Goal: Task Accomplishment & Management: Manage account settings

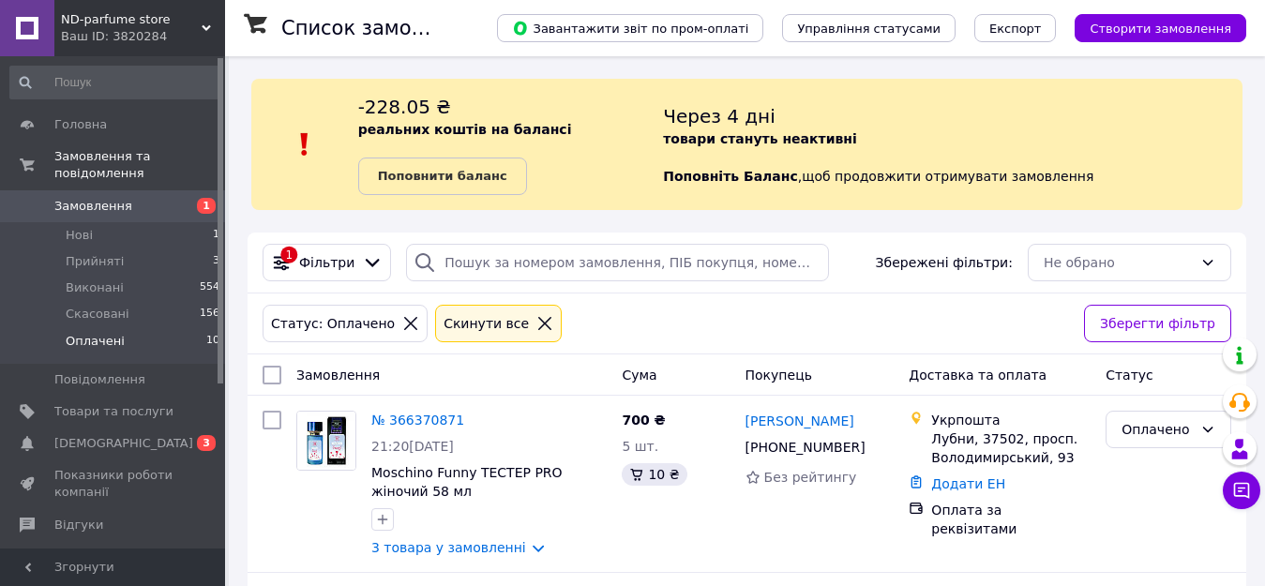
click at [105, 333] on span "Оплачені" at bounding box center [95, 341] width 59 height 17
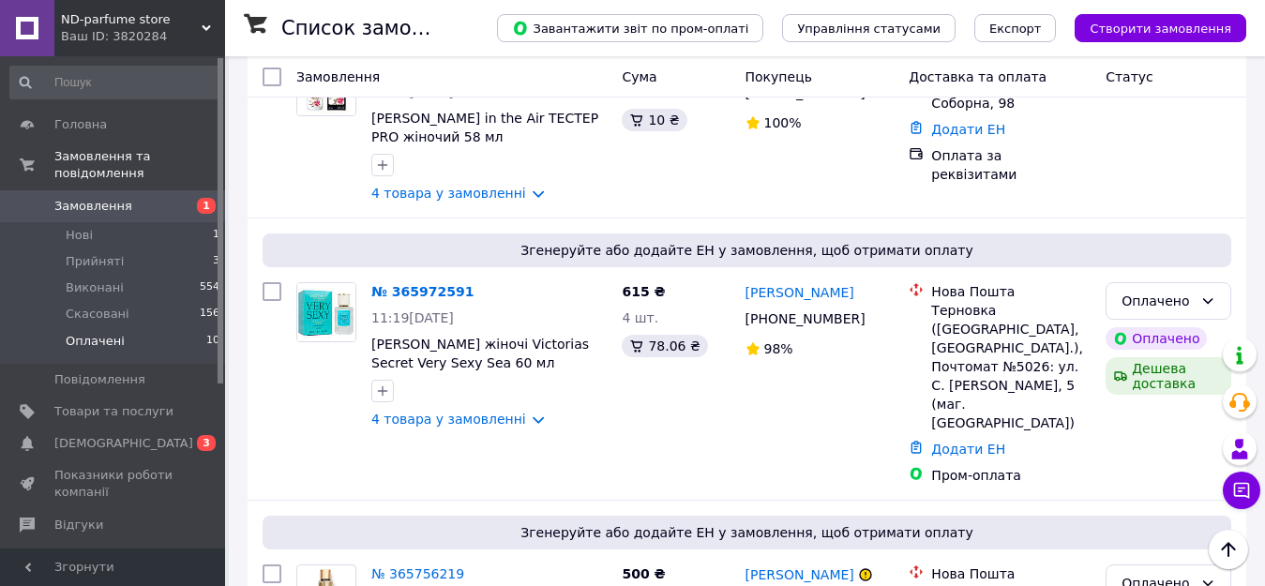
scroll to position [1739, 0]
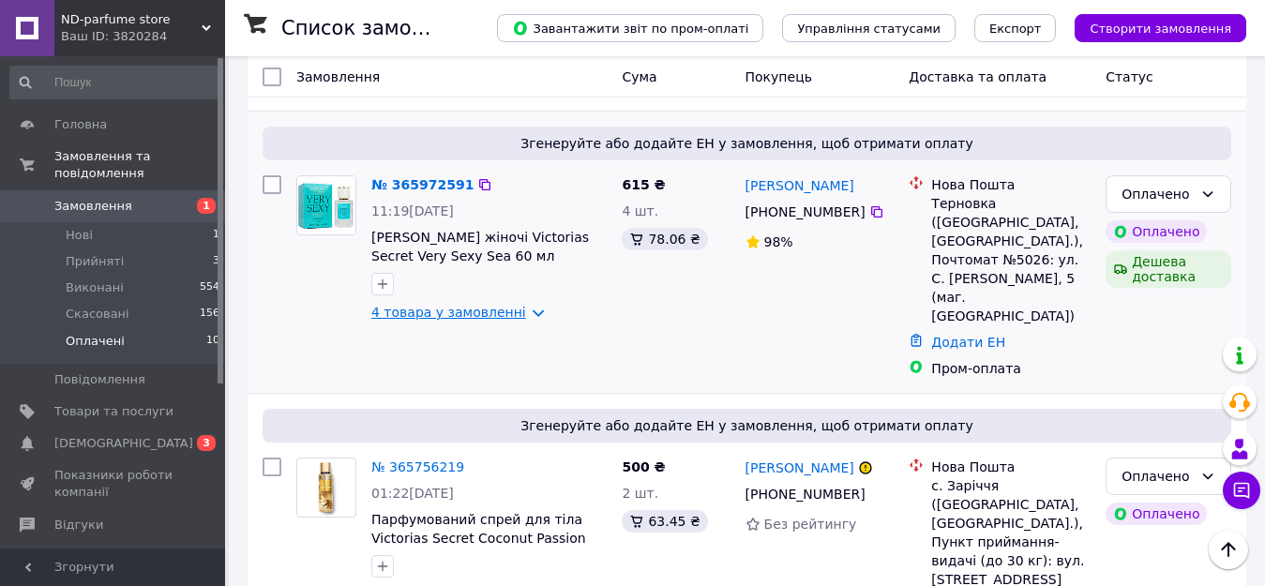
click at [519, 305] on link "4 товара у замовленні" at bounding box center [448, 312] width 155 height 15
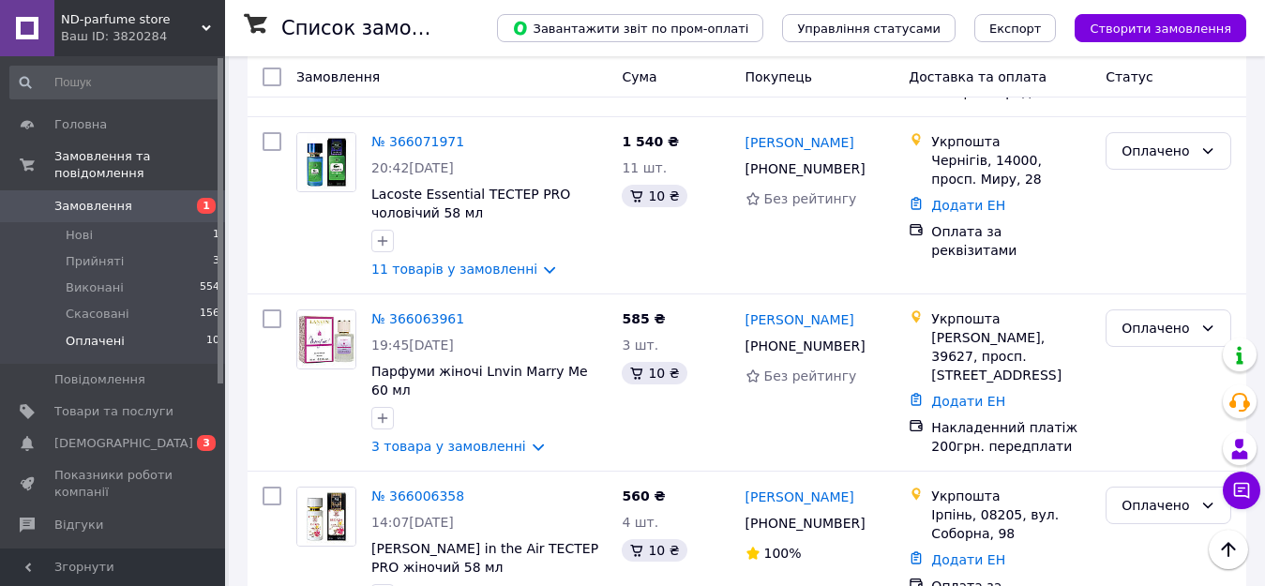
scroll to position [1117, 0]
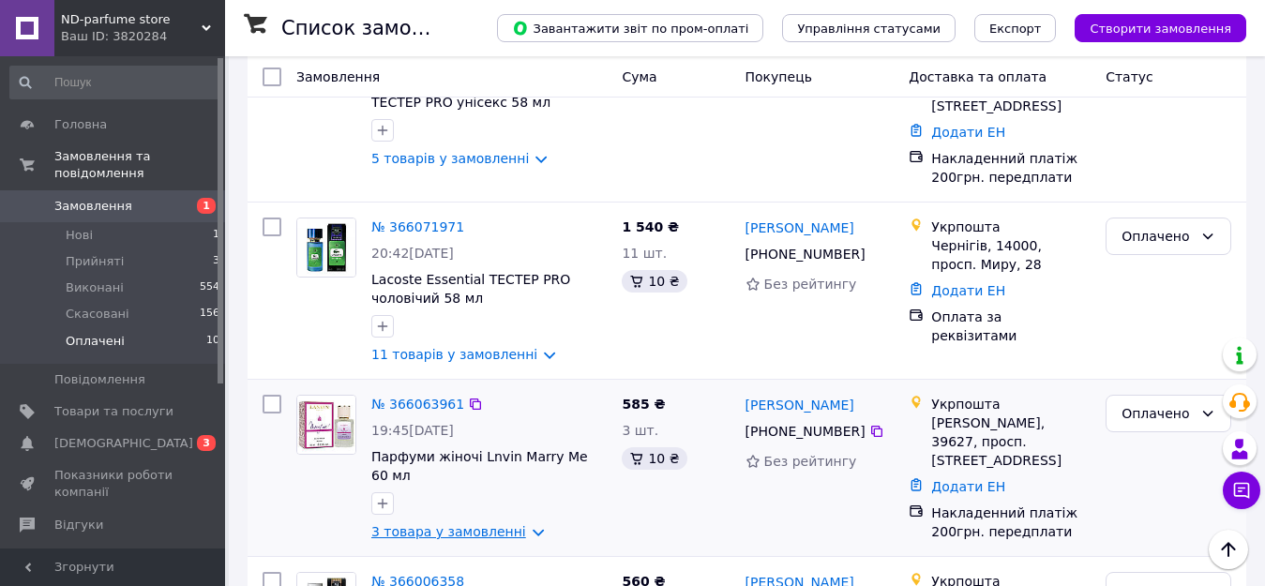
click at [519, 524] on link "3 товара у замовленні" at bounding box center [448, 531] width 155 height 15
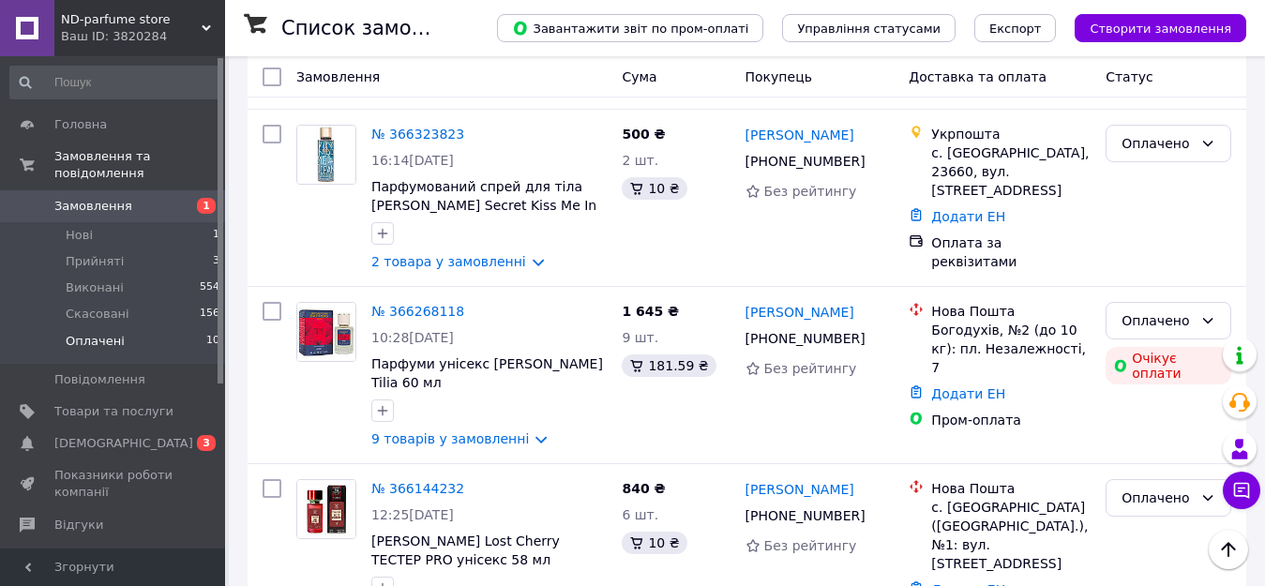
scroll to position [648, 0]
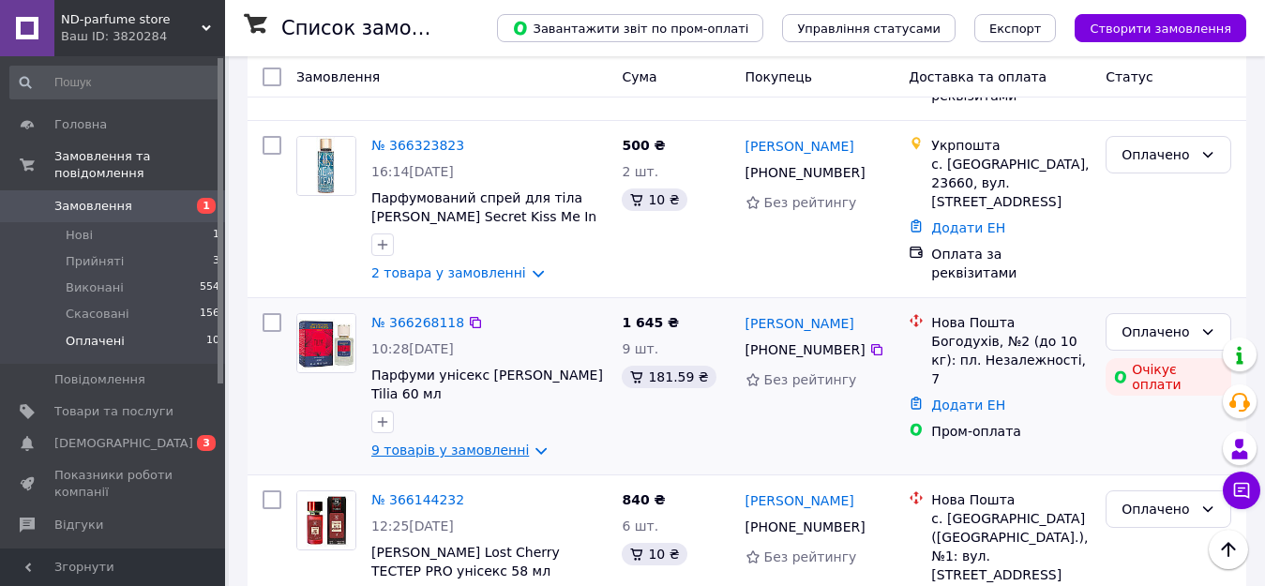
click at [519, 443] on link "9 товарів у замовленні" at bounding box center [450, 450] width 158 height 15
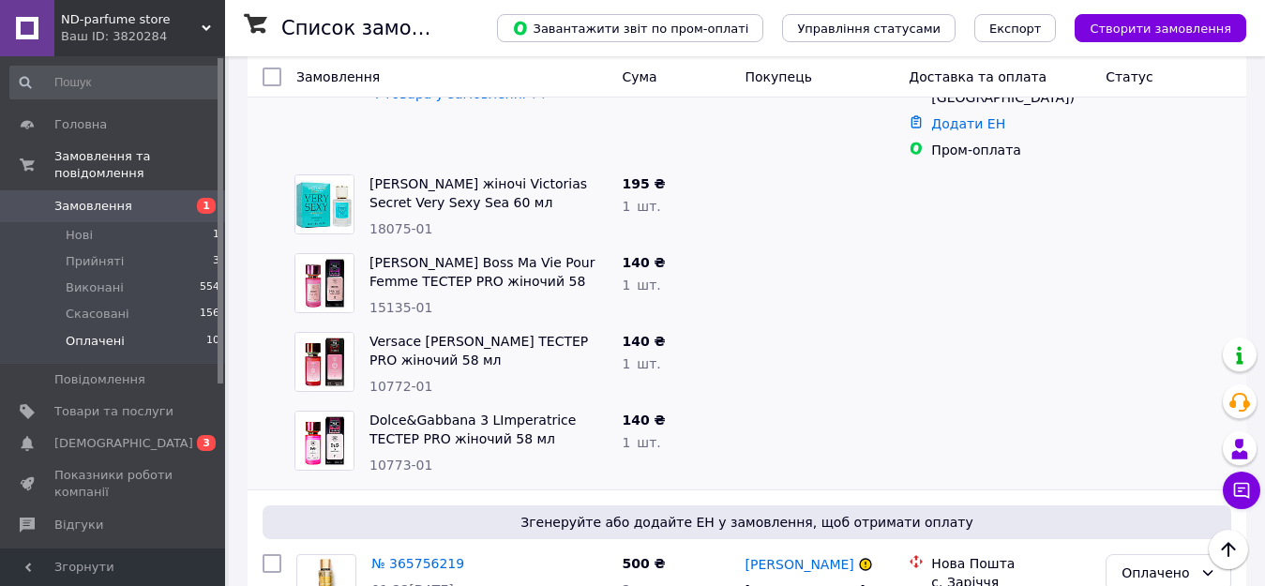
scroll to position [2992, 0]
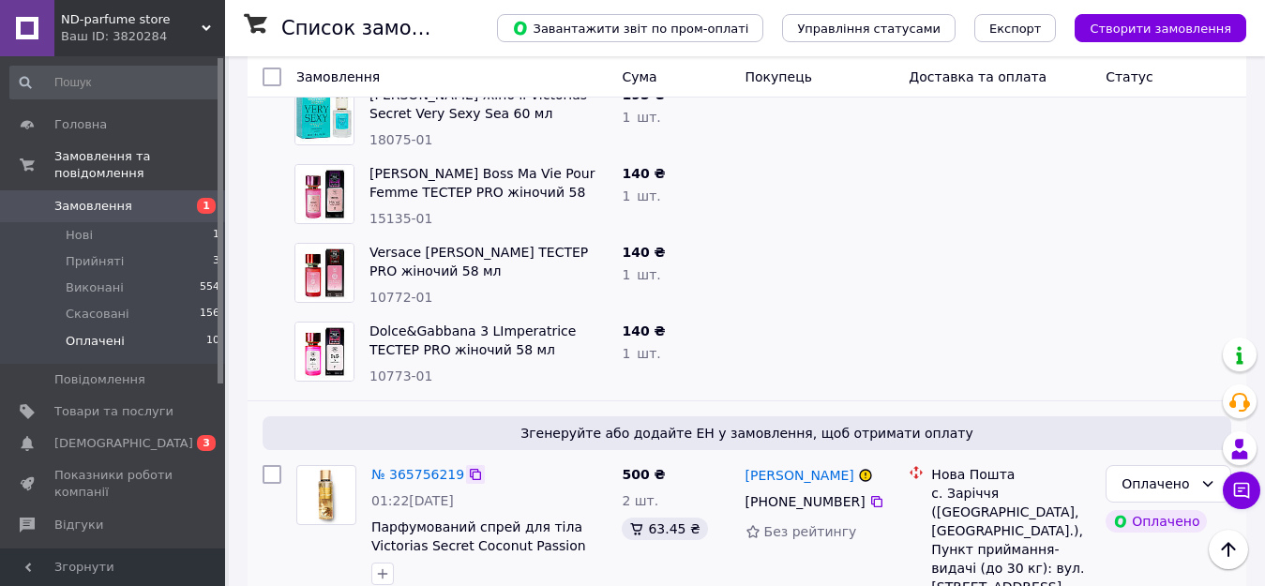
click at [468, 467] on icon at bounding box center [475, 474] width 15 height 15
click at [871, 496] on icon at bounding box center [876, 501] width 11 height 11
drag, startPoint x: 825, startPoint y: 380, endPoint x: 785, endPoint y: 379, distance: 40.3
click at [785, 463] on div "[PERSON_NAME]" at bounding box center [800, 474] width 113 height 23
copy link "[PERSON_NAME]"
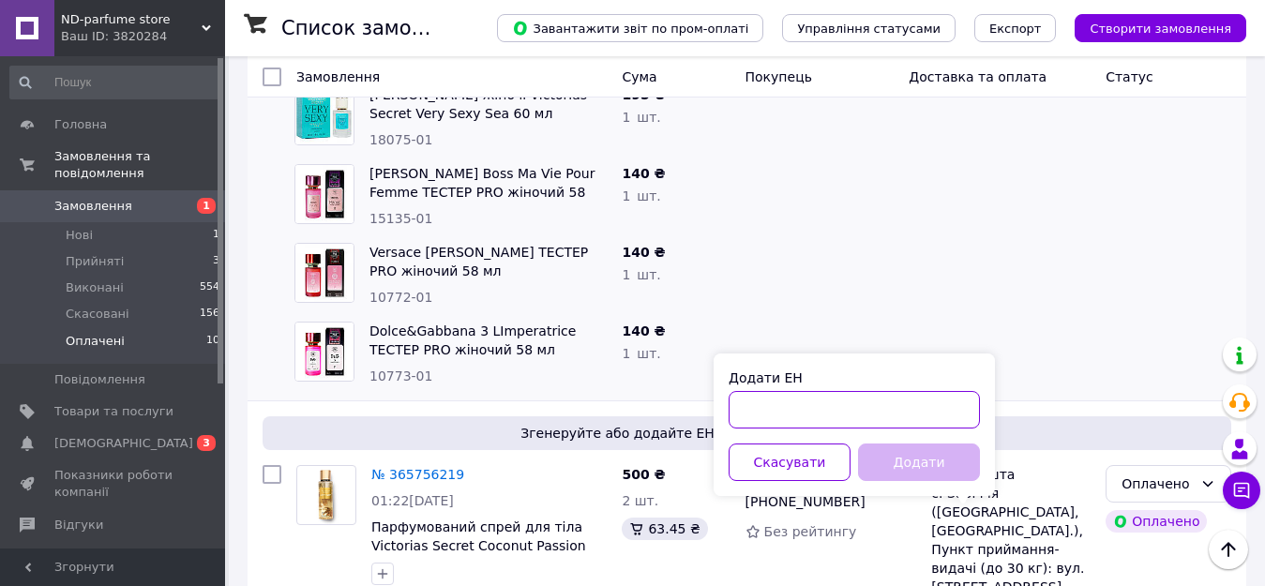
paste input "20451269305013"
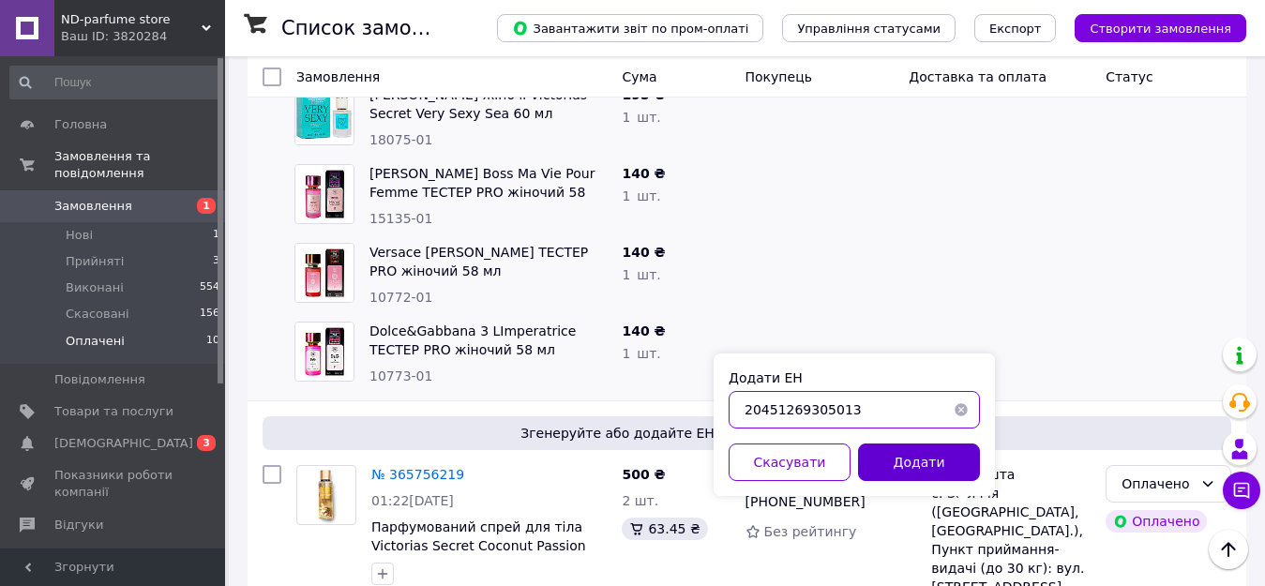
type input "20451269305013"
click at [921, 458] on button "Додати" at bounding box center [919, 463] width 122 height 38
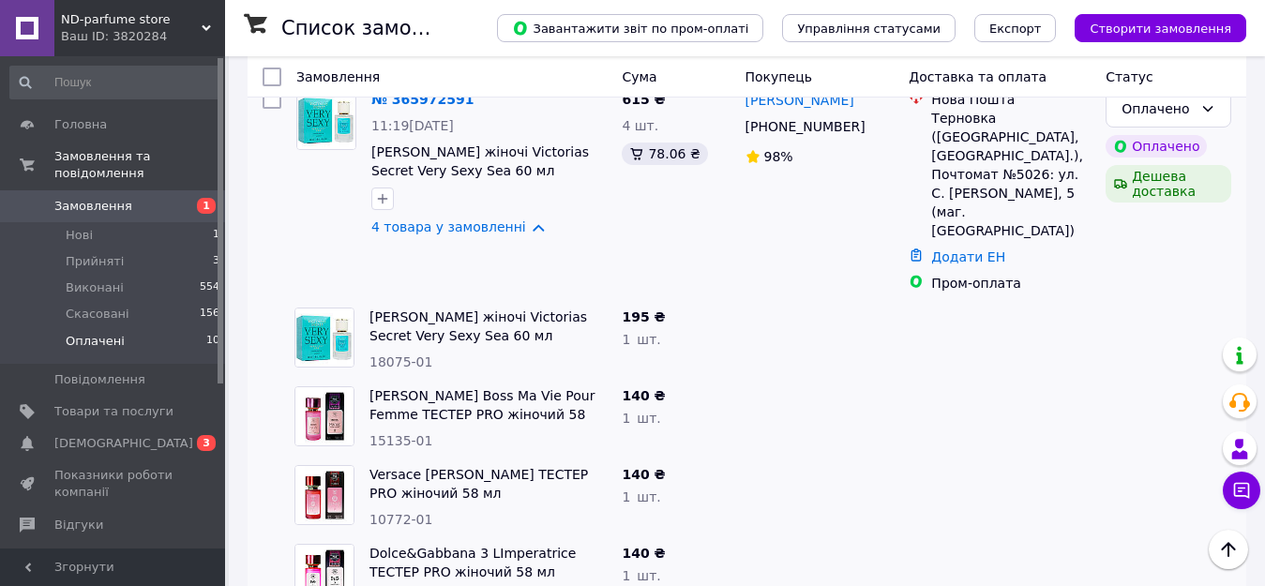
scroll to position [2711, 0]
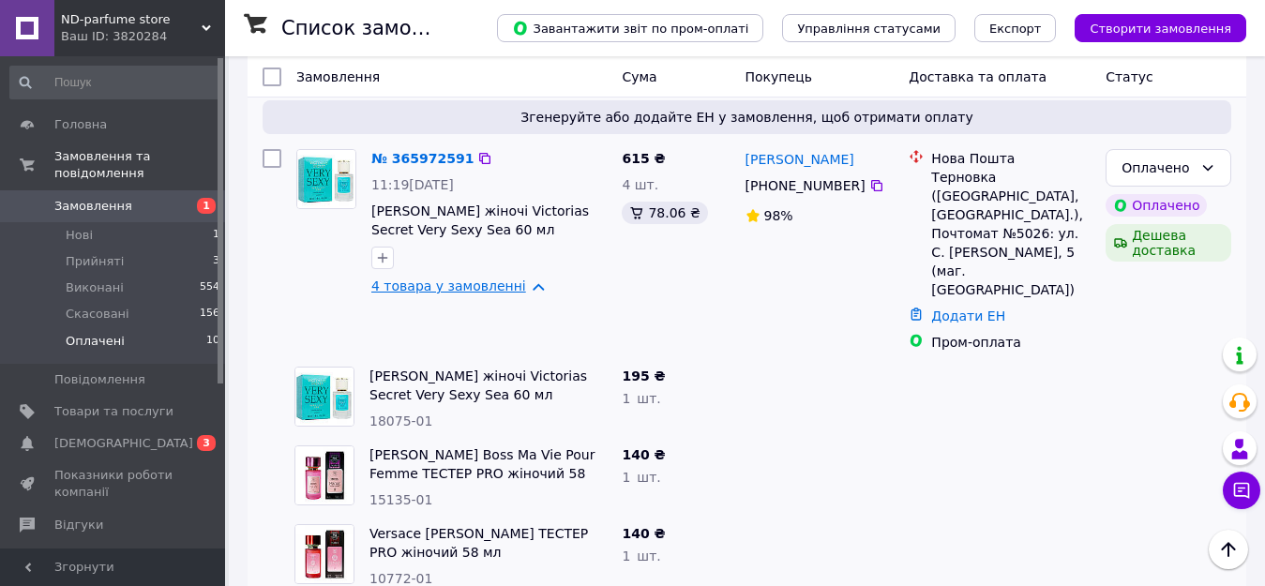
click at [514, 278] on link "4 товара у замовленні" at bounding box center [448, 285] width 155 height 15
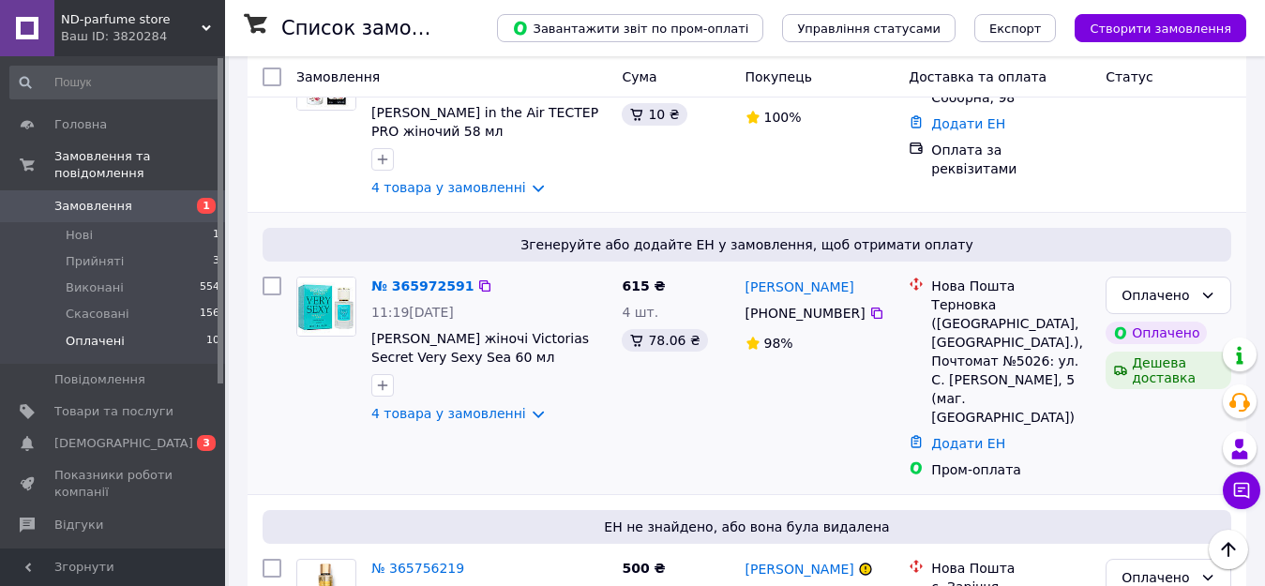
scroll to position [2617, 0]
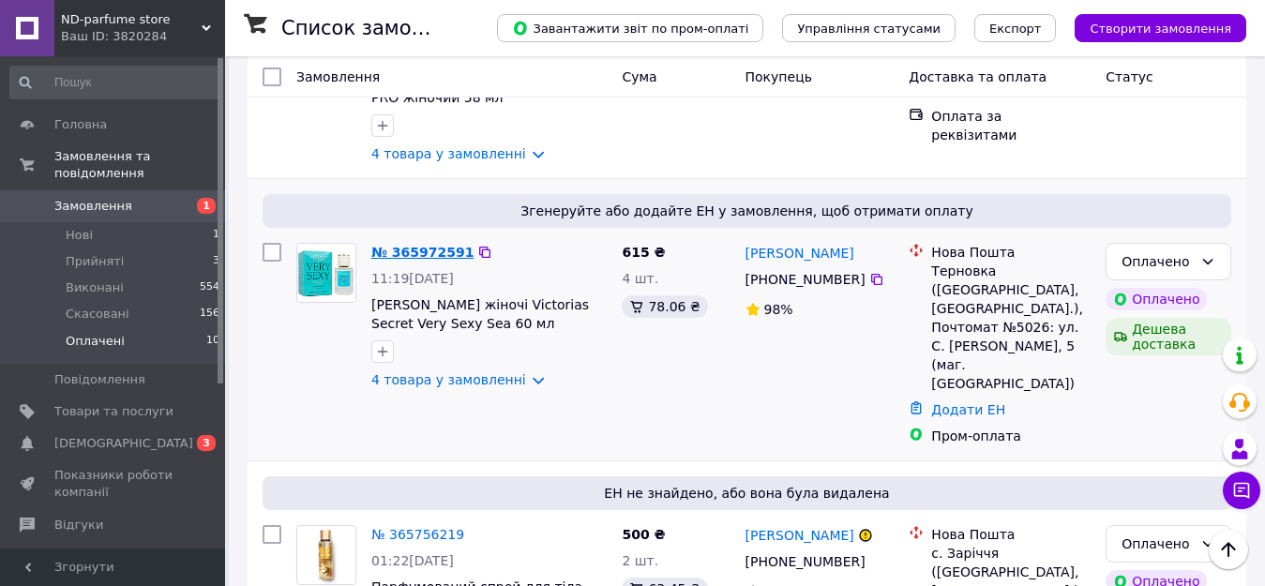
click at [429, 245] on link "№ 365972591" at bounding box center [422, 252] width 102 height 15
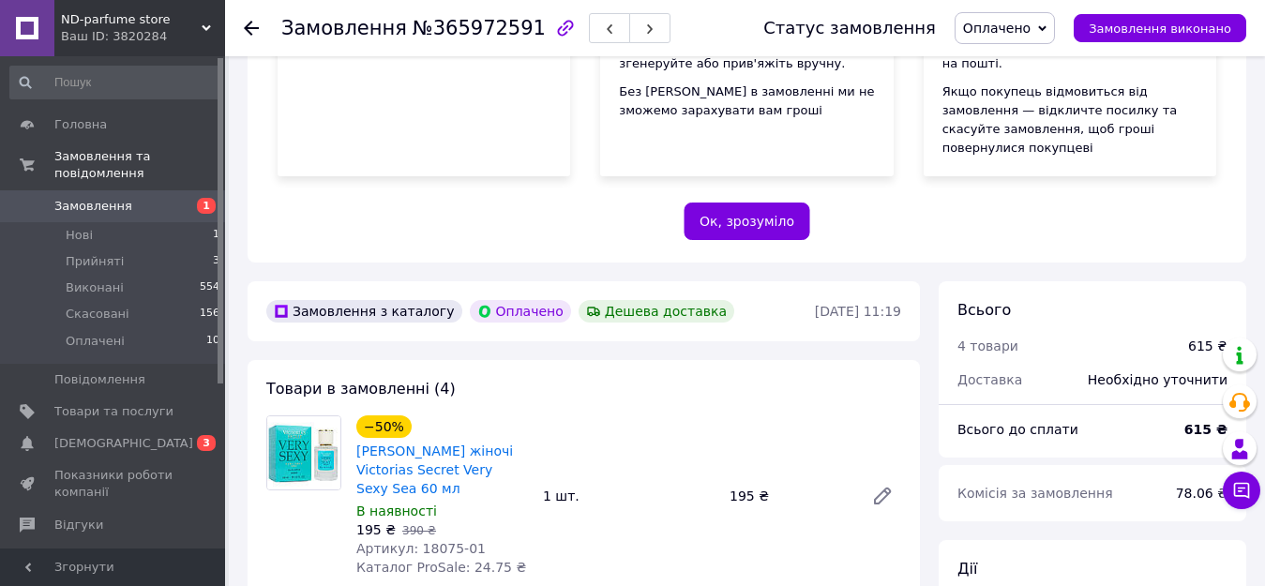
scroll to position [469, 0]
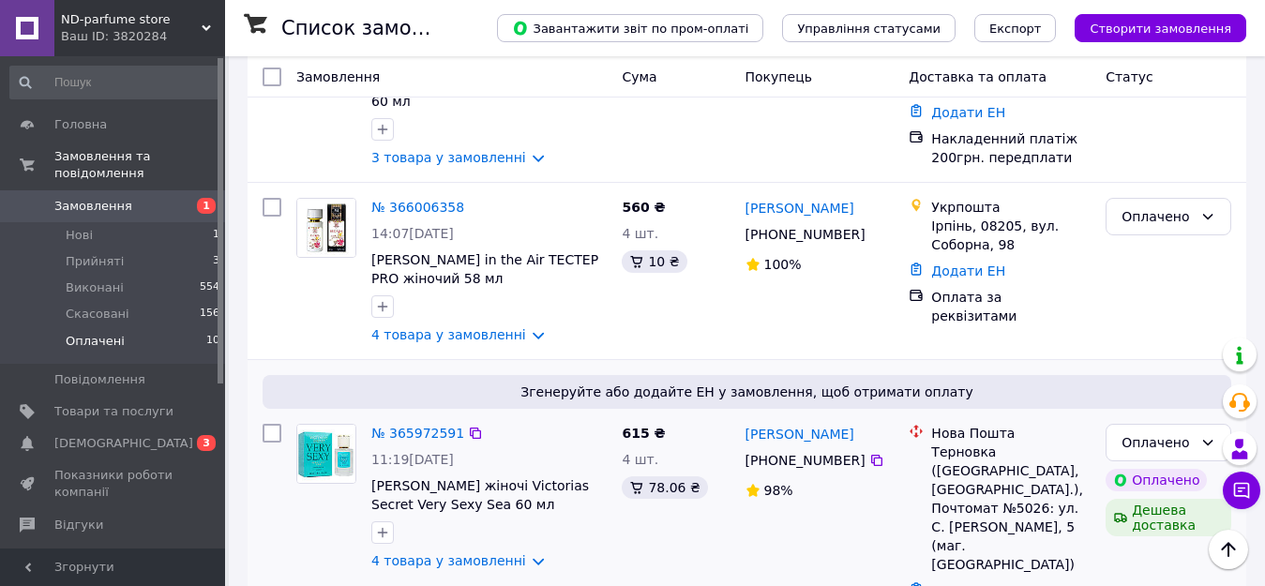
scroll to position [1688, 0]
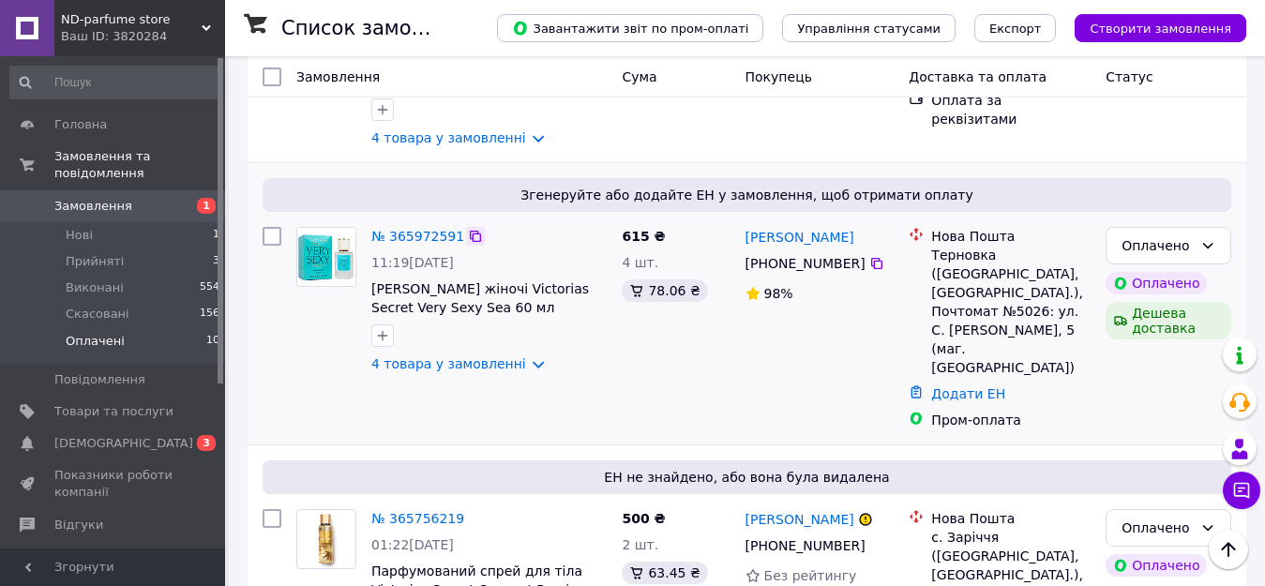
click at [470, 231] on icon at bounding box center [475, 236] width 11 height 11
click at [871, 258] on icon at bounding box center [876, 263] width 11 height 11
drag, startPoint x: 932, startPoint y: 202, endPoint x: 1081, endPoint y: 218, distance: 149.9
click at [1081, 246] on div "Терновка ([GEOGRAPHIC_DATA], [GEOGRAPHIC_DATA].), Почтомат №5026: ул. С. [PERSO…" at bounding box center [1010, 311] width 159 height 131
copy div "Терновка ([GEOGRAPHIC_DATA],"
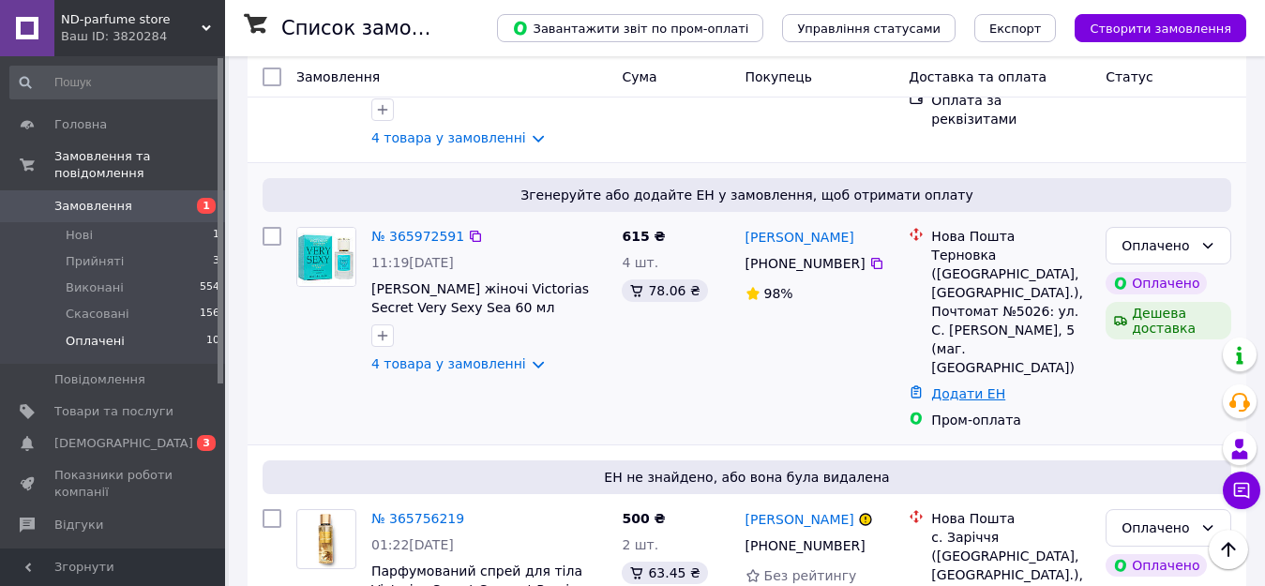
click at [962, 386] on link "Додати ЕН" at bounding box center [968, 393] width 74 height 15
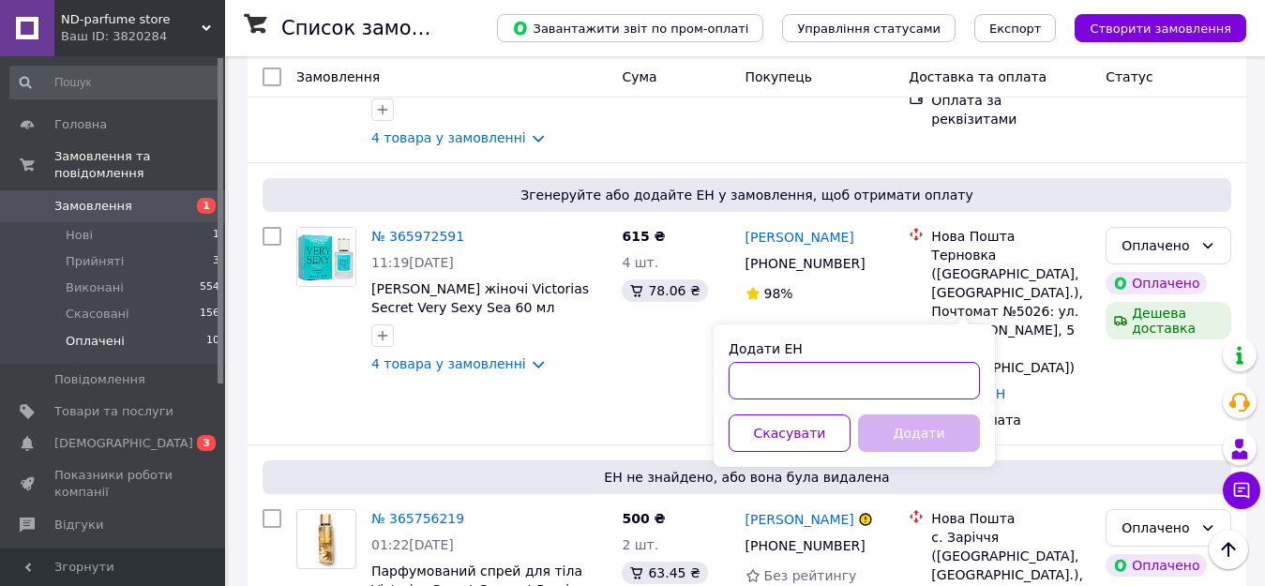
click at [814, 378] on input "Додати ЕН" at bounding box center [854, 381] width 251 height 38
paste input "20451269305347"
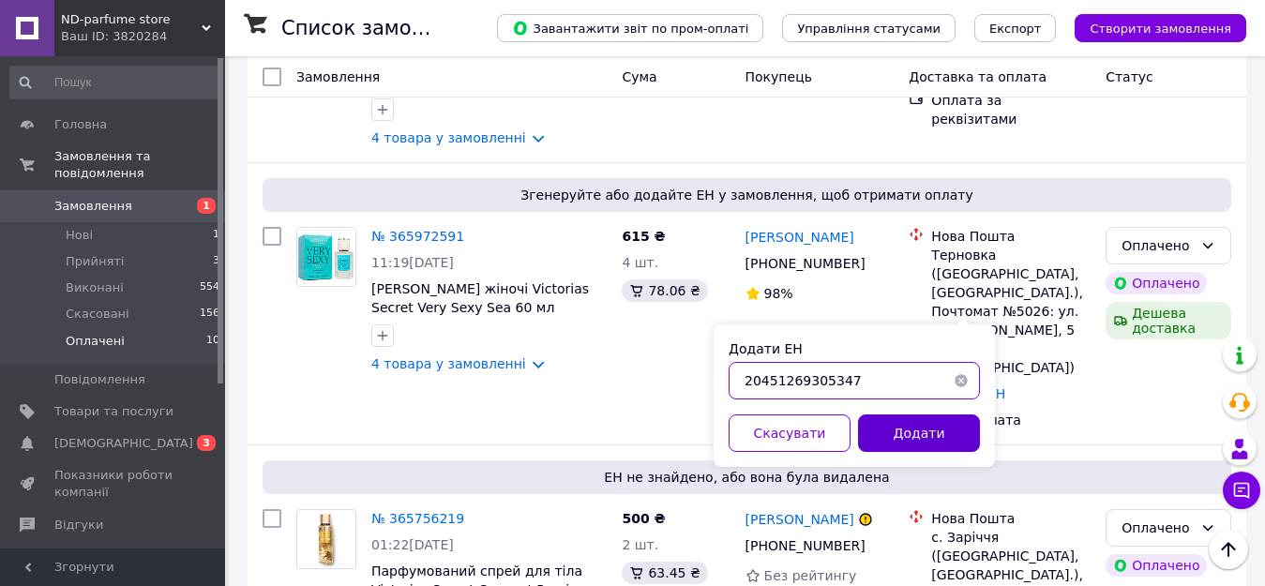
type input "20451269305347"
click at [914, 424] on button "Додати" at bounding box center [919, 433] width 122 height 38
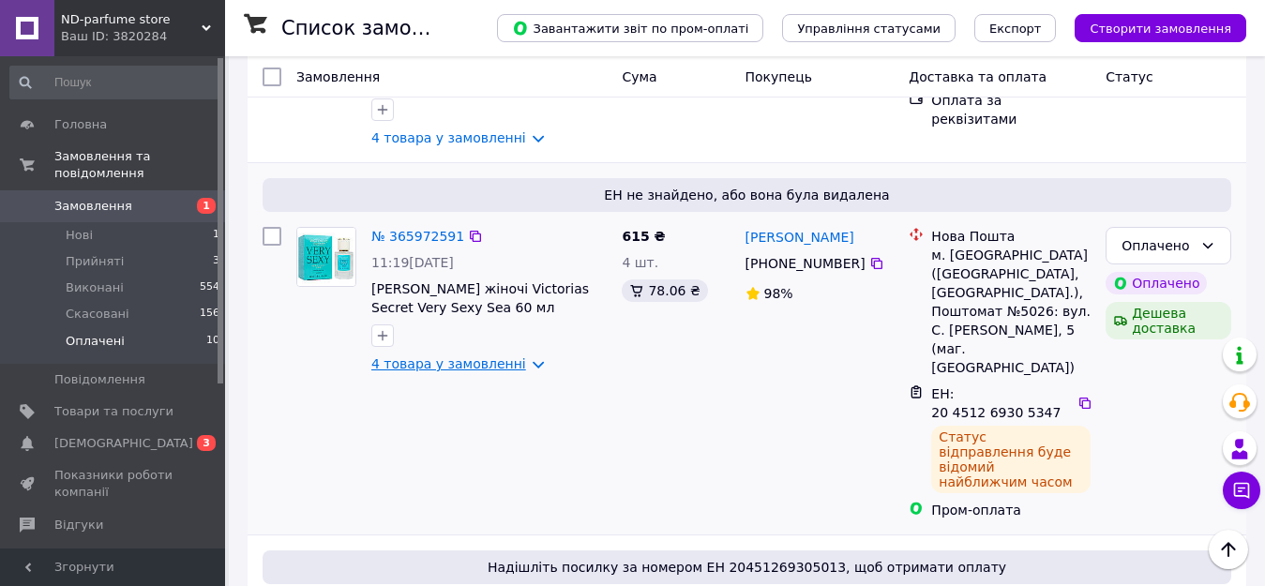
click at [518, 356] on link "4 товара у замовленні" at bounding box center [448, 363] width 155 height 15
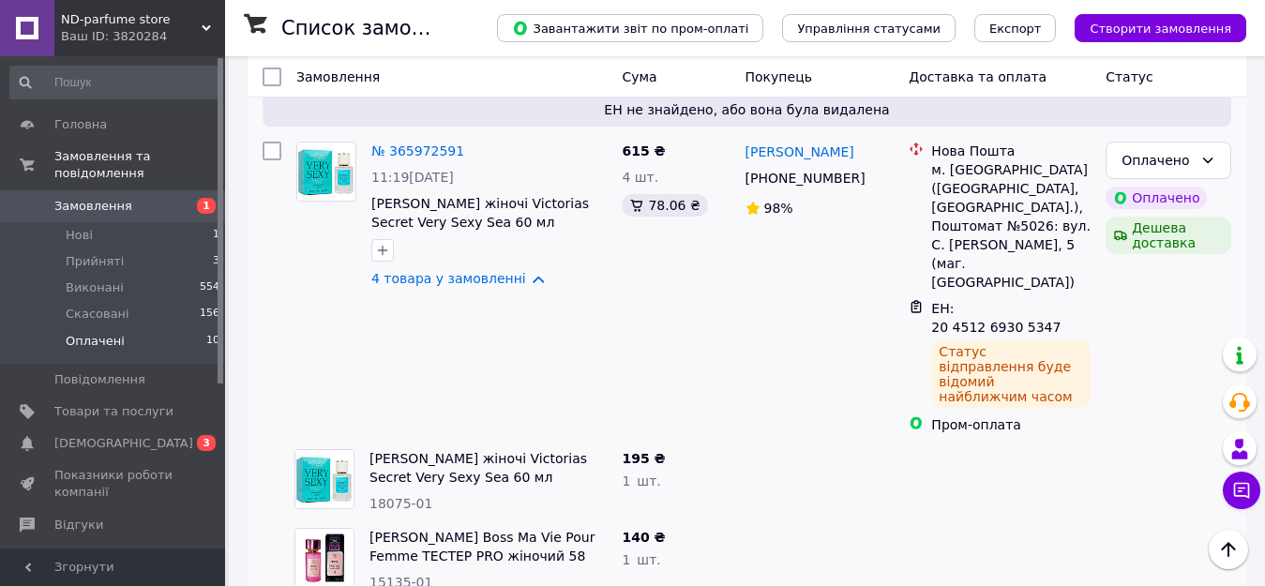
scroll to position [1875, 0]
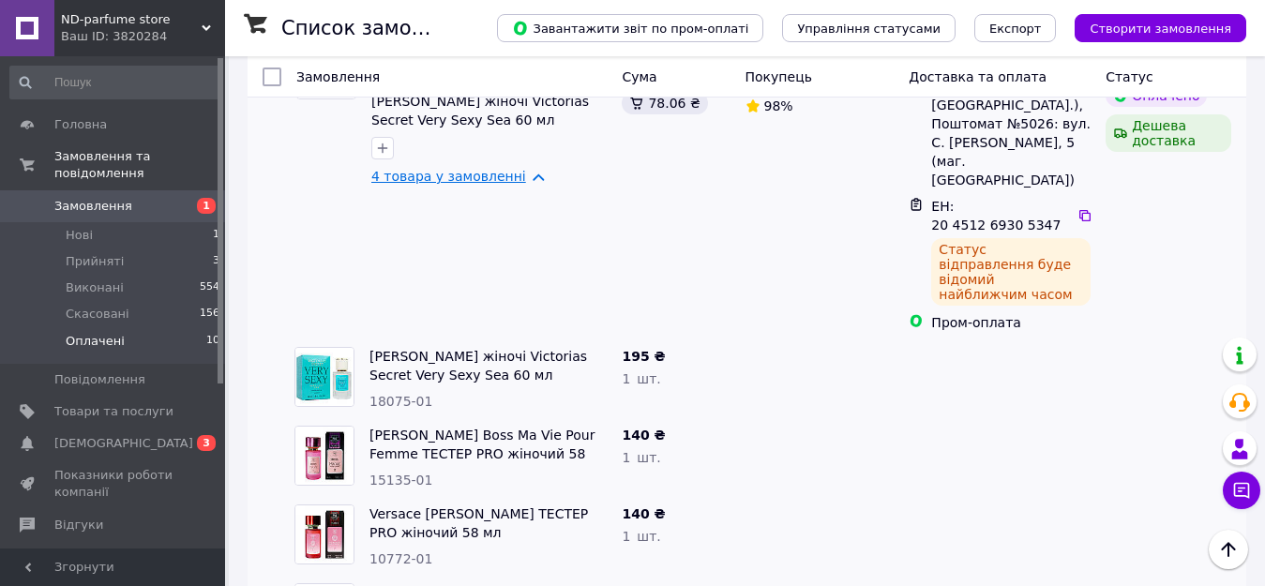
click at [520, 169] on link "4 товара у замовленні" at bounding box center [448, 176] width 155 height 15
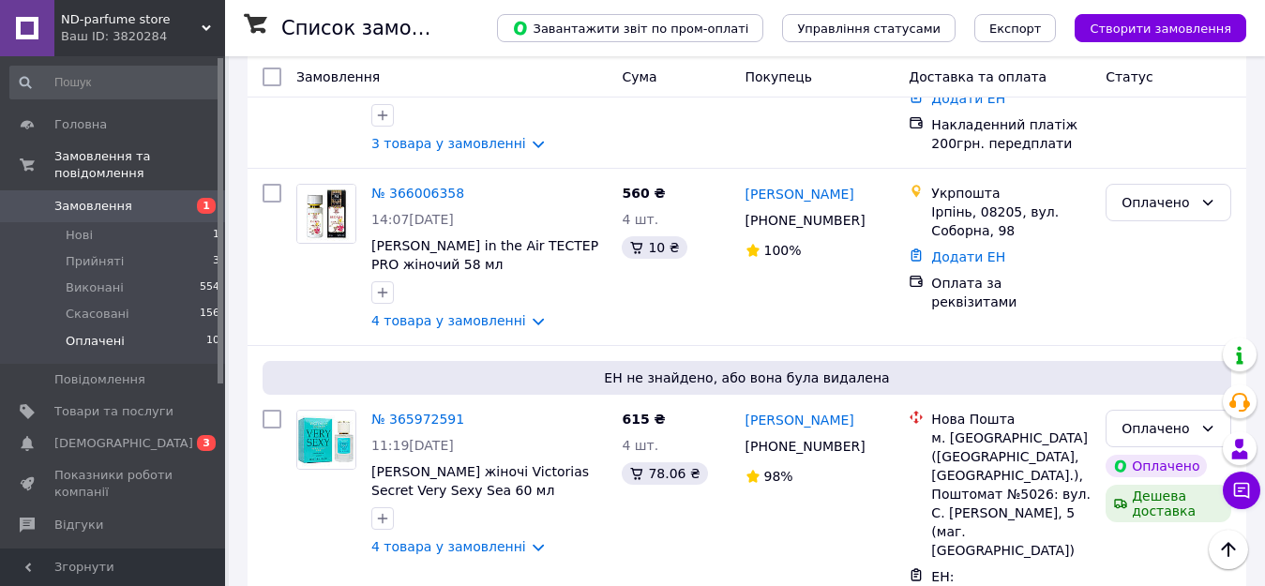
scroll to position [1447, 0]
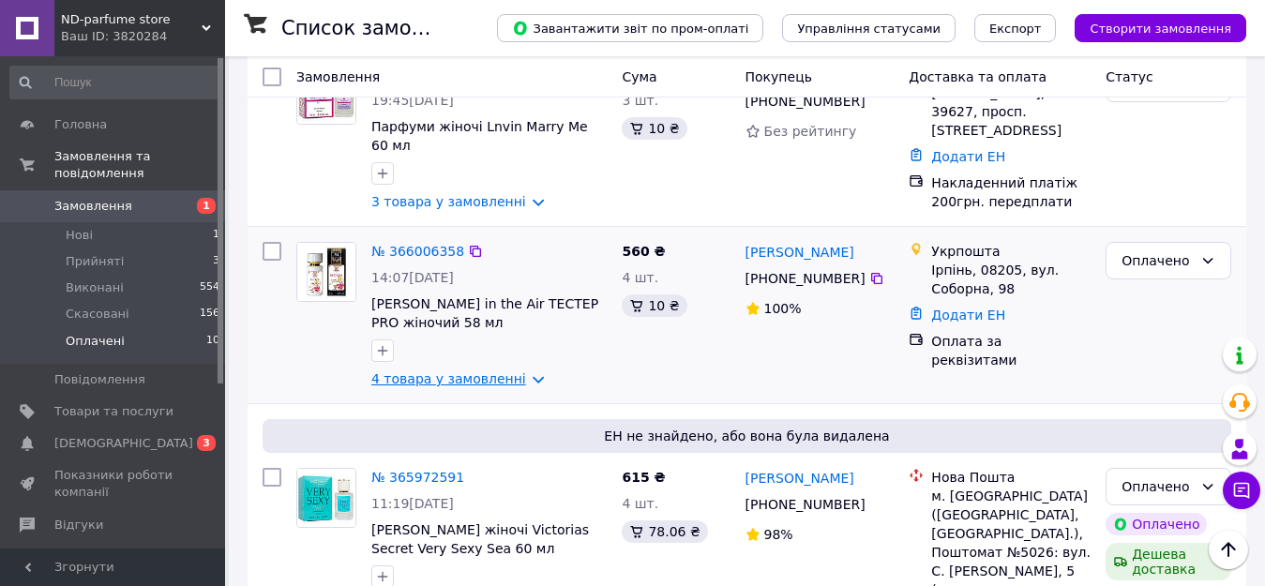
click at [517, 371] on link "4 товара у замовленні" at bounding box center [448, 378] width 155 height 15
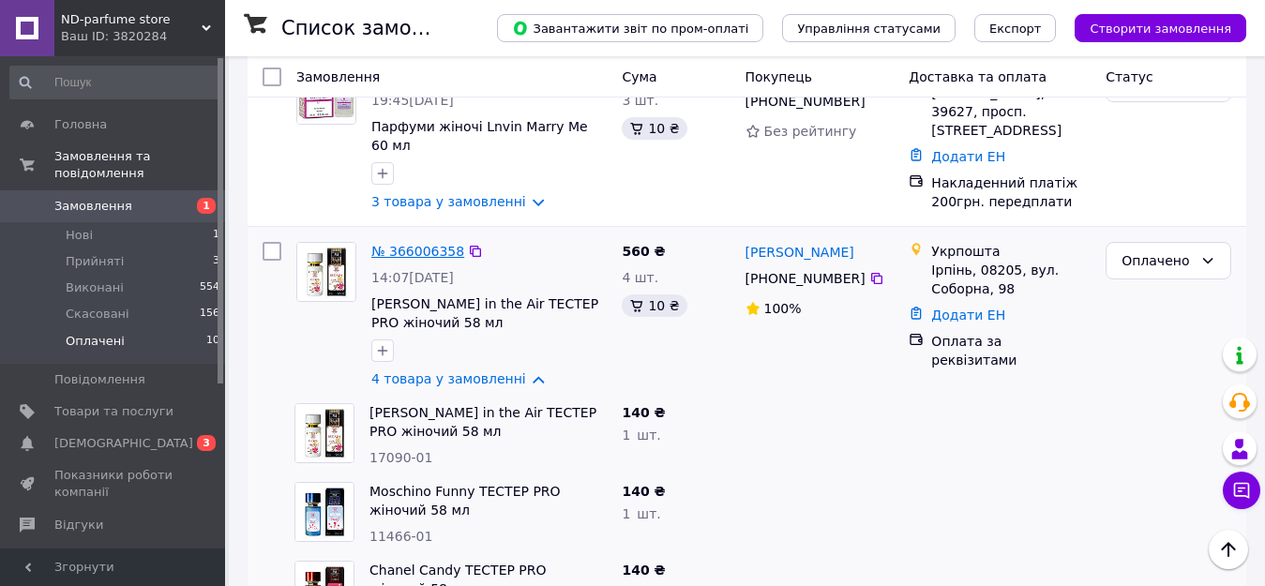
click at [397, 244] on link "№ 366006358" at bounding box center [417, 251] width 93 height 15
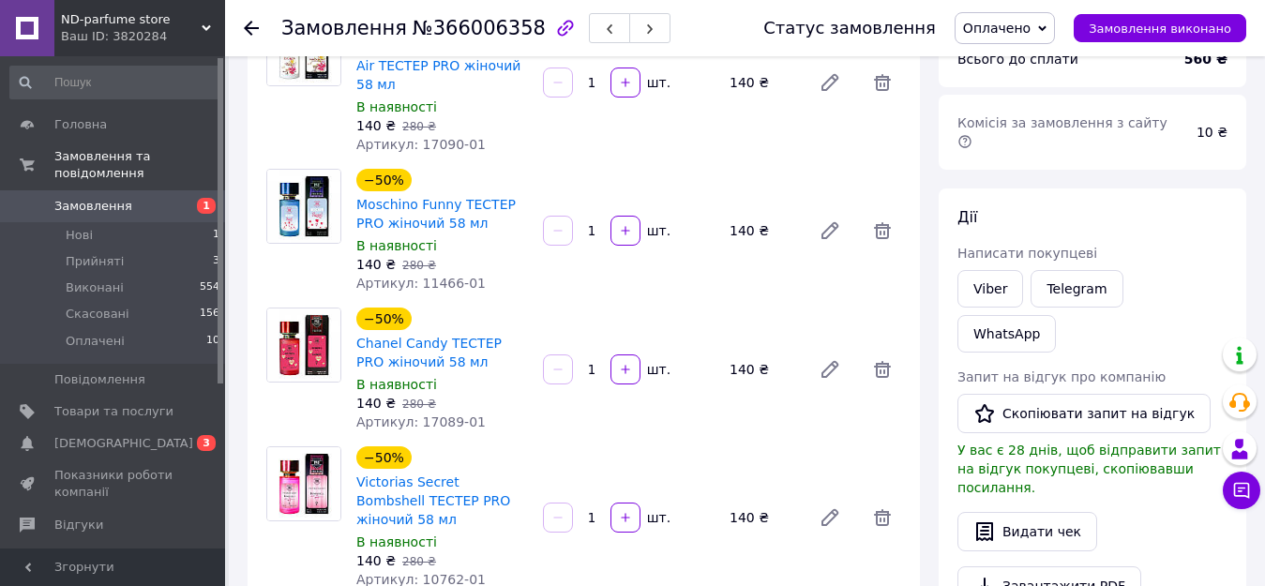
scroll to position [194, 0]
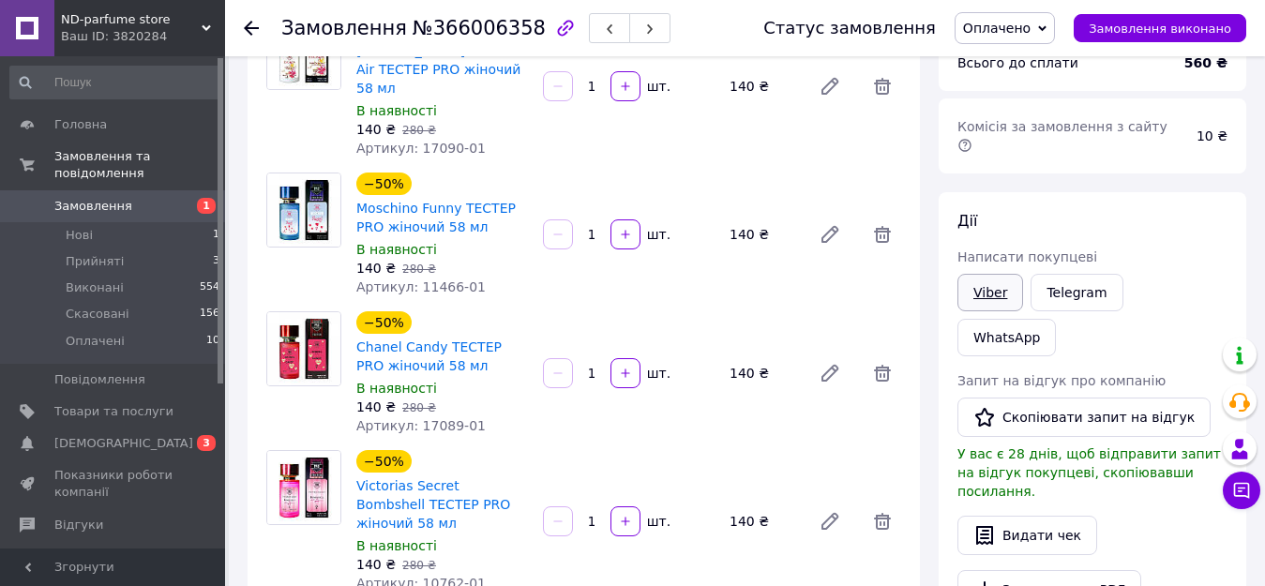
click at [986, 278] on link "Viber" at bounding box center [990, 293] width 66 height 38
click at [986, 274] on link "Viber" at bounding box center [990, 293] width 66 height 38
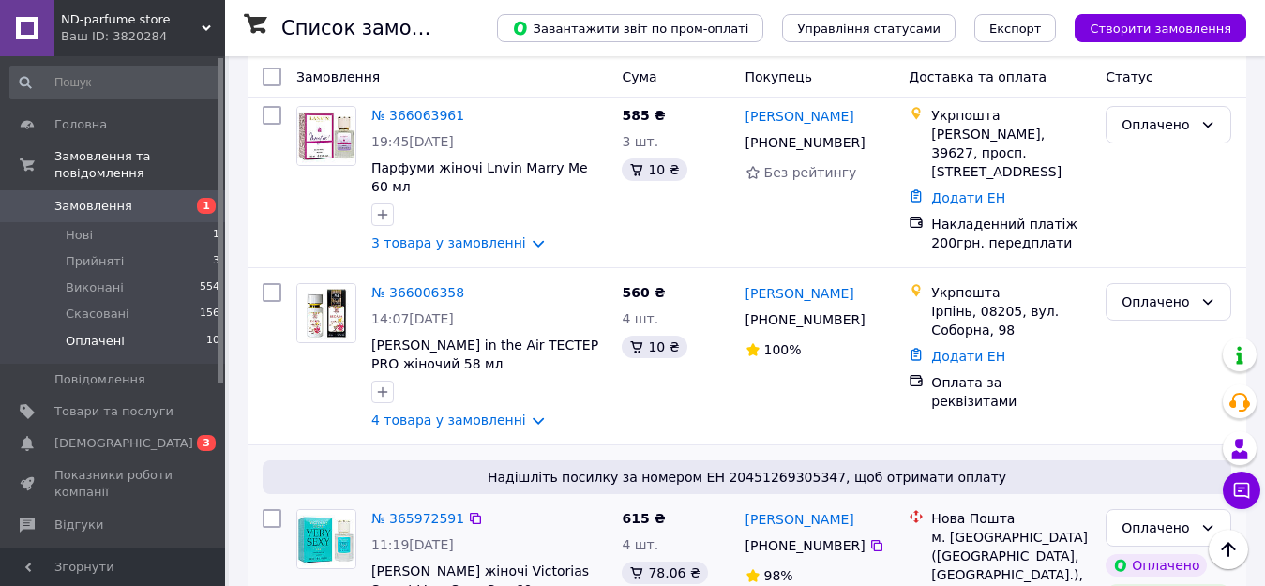
scroll to position [1417, 0]
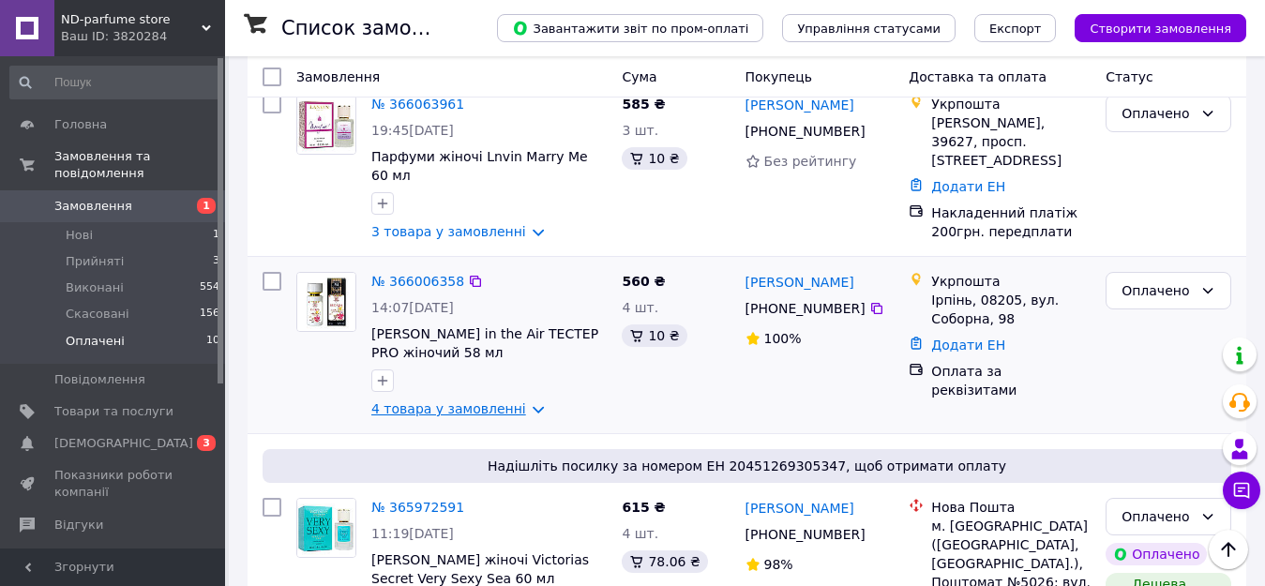
click at [518, 401] on link "4 товара у замовленні" at bounding box center [448, 408] width 155 height 15
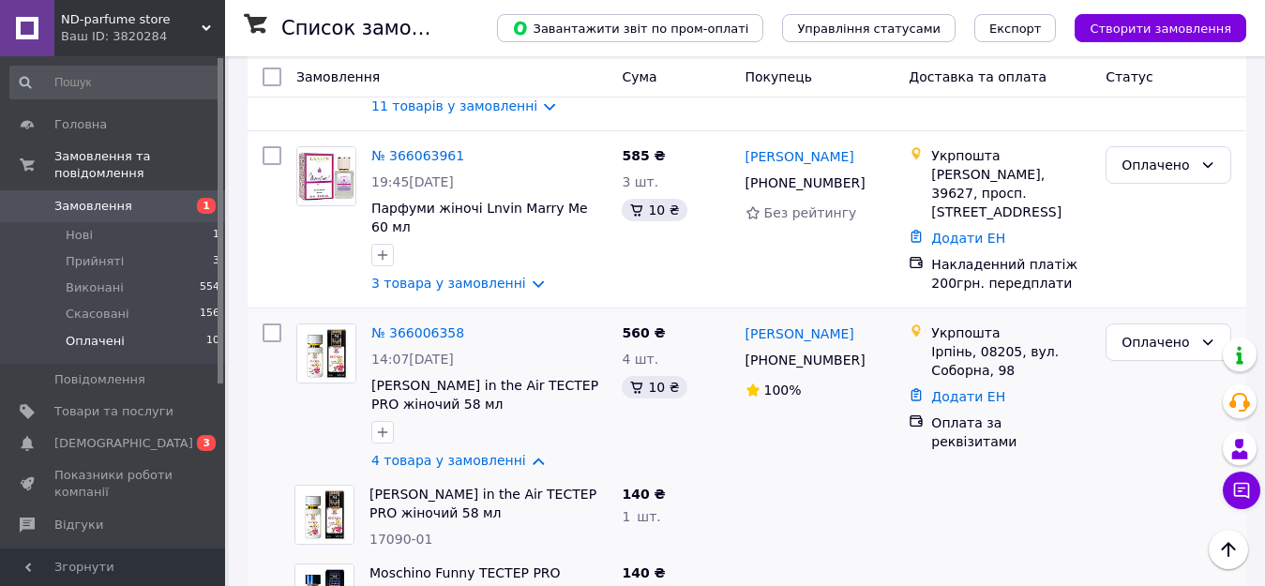
scroll to position [1323, 0]
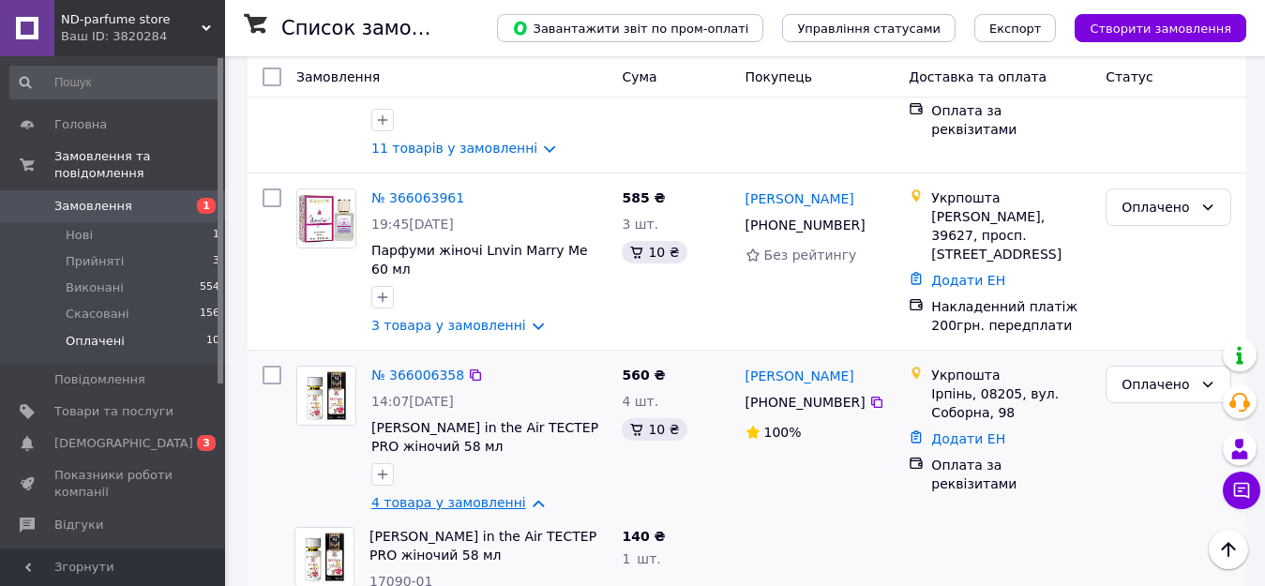
click at [515, 495] on link "4 товара у замовленні" at bounding box center [448, 502] width 155 height 15
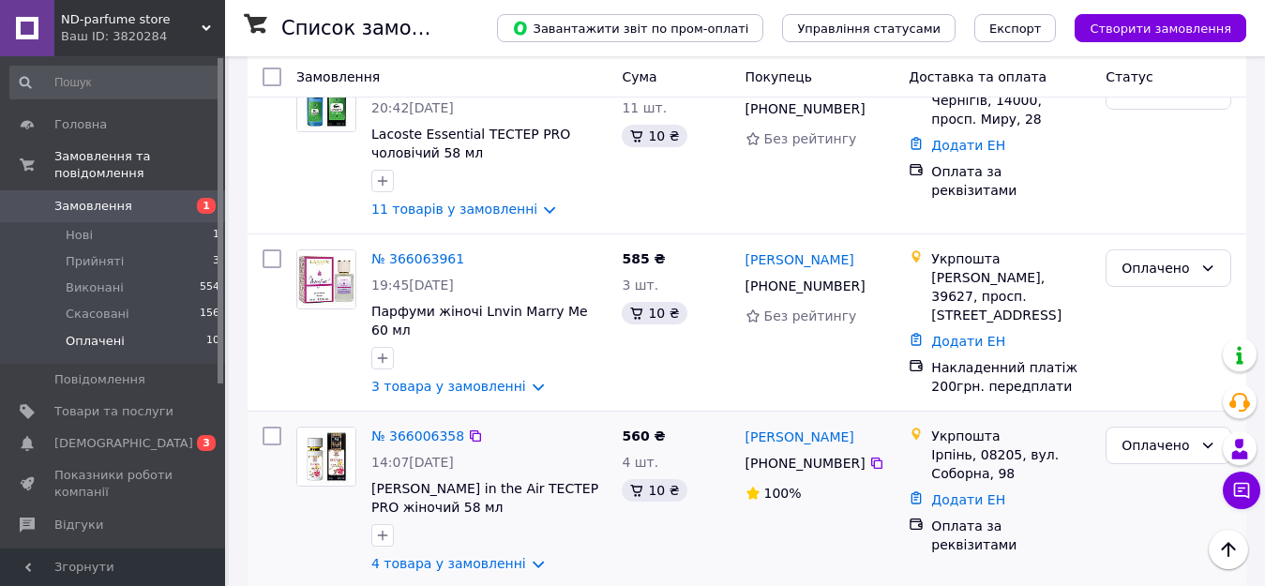
scroll to position [1229, 0]
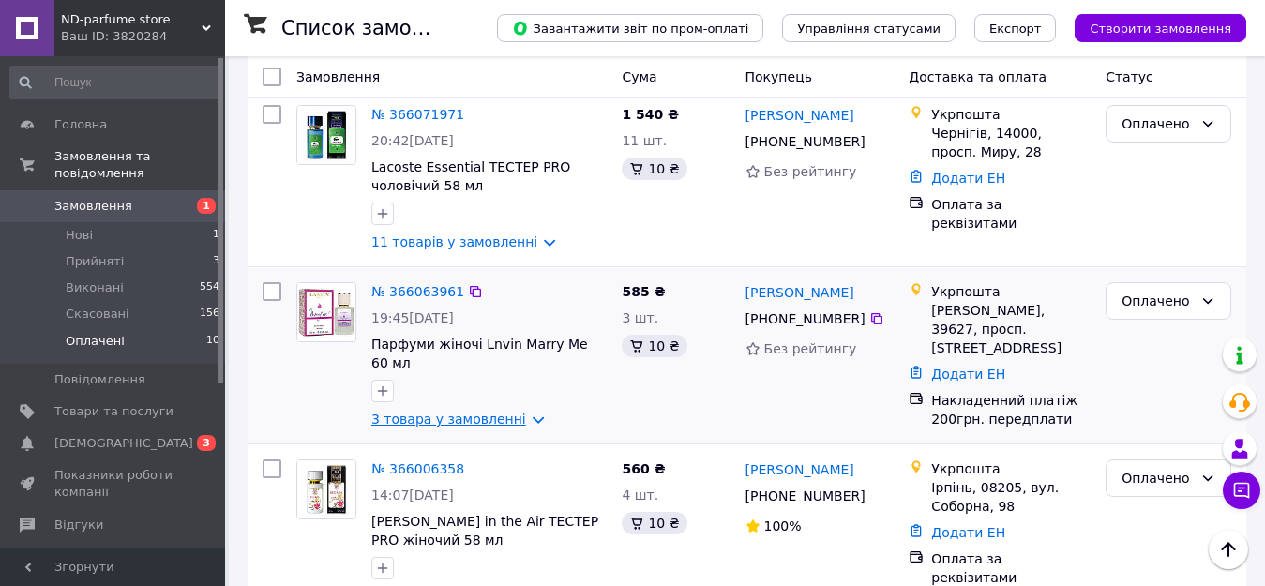
click at [518, 412] on link "3 товара у замовленні" at bounding box center [448, 419] width 155 height 15
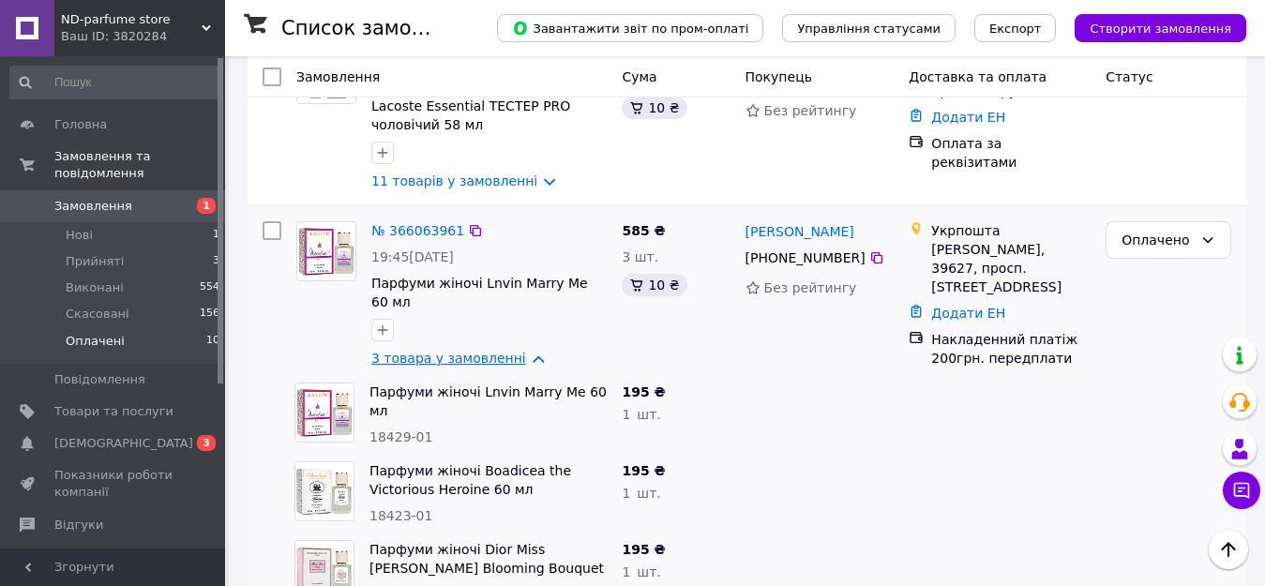
scroll to position [1323, 0]
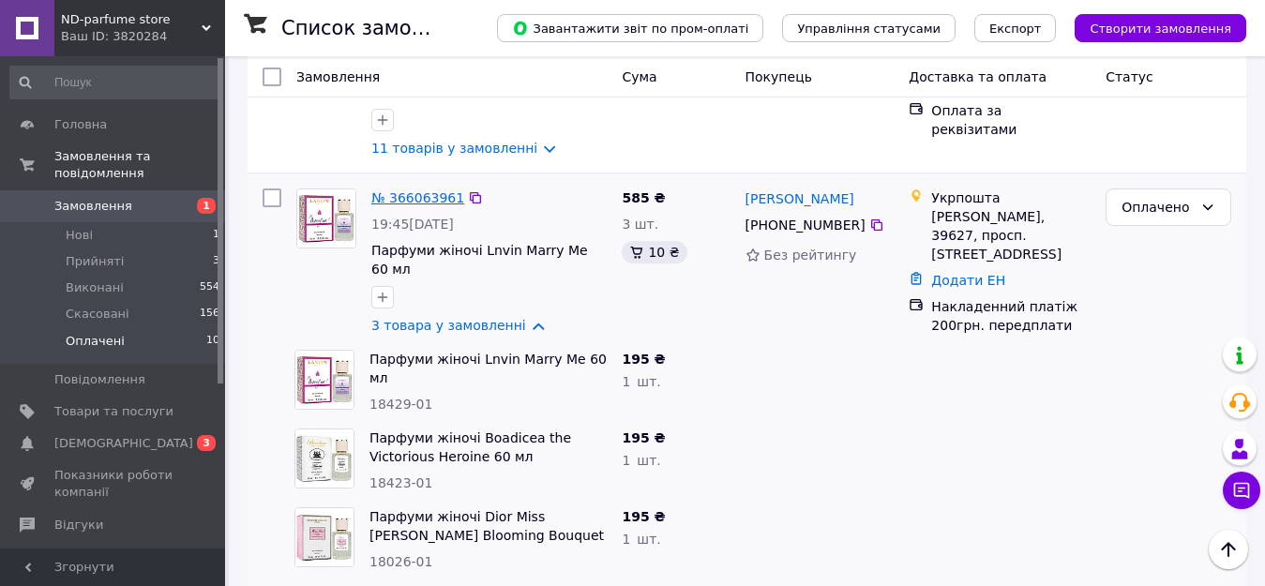
click at [414, 190] on link "№ 366063961" at bounding box center [417, 197] width 93 height 15
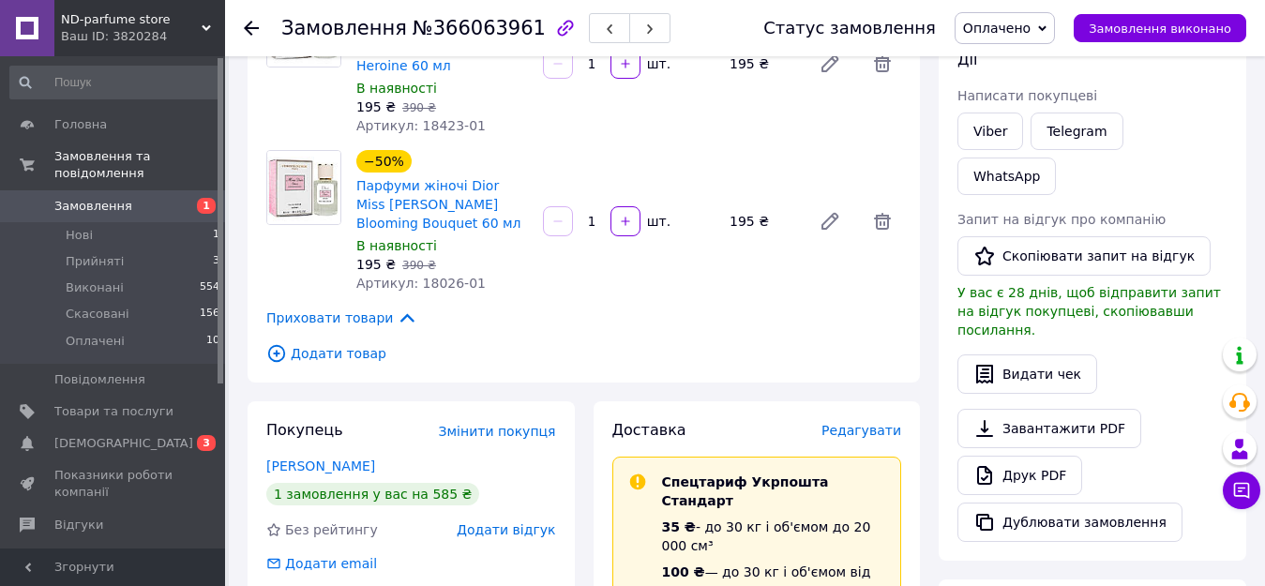
scroll to position [262, 0]
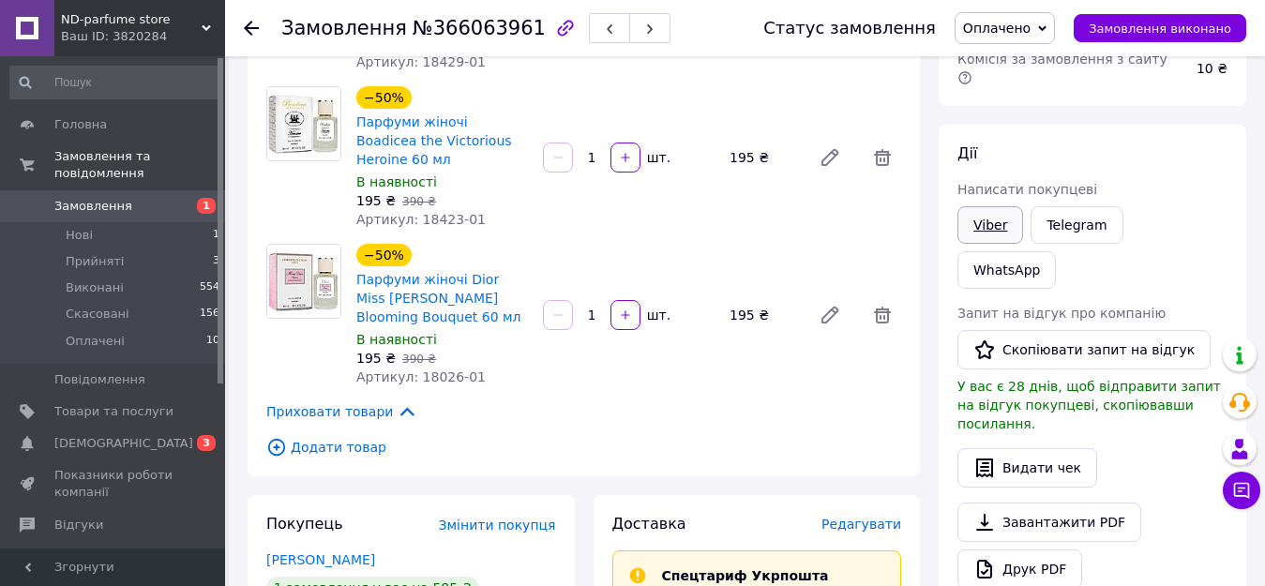
click at [980, 206] on link "Viber" at bounding box center [990, 225] width 66 height 38
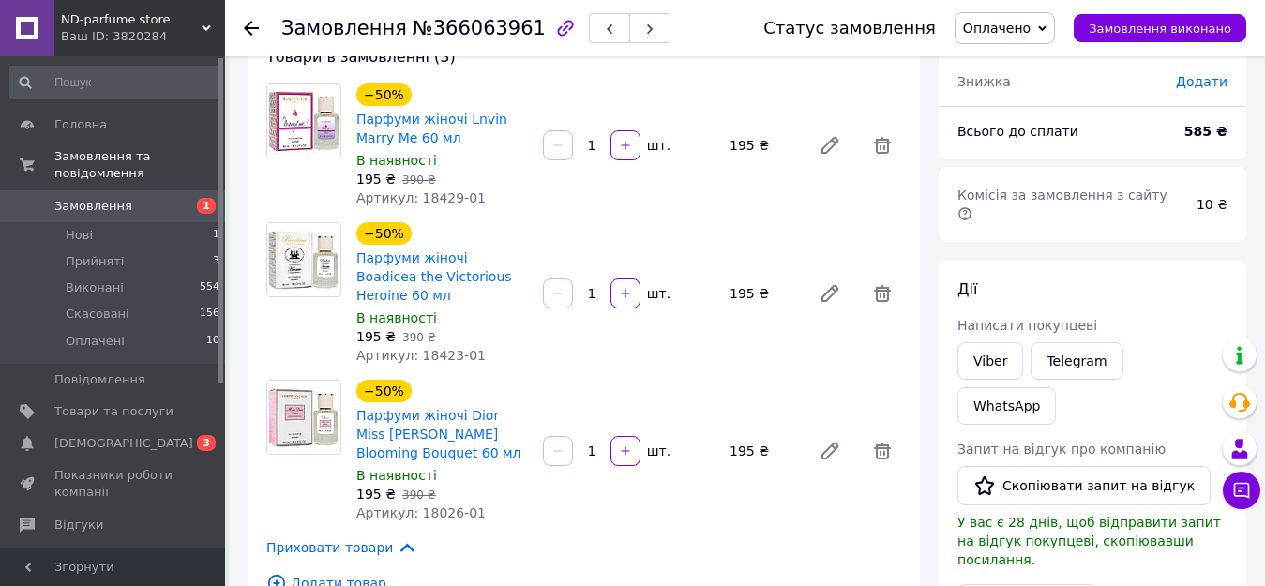
scroll to position [94, 0]
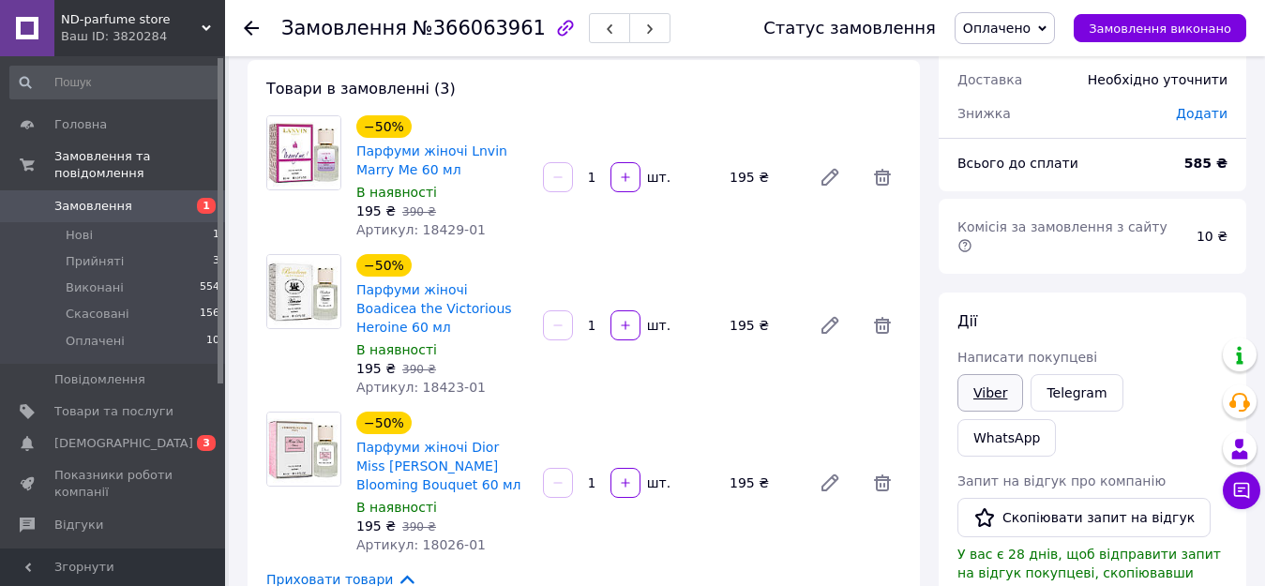
click at [995, 374] on link "Viber" at bounding box center [990, 393] width 66 height 38
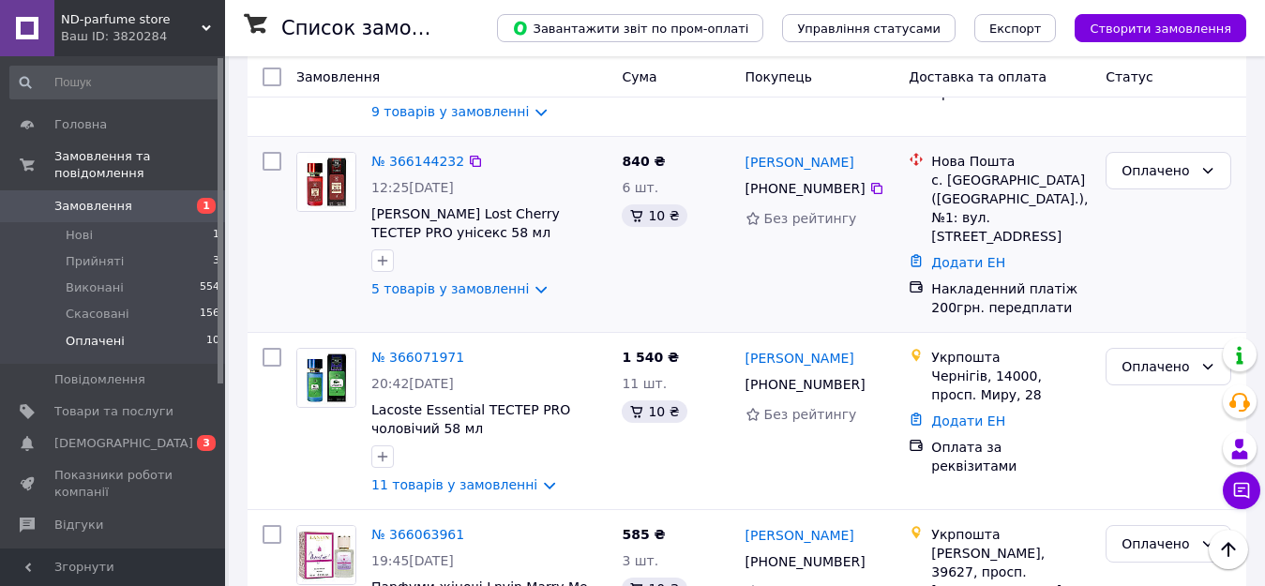
scroll to position [1031, 0]
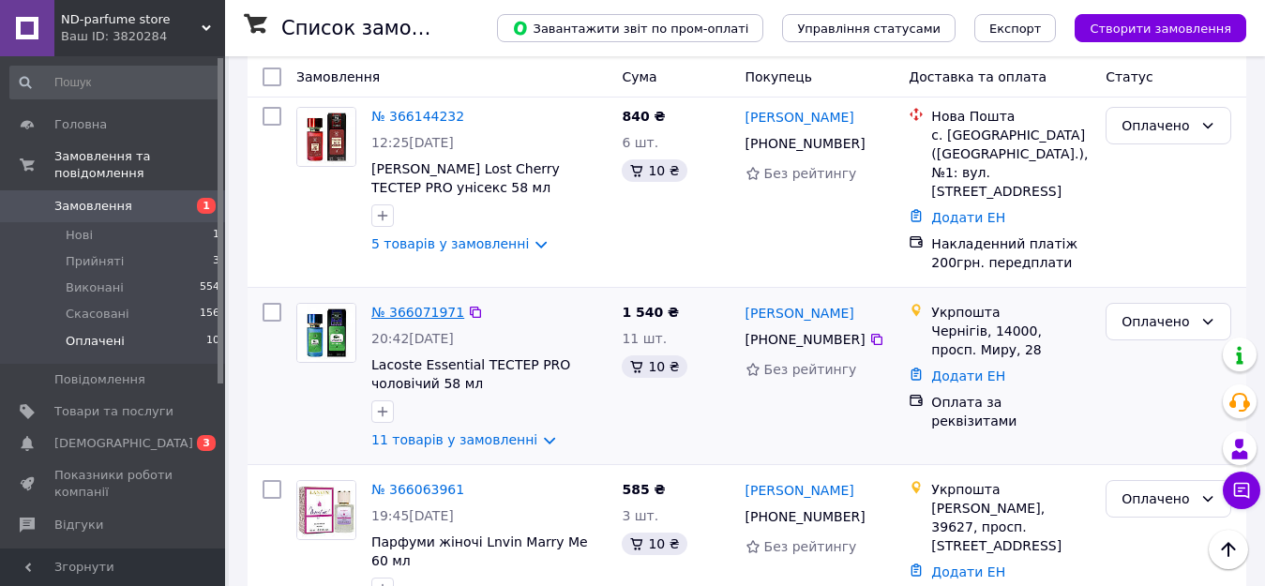
click at [413, 305] on link "№ 366071971" at bounding box center [417, 312] width 93 height 15
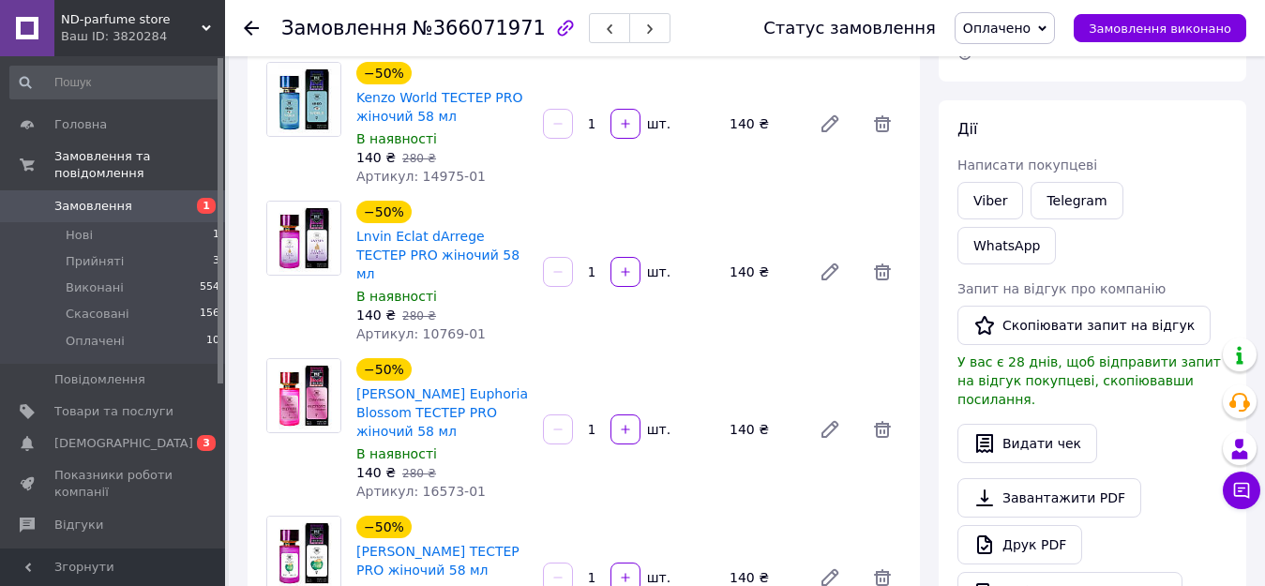
scroll to position [188, 0]
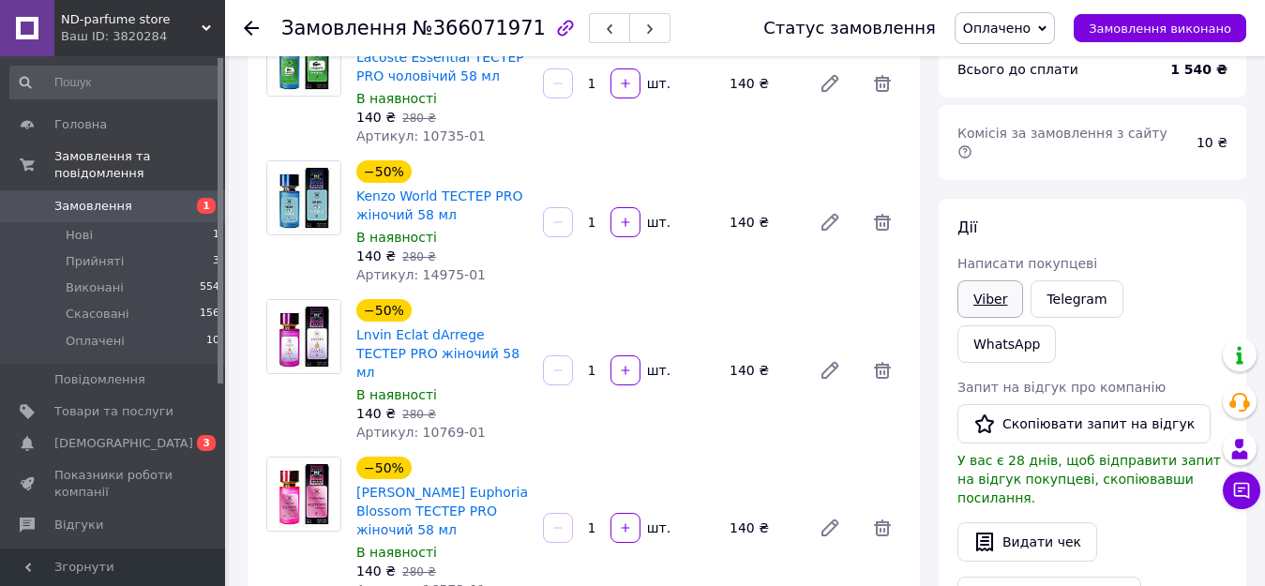
click at [995, 285] on link "Viber" at bounding box center [990, 299] width 66 height 38
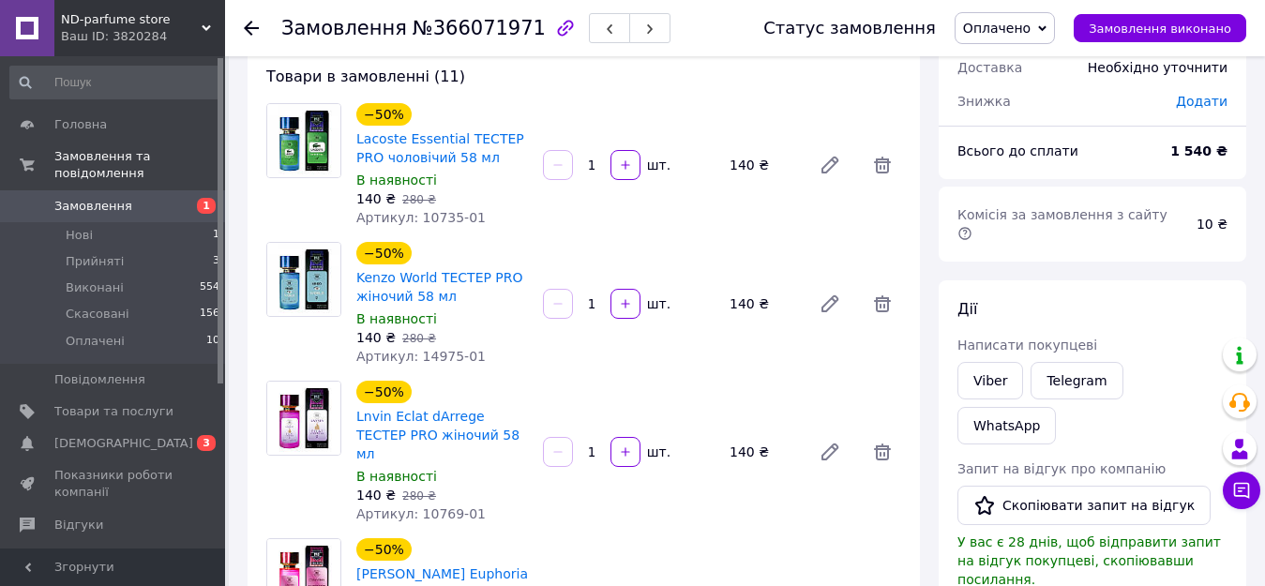
scroll to position [0, 0]
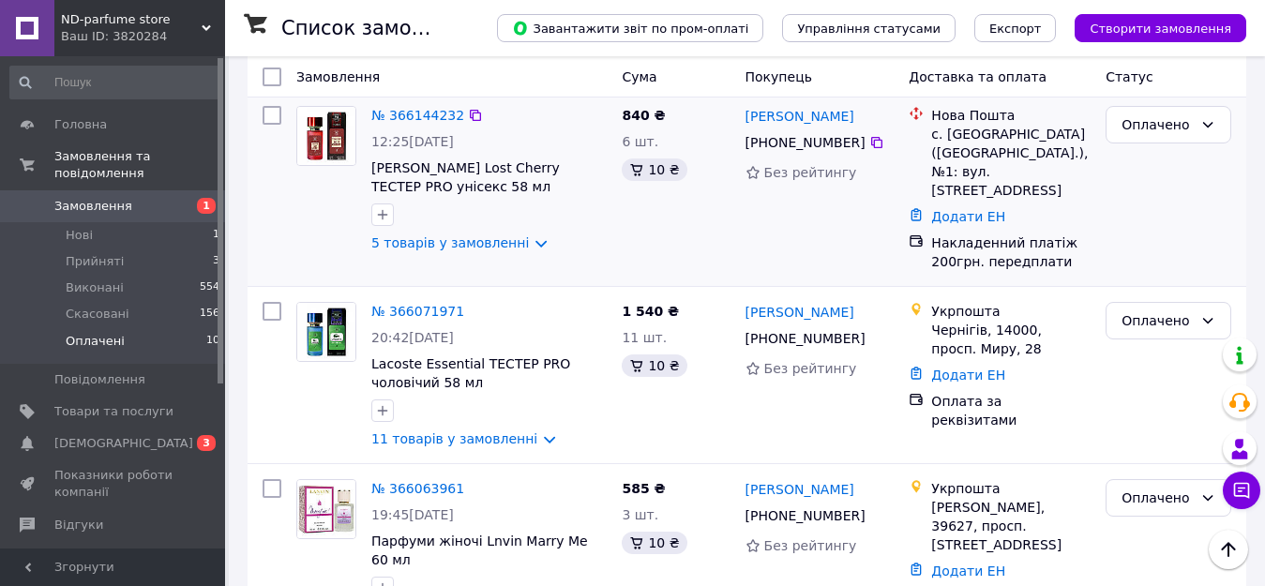
scroll to position [1031, 0]
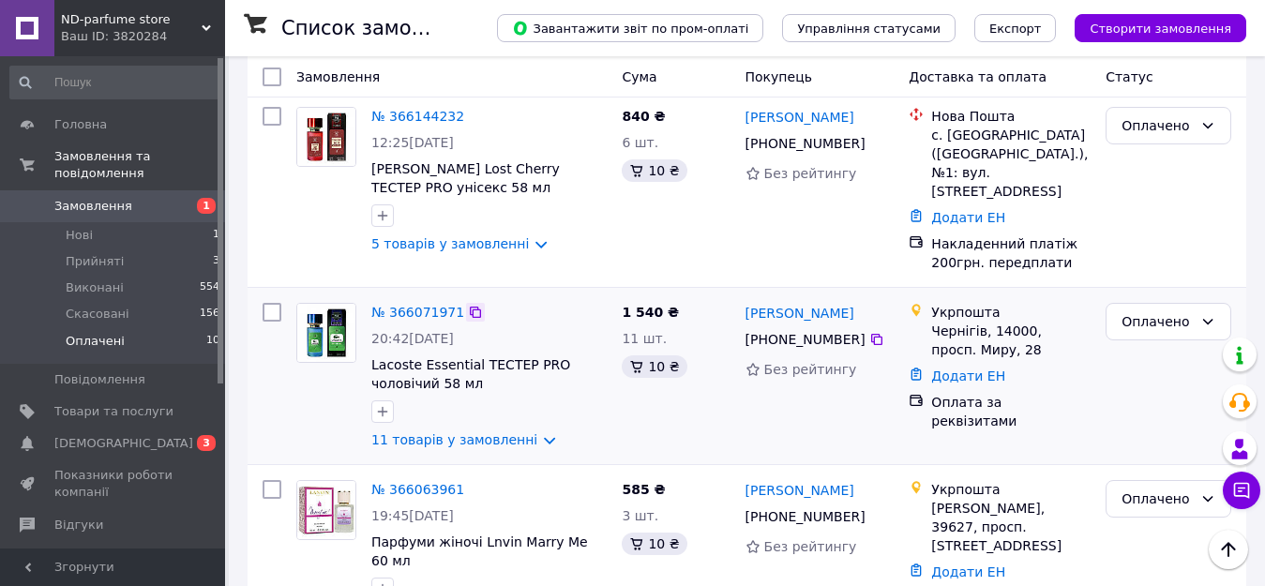
click at [468, 305] on icon at bounding box center [475, 312] width 15 height 15
click at [869, 332] on icon at bounding box center [876, 339] width 15 height 15
drag, startPoint x: 818, startPoint y: 276, endPoint x: 792, endPoint y: 276, distance: 25.3
click at [789, 301] on div "[PERSON_NAME]" at bounding box center [820, 312] width 153 height 23
copy link "[PERSON_NAME]"
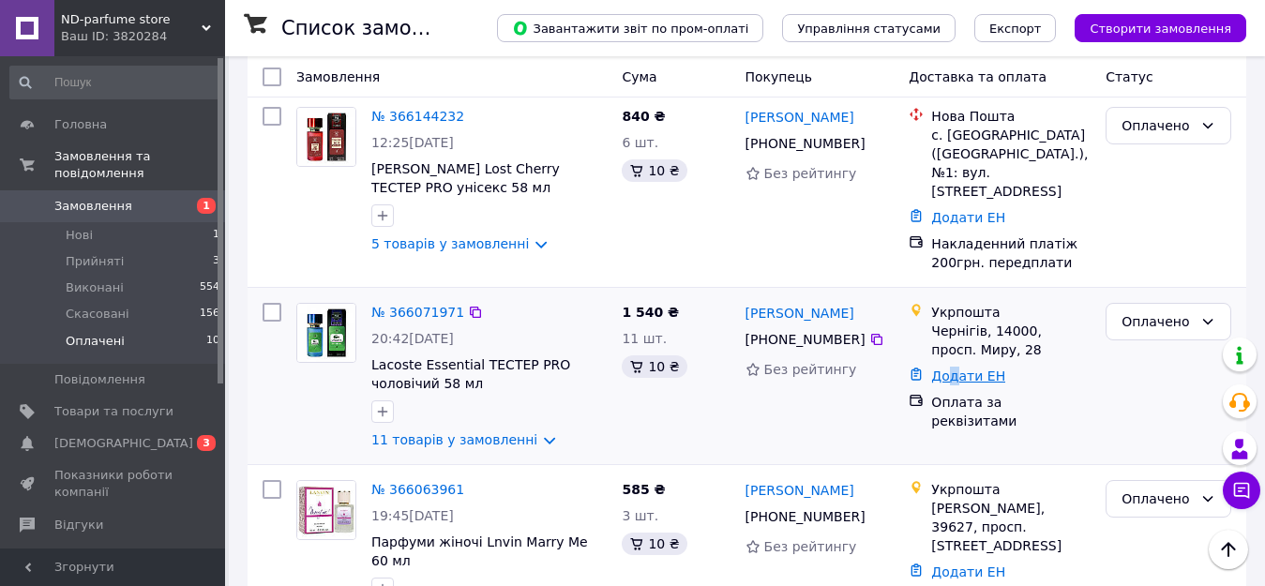
click at [951, 368] on link "Додати ЕН" at bounding box center [968, 375] width 74 height 15
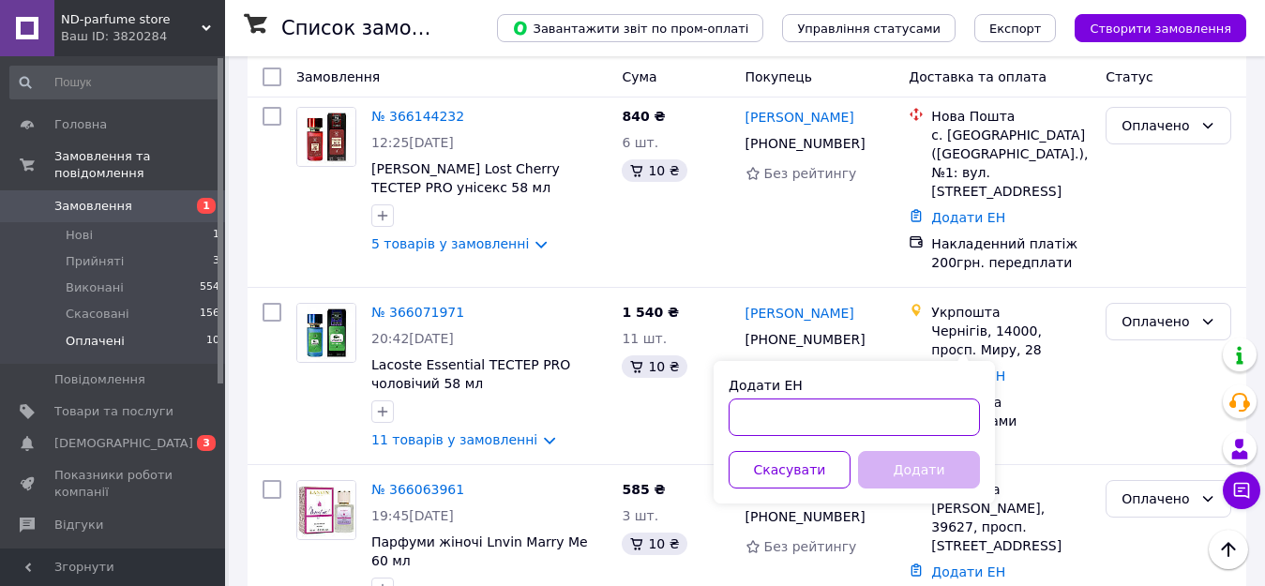
paste input "20451269307417"
type input "20451269307417"
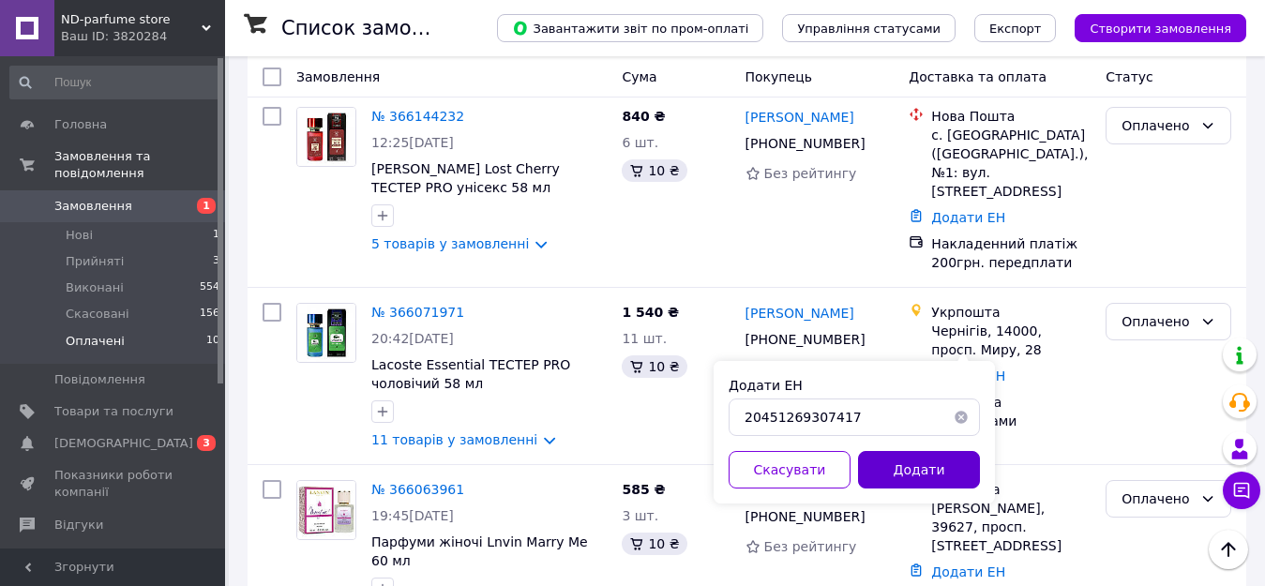
click at [925, 461] on button "Додати" at bounding box center [919, 470] width 122 height 38
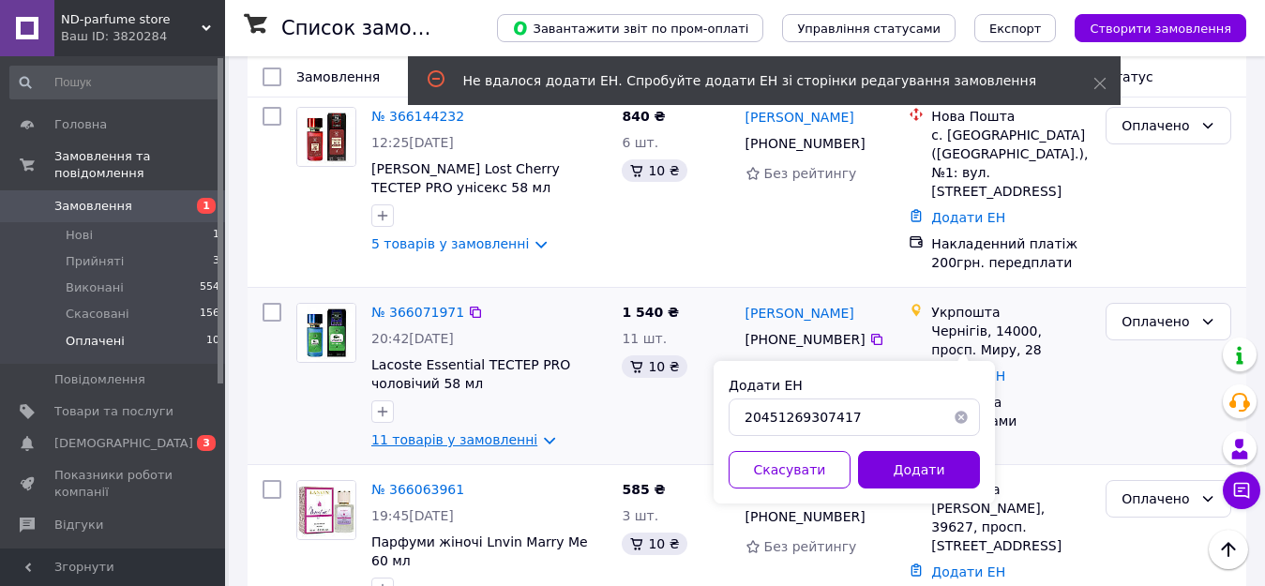
click at [526, 432] on link "11 товарів у замовленні" at bounding box center [454, 439] width 166 height 15
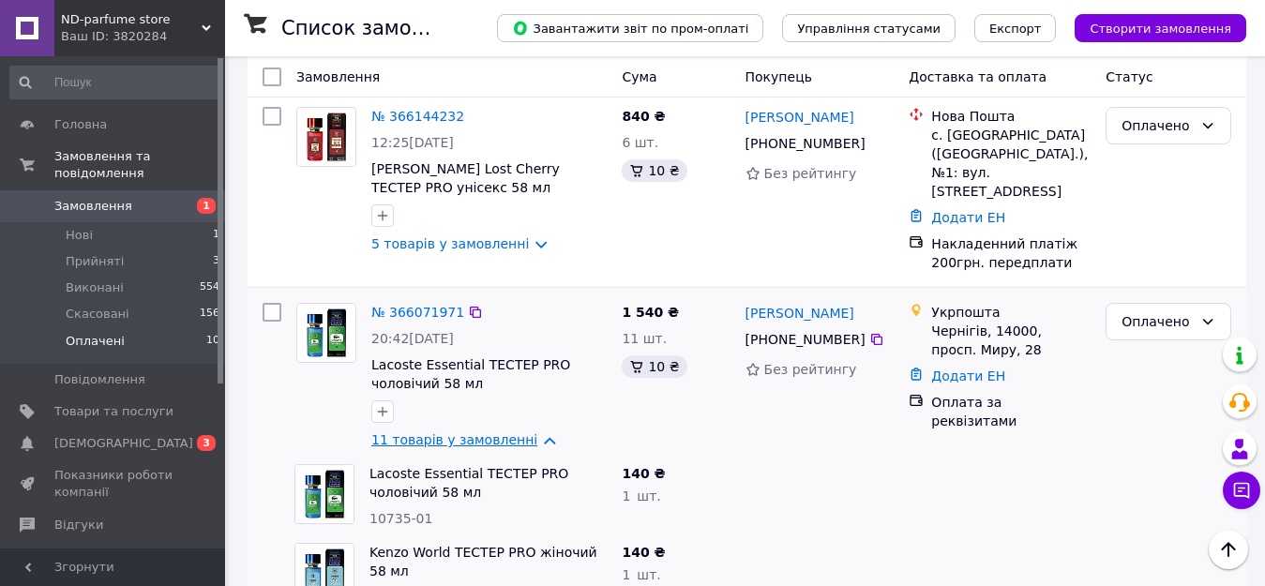
click at [528, 432] on link "11 товарів у замовленні" at bounding box center [454, 439] width 166 height 15
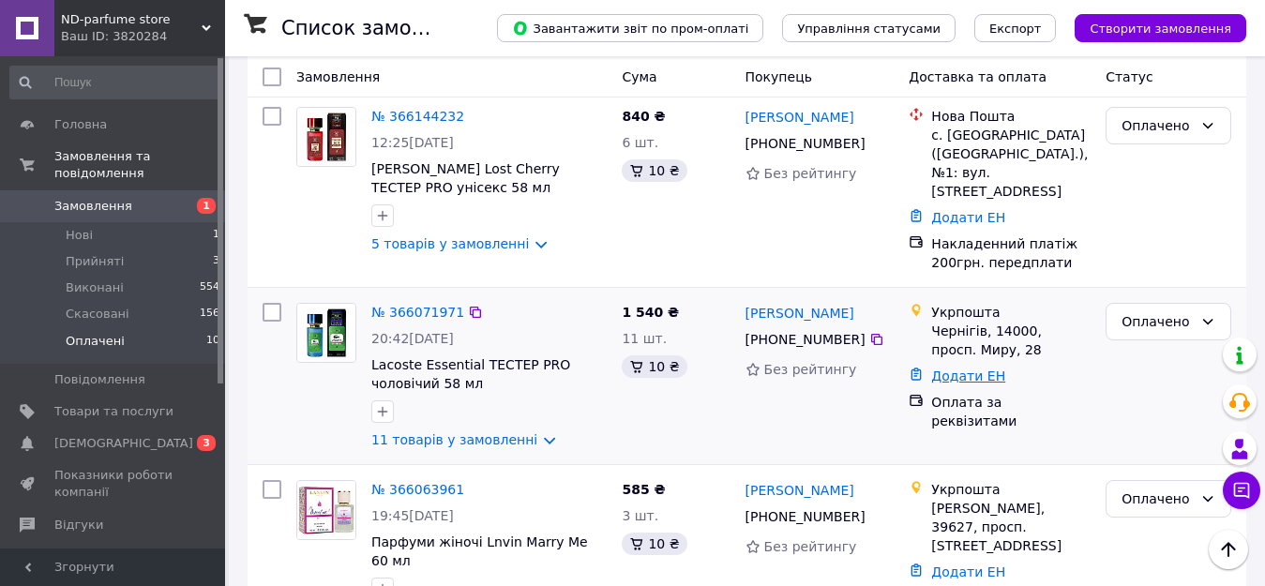
click at [940, 368] on link "Додати ЕН" at bounding box center [968, 375] width 74 height 15
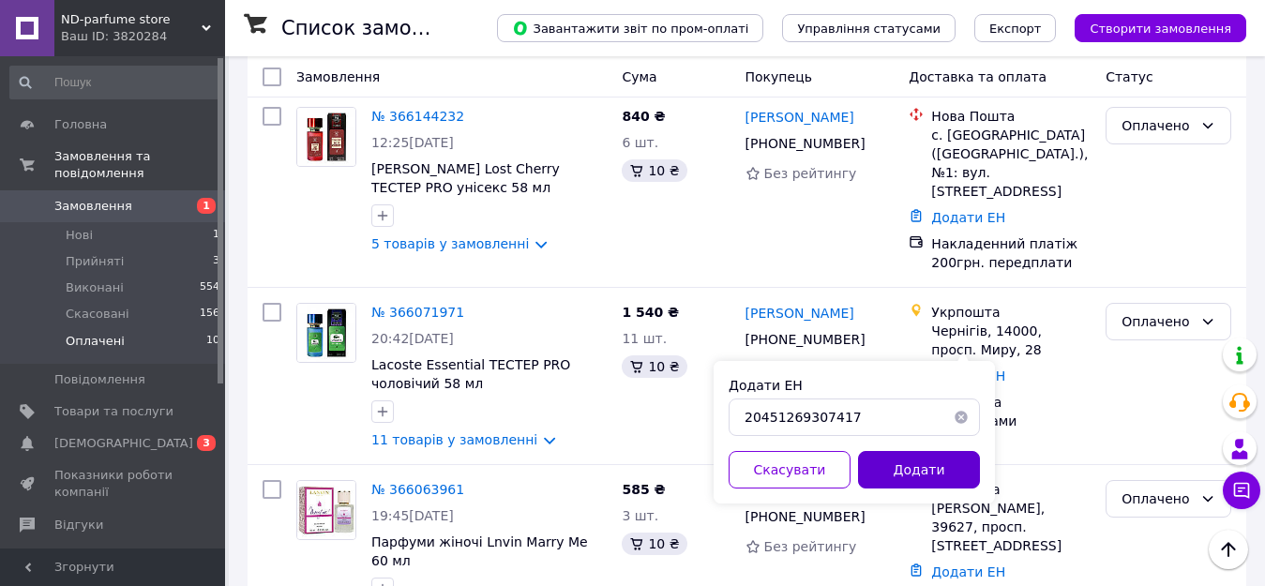
click at [908, 473] on button "Додати" at bounding box center [919, 470] width 122 height 38
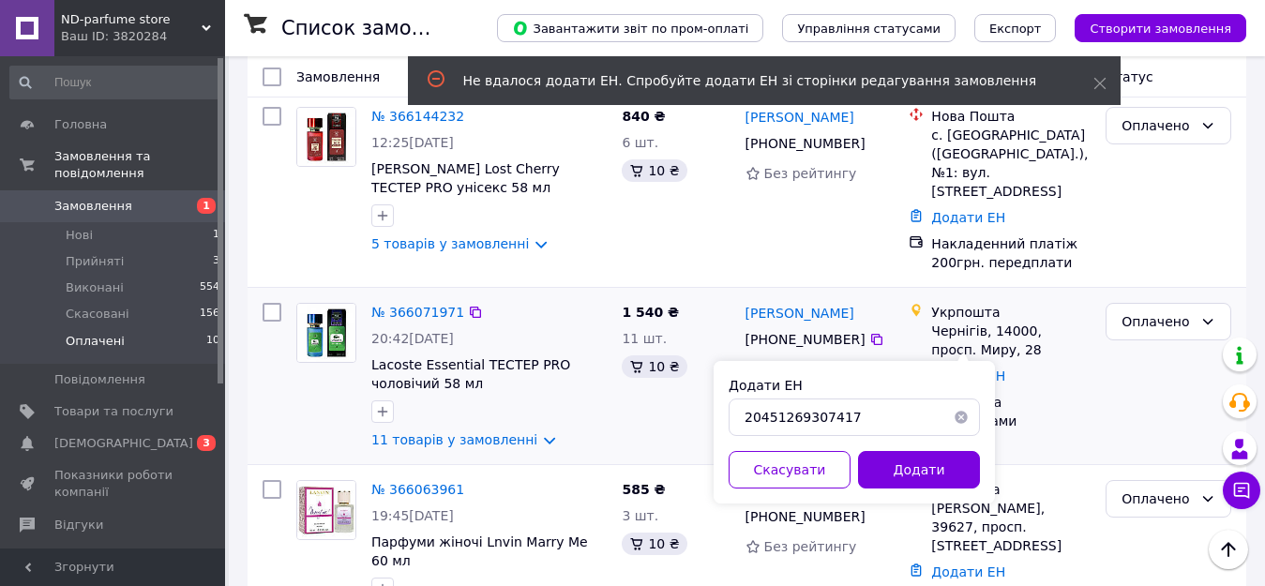
scroll to position [938, 0]
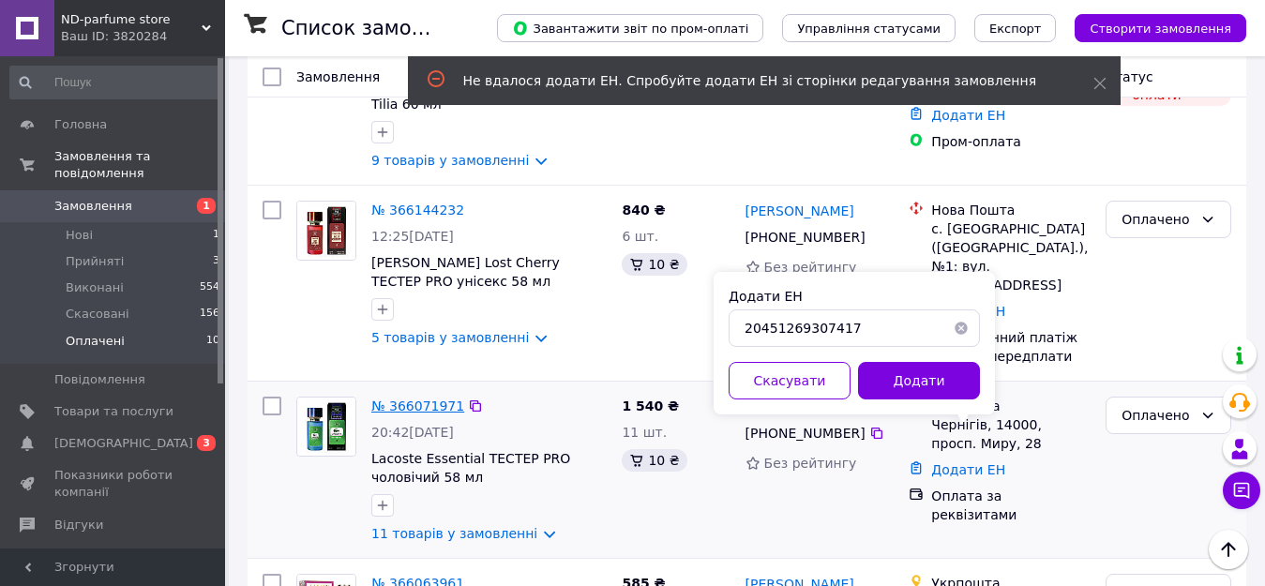
click at [416, 398] on link "№ 366071971" at bounding box center [417, 405] width 93 height 15
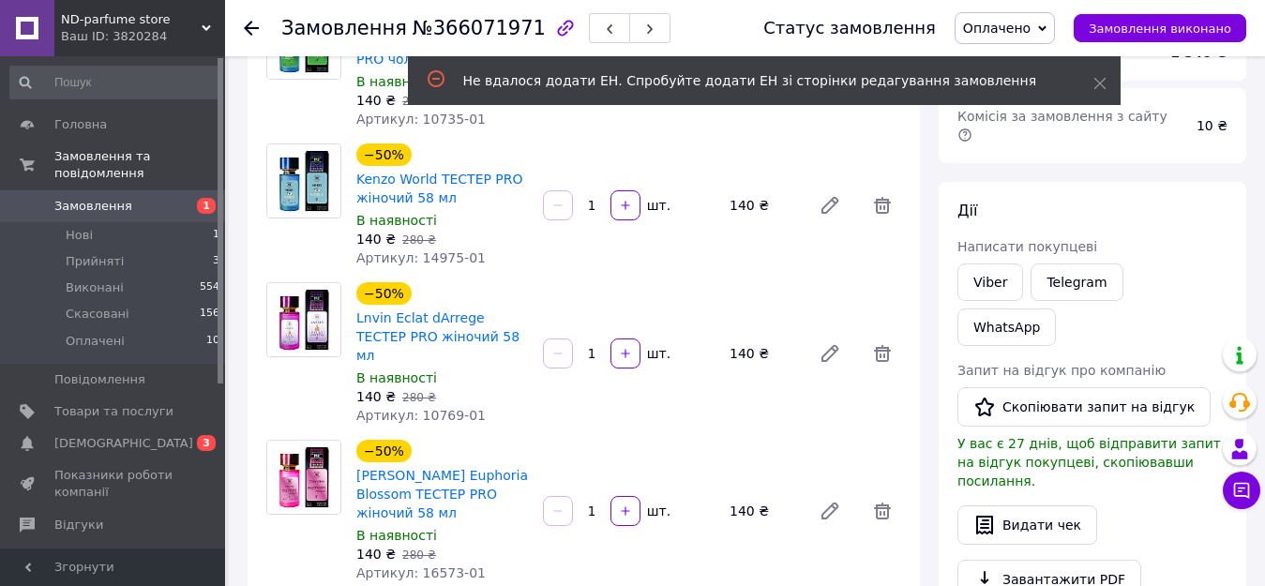
scroll to position [188, 0]
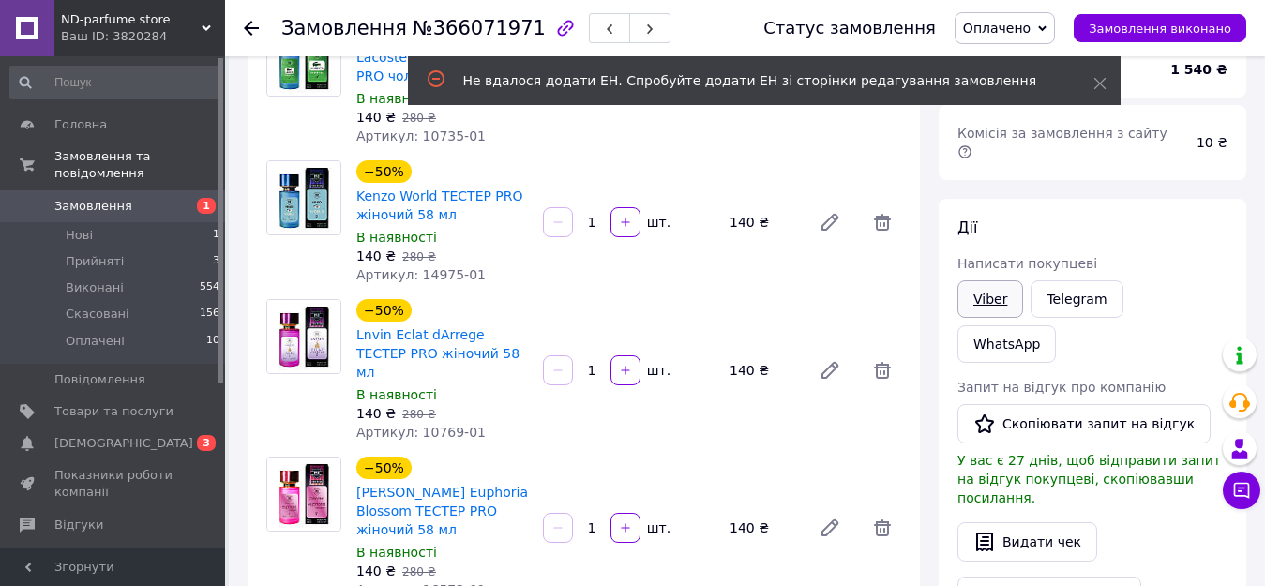
click at [992, 280] on link "Viber" at bounding box center [990, 299] width 66 height 38
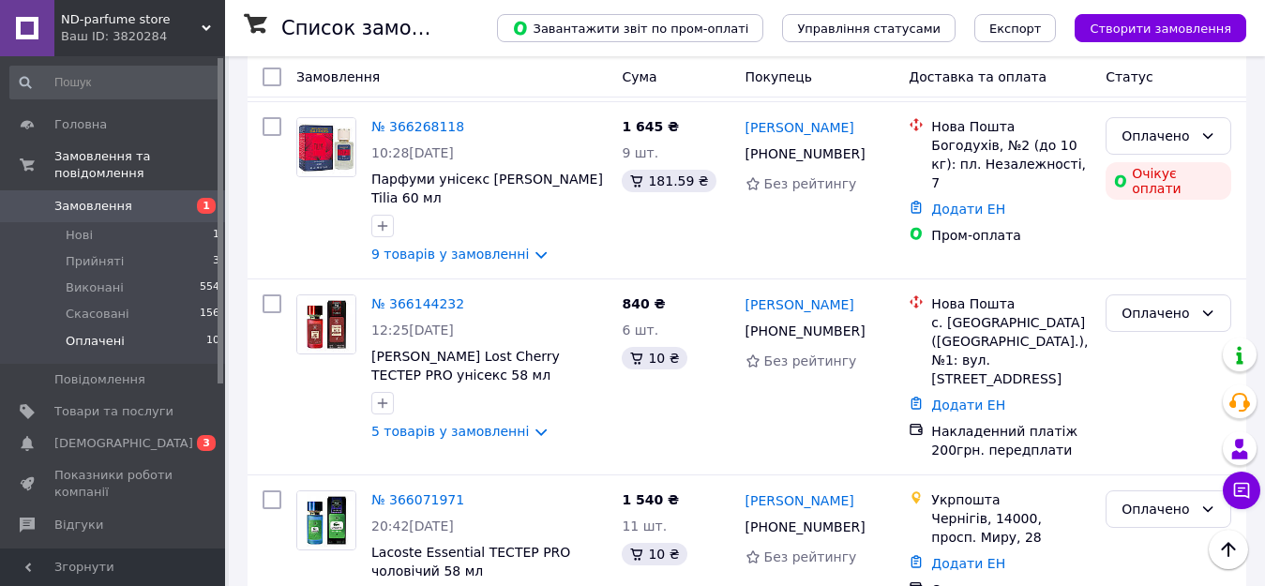
scroll to position [750, 0]
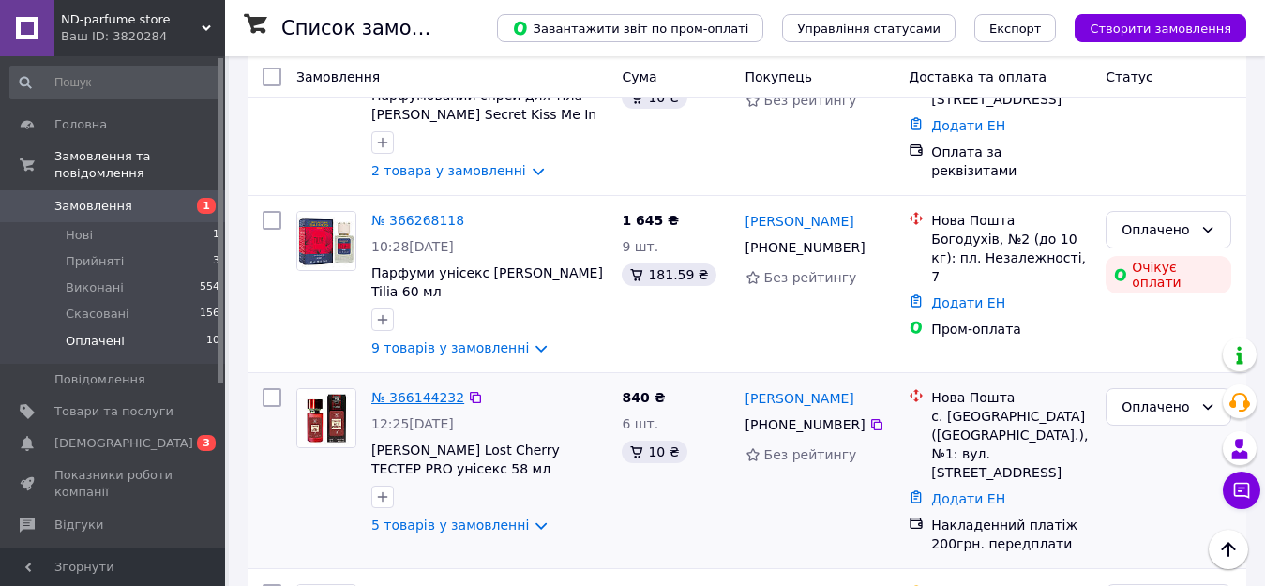
click at [431, 390] on link "№ 366144232" at bounding box center [417, 397] width 93 height 15
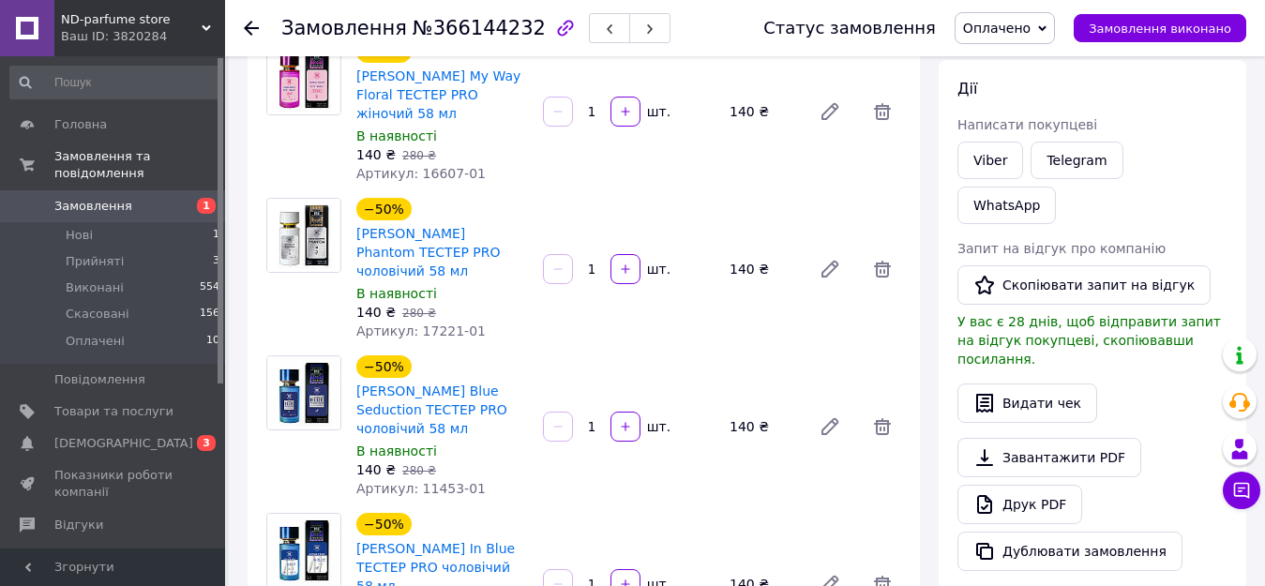
scroll to position [281, 0]
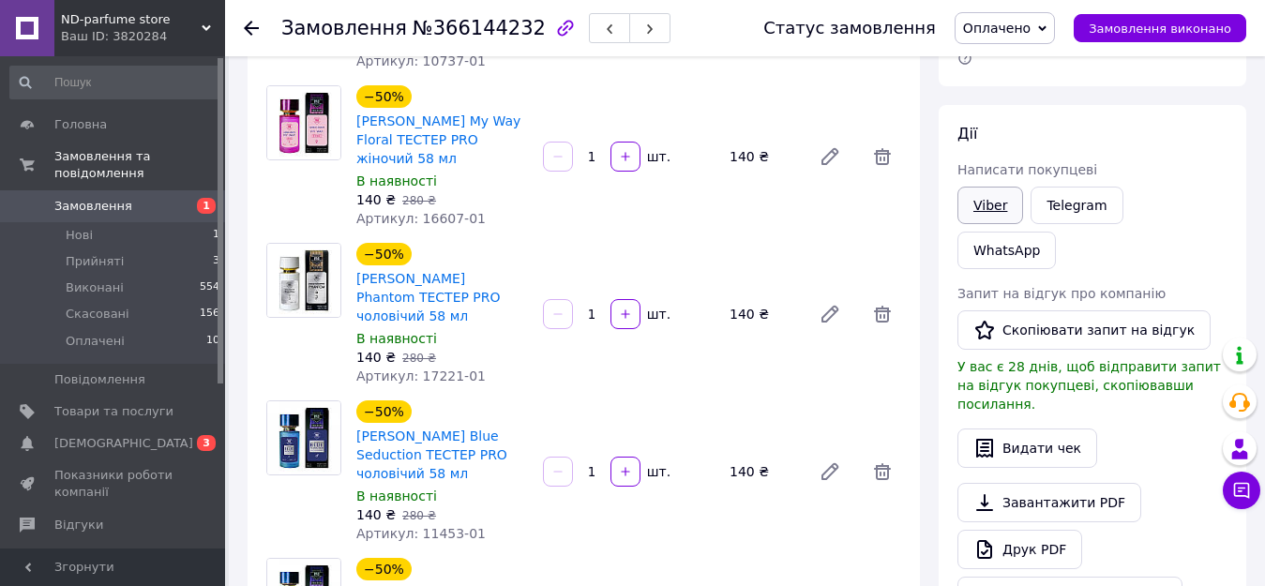
click at [974, 187] on link "Viber" at bounding box center [990, 206] width 66 height 38
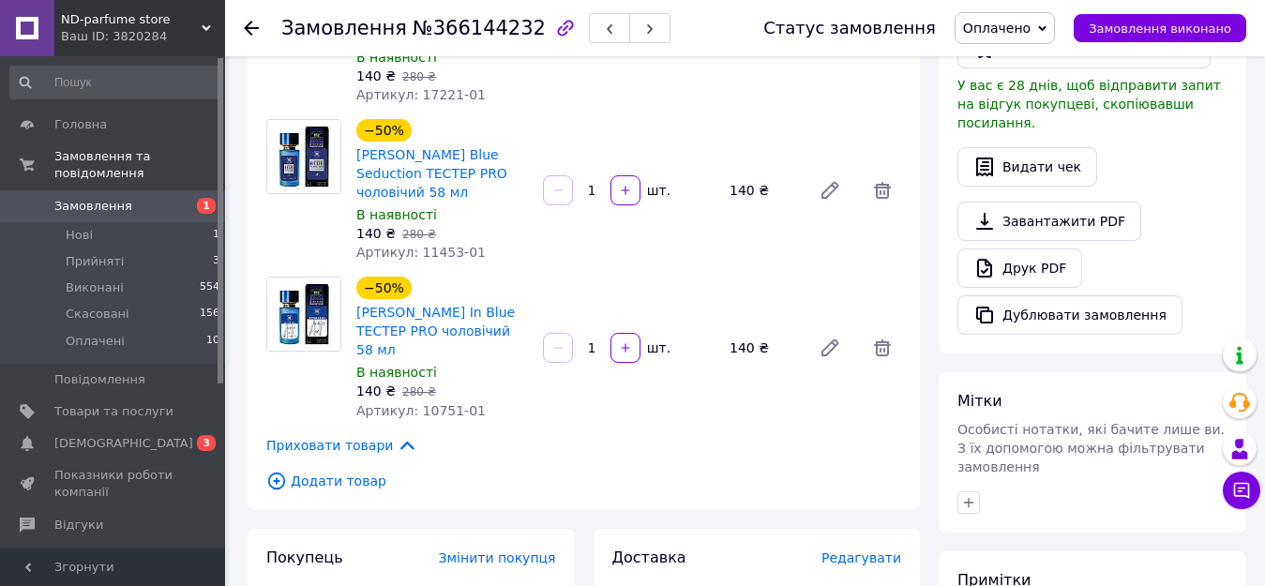
scroll to position [375, 0]
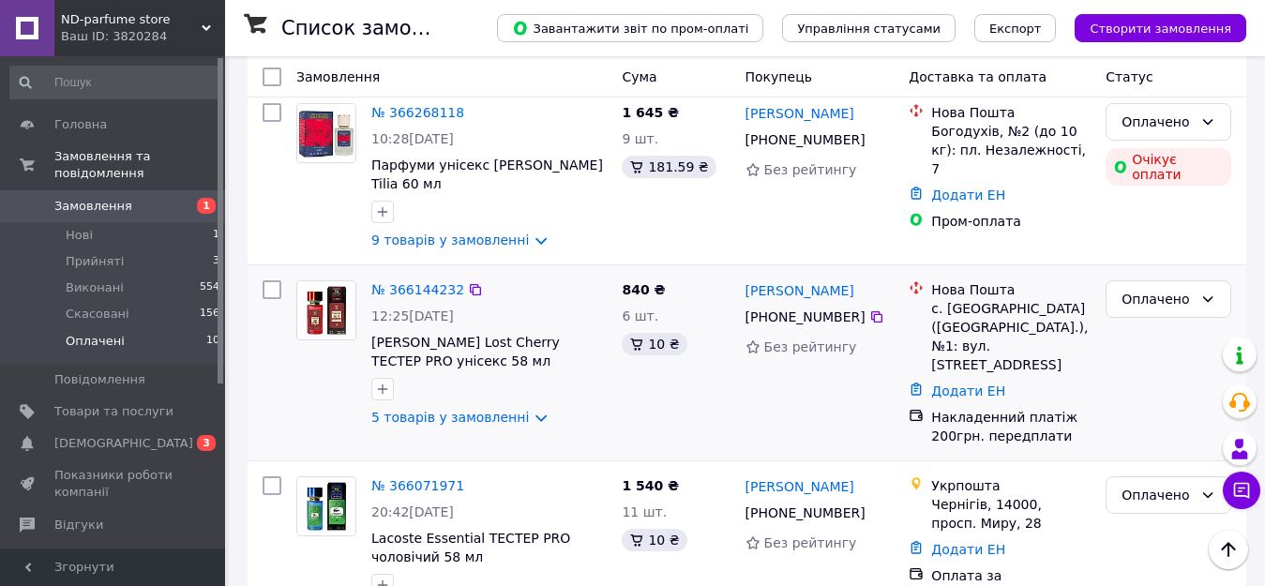
scroll to position [844, 0]
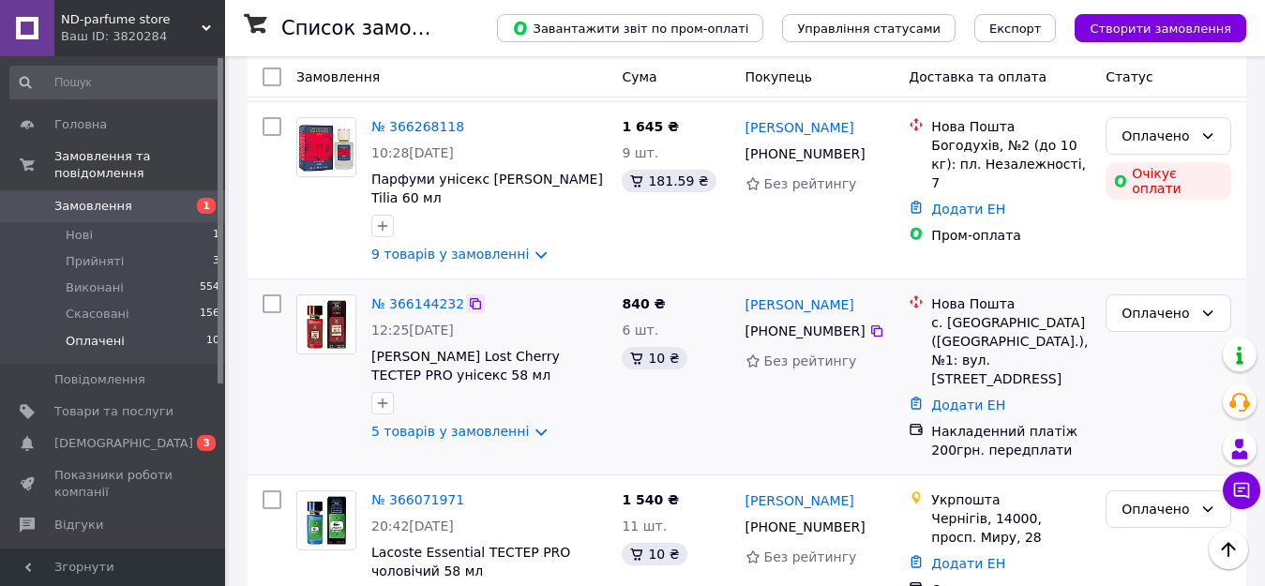
click at [468, 296] on icon at bounding box center [475, 303] width 15 height 15
click at [869, 323] on icon at bounding box center [876, 330] width 15 height 15
drag, startPoint x: 871, startPoint y: 286, endPoint x: 805, endPoint y: 292, distance: 65.9
click at [805, 293] on div "[PERSON_NAME]" at bounding box center [820, 304] width 153 height 23
copy link "[PERSON_NAME]"
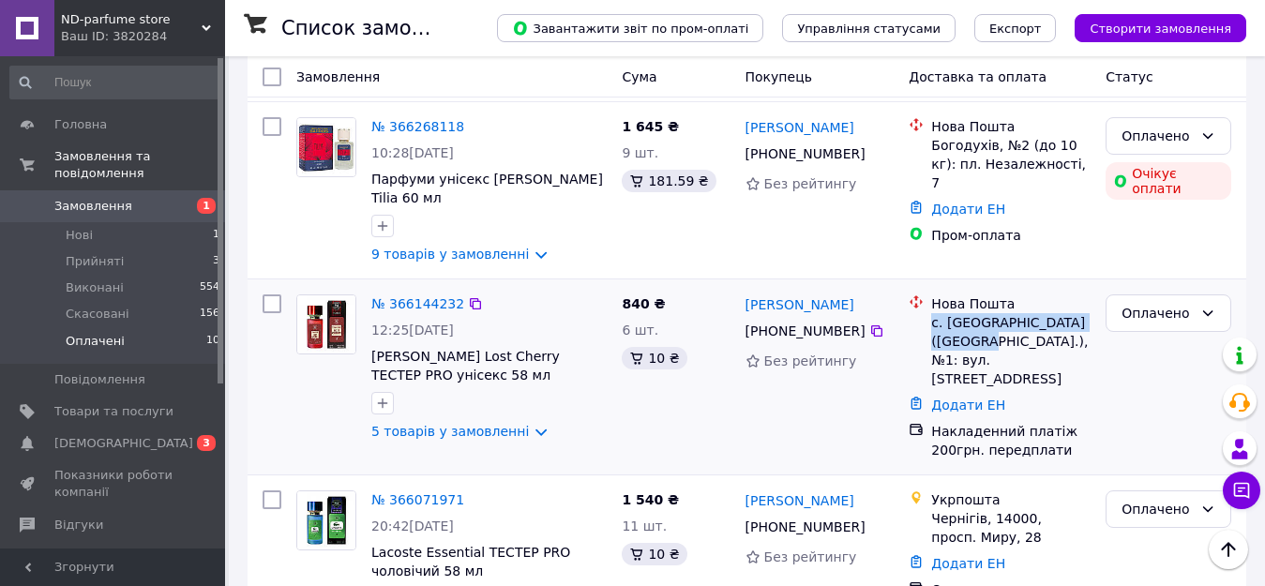
drag, startPoint x: 933, startPoint y: 308, endPoint x: 955, endPoint y: 324, distance: 27.6
click at [955, 324] on div "с. [GEOGRAPHIC_DATA] ([GEOGRAPHIC_DATA].), №1: вул. [STREET_ADDRESS]" at bounding box center [1010, 350] width 159 height 75
copy div "с. [GEOGRAPHIC_DATA] ([GEOGRAPHIC_DATA] обл."
click at [955, 398] on link "Додати ЕН" at bounding box center [968, 405] width 74 height 15
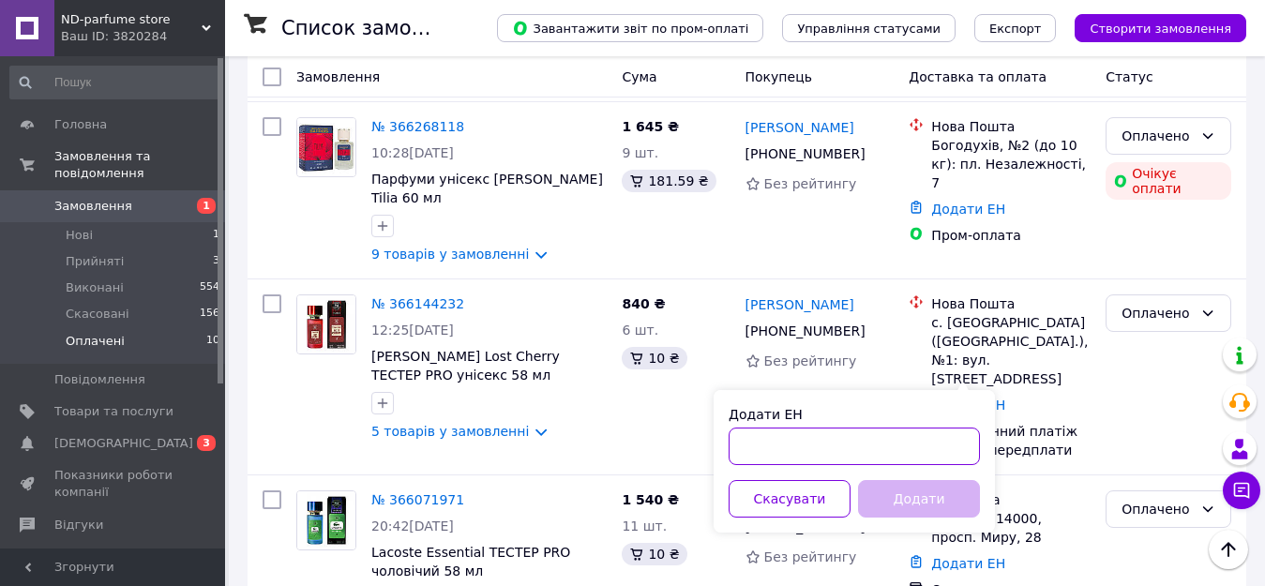
paste input "20451269307900"
type input "20451269307900"
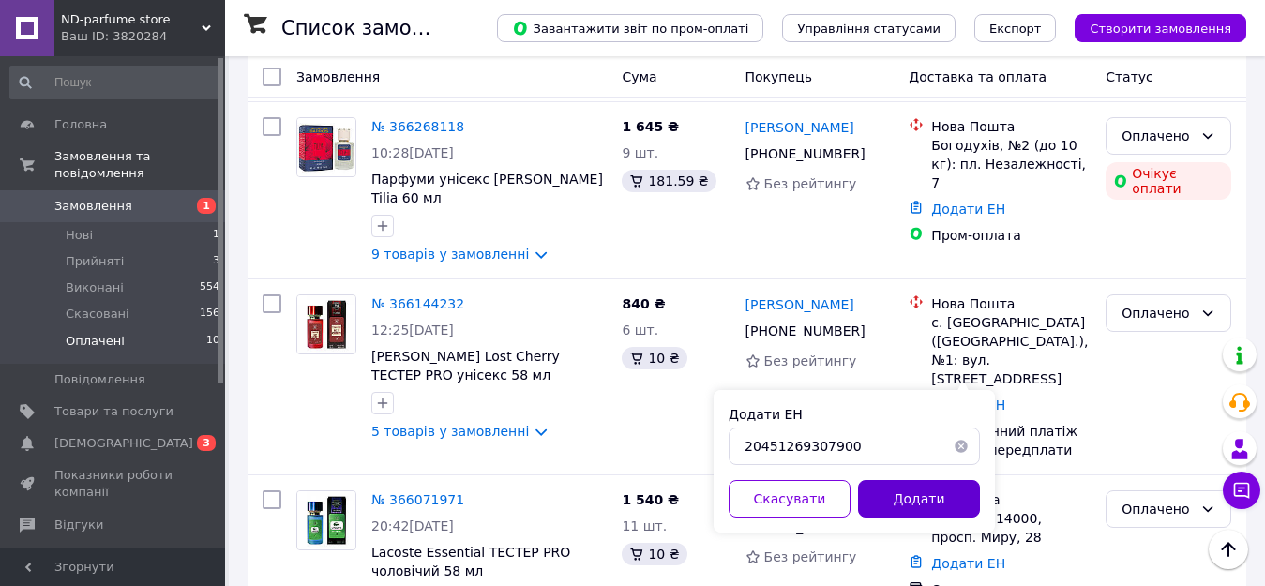
click at [915, 507] on button "Додати" at bounding box center [919, 499] width 122 height 38
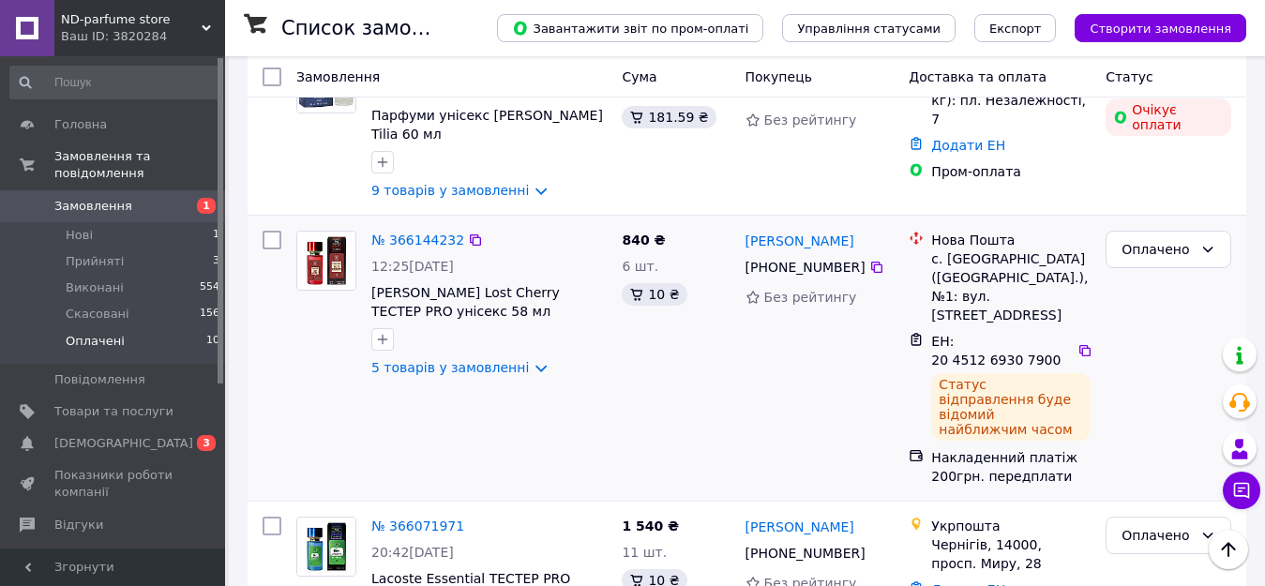
scroll to position [938, 0]
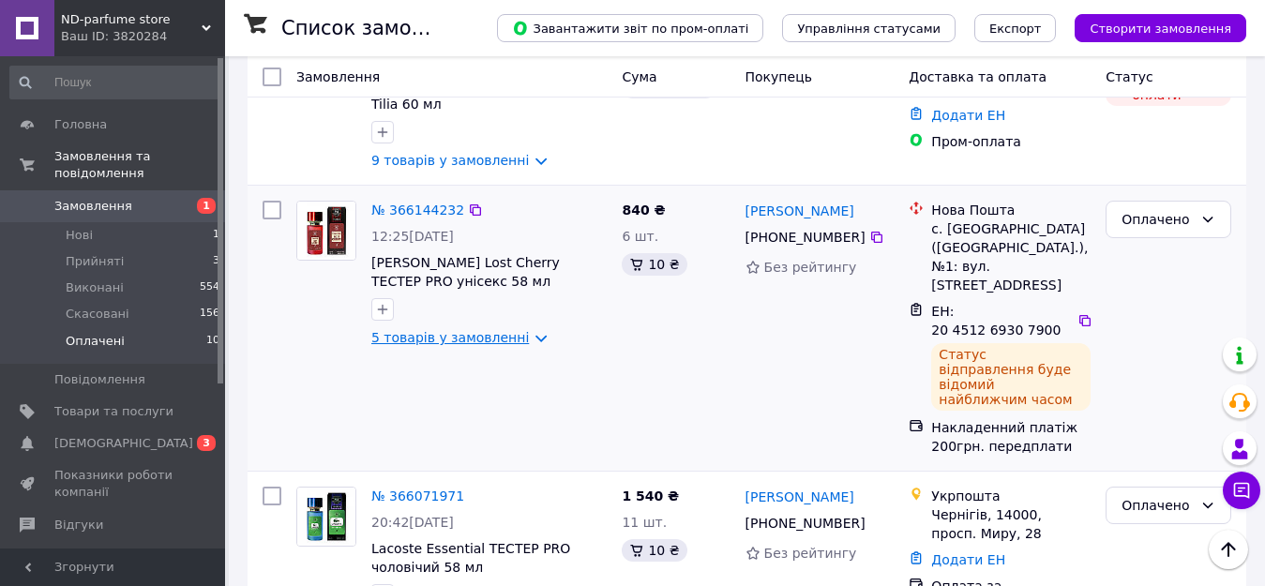
click at [520, 330] on link "5 товарів у замовленні" at bounding box center [450, 337] width 158 height 15
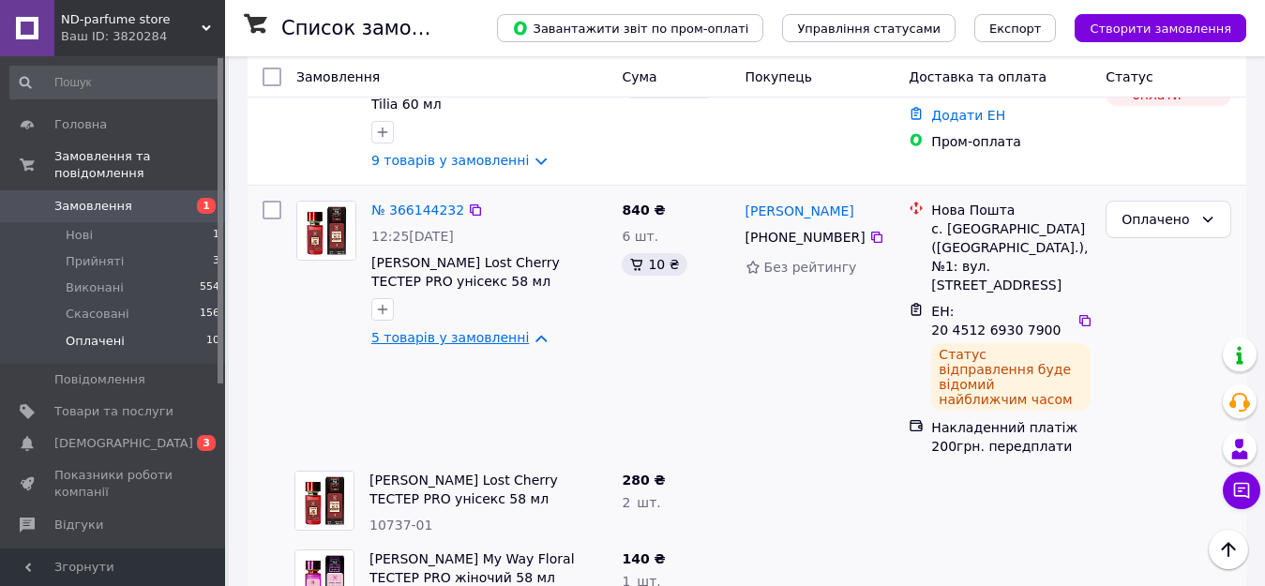
click at [519, 330] on link "5 товарів у замовленні" at bounding box center [450, 337] width 158 height 15
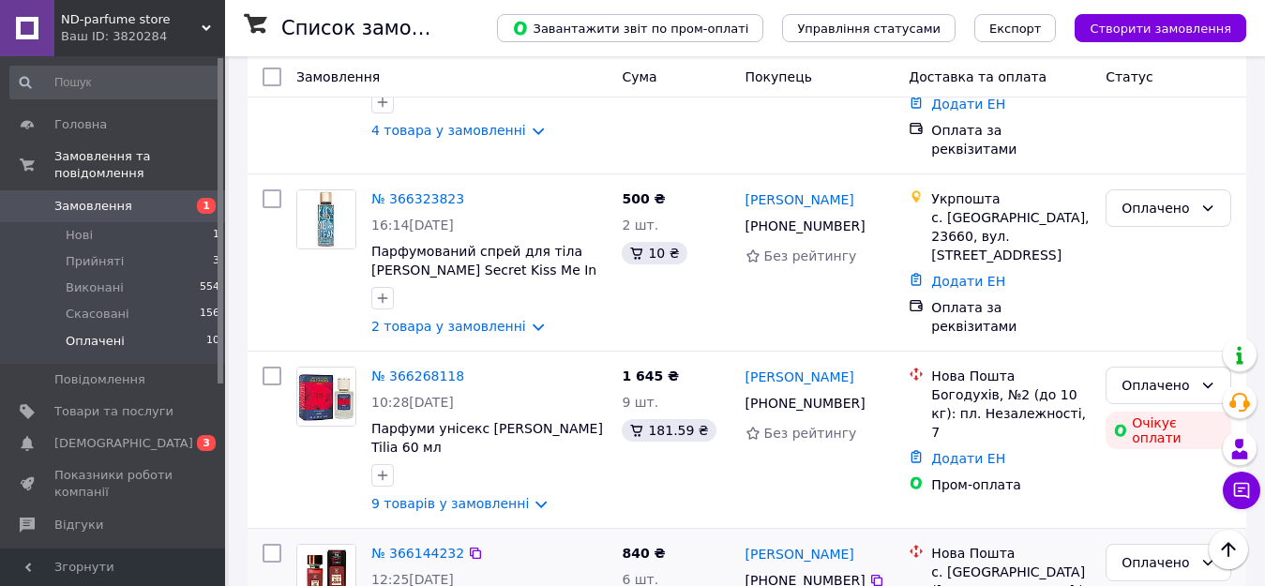
scroll to position [563, 0]
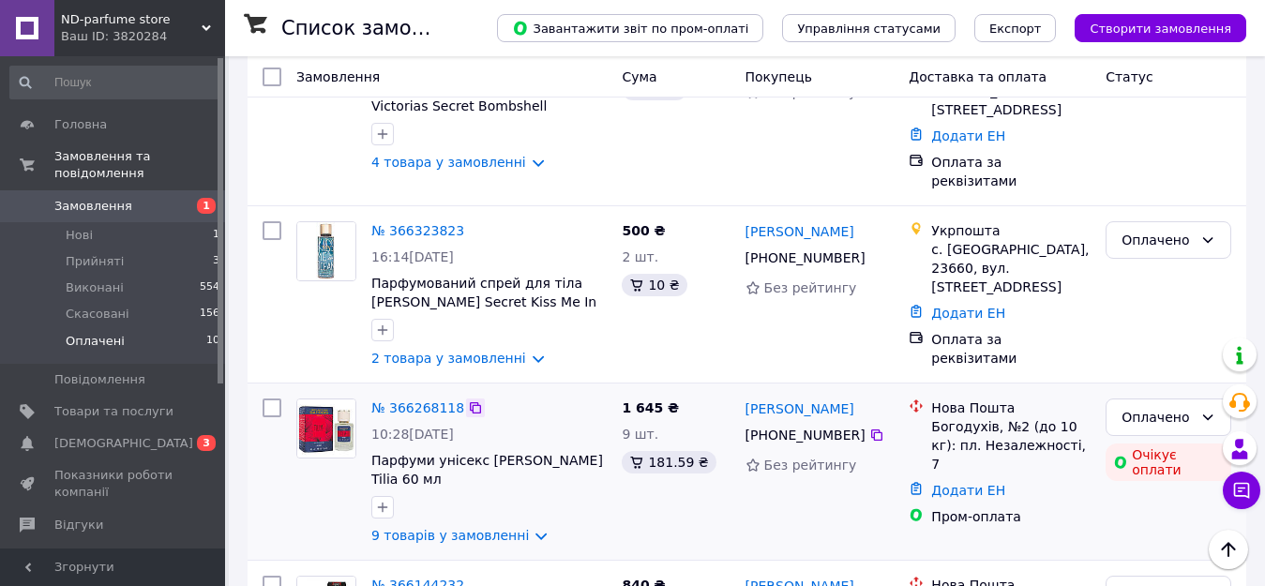
click at [469, 400] on icon at bounding box center [475, 407] width 15 height 15
click at [468, 400] on icon at bounding box center [475, 407] width 15 height 15
click at [869, 250] on icon at bounding box center [876, 257] width 15 height 15
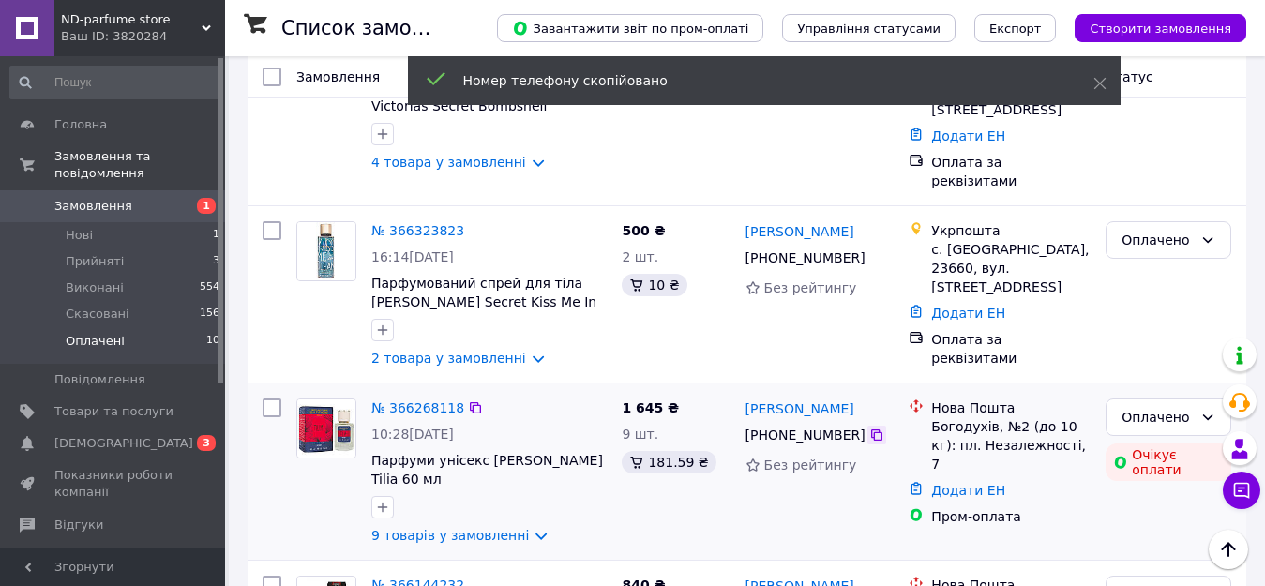
click at [869, 428] on icon at bounding box center [876, 435] width 15 height 15
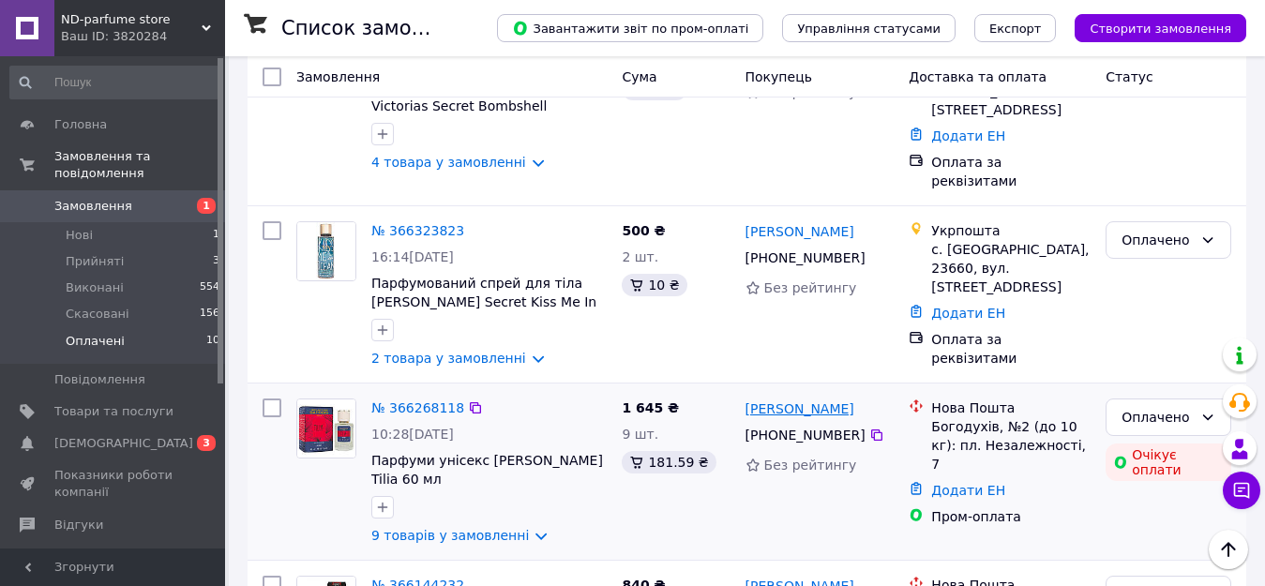
drag, startPoint x: 856, startPoint y: 392, endPoint x: 798, endPoint y: 391, distance: 58.1
click at [798, 397] on div "[PERSON_NAME]" at bounding box center [820, 408] width 153 height 23
copy link "[PERSON_NAME]"
drag, startPoint x: 743, startPoint y: 387, endPoint x: 794, endPoint y: 390, distance: 51.6
click at [794, 397] on div "[PERSON_NAME]" at bounding box center [800, 408] width 113 height 23
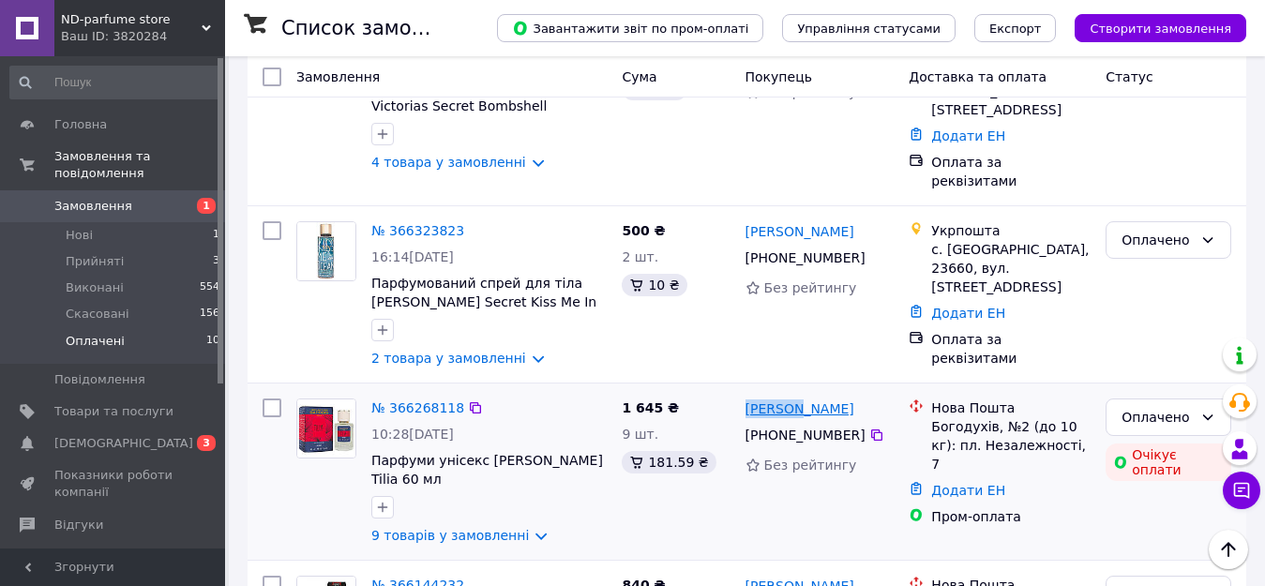
copy link "[PERSON_NAME]"
drag, startPoint x: 932, startPoint y: 411, endPoint x: 987, endPoint y: 411, distance: 55.3
click at [987, 417] on div "Богодухів, №2 (до 10 кг): пл. Незалежності, 7" at bounding box center [1010, 445] width 159 height 56
copy div "Богодухів"
click at [959, 483] on link "Додати ЕН" at bounding box center [968, 490] width 74 height 15
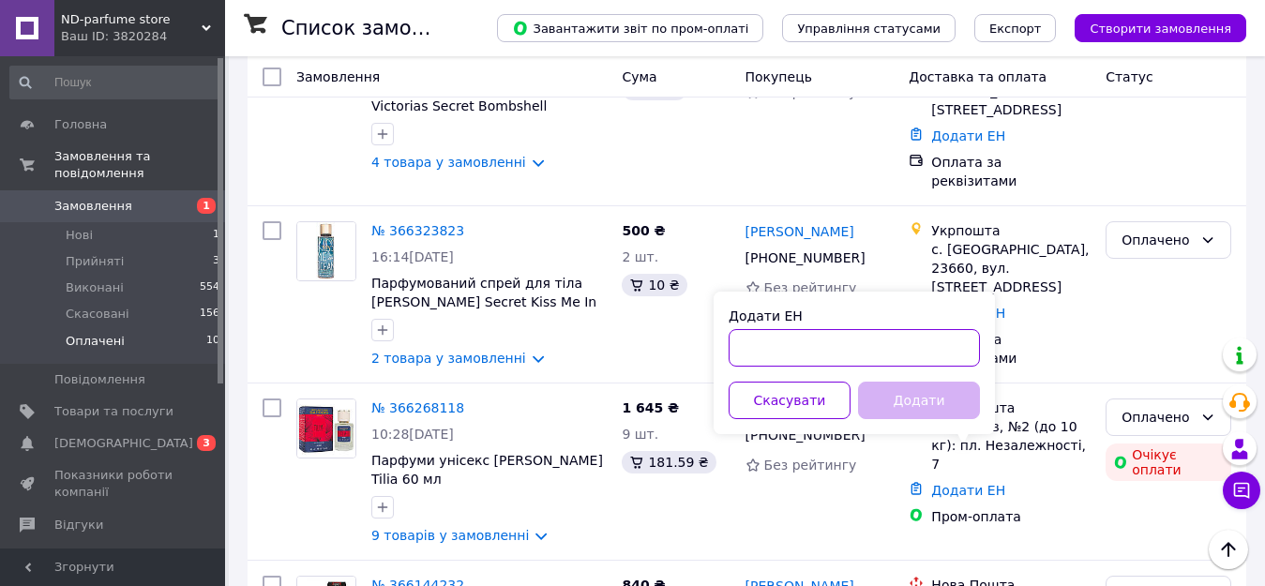
click at [763, 344] on input "Додати ЕН" at bounding box center [854, 348] width 251 height 38
paste input "20451269308234"
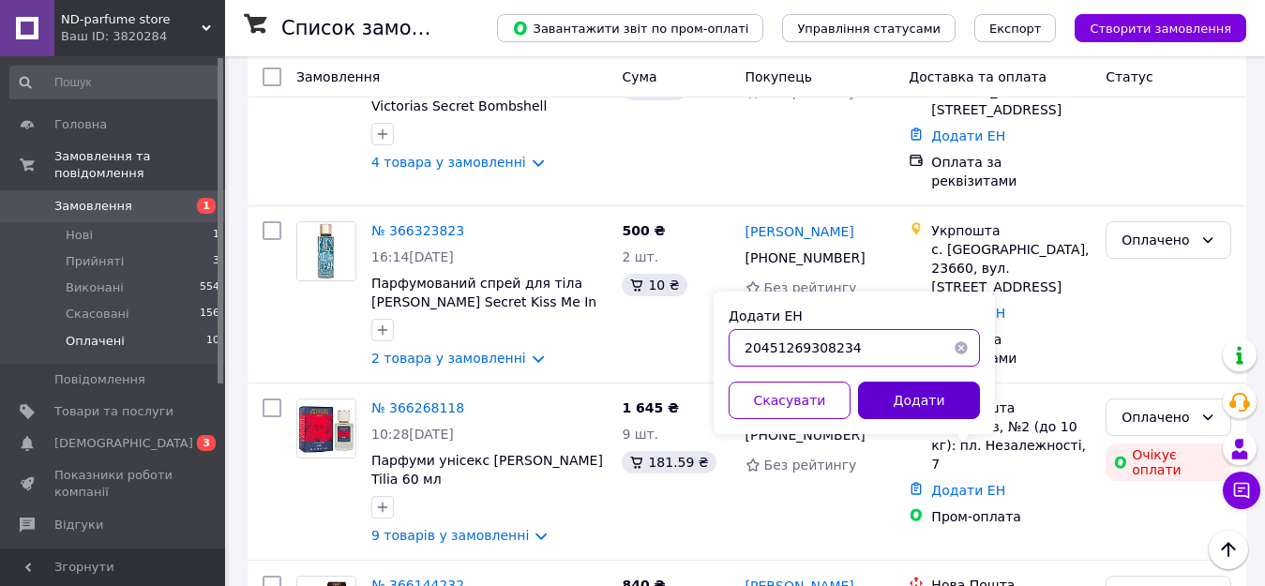
type input "20451269308234"
click at [911, 410] on button "Додати" at bounding box center [919, 401] width 122 height 38
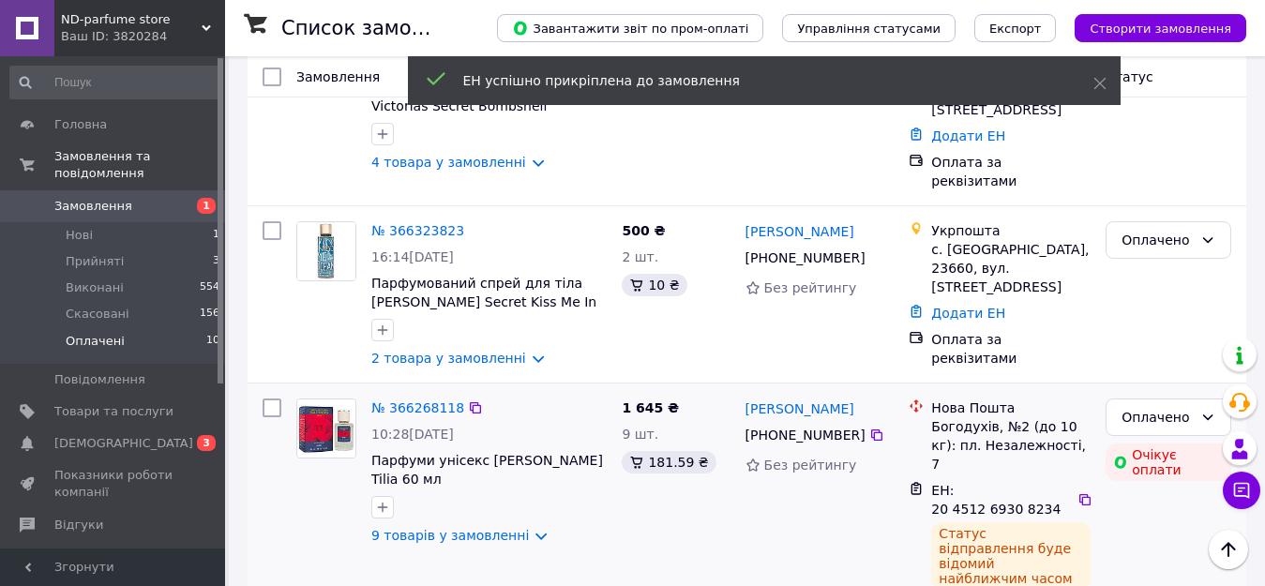
scroll to position [656, 0]
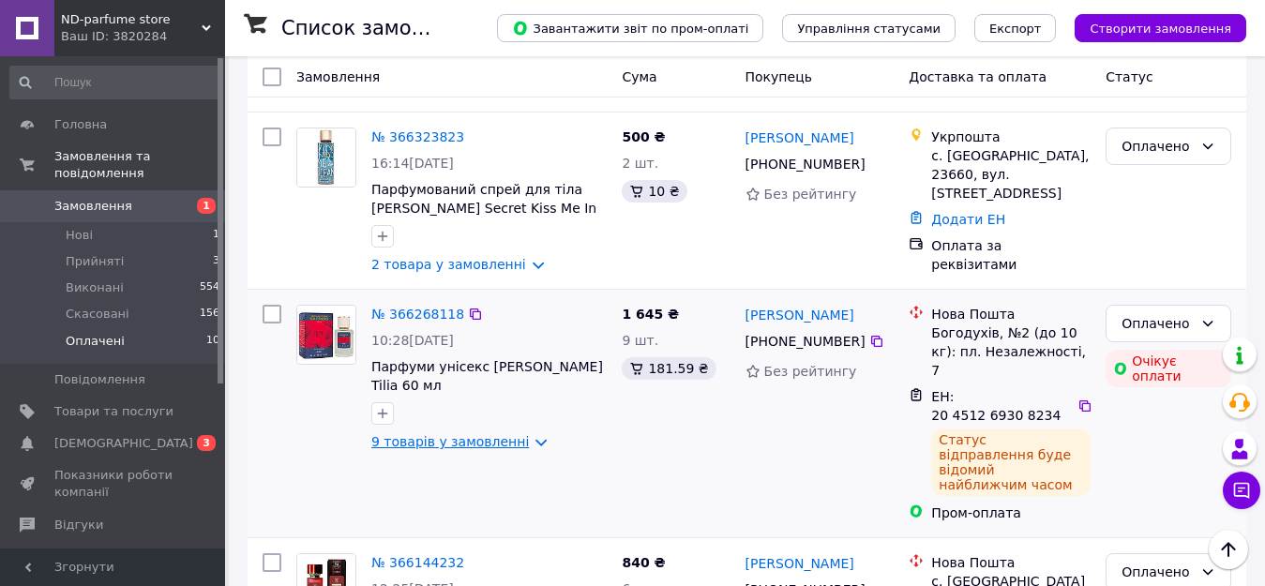
click at [520, 434] on link "9 товарів у замовленні" at bounding box center [450, 441] width 158 height 15
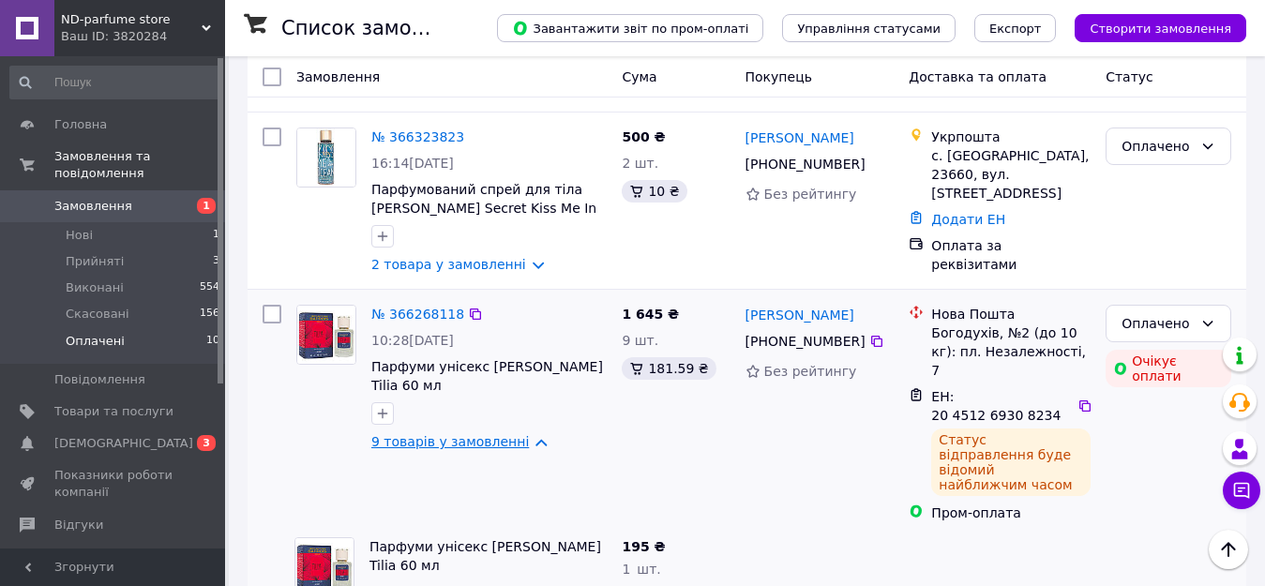
click at [513, 434] on link "9 товарів у замовленні" at bounding box center [450, 441] width 158 height 15
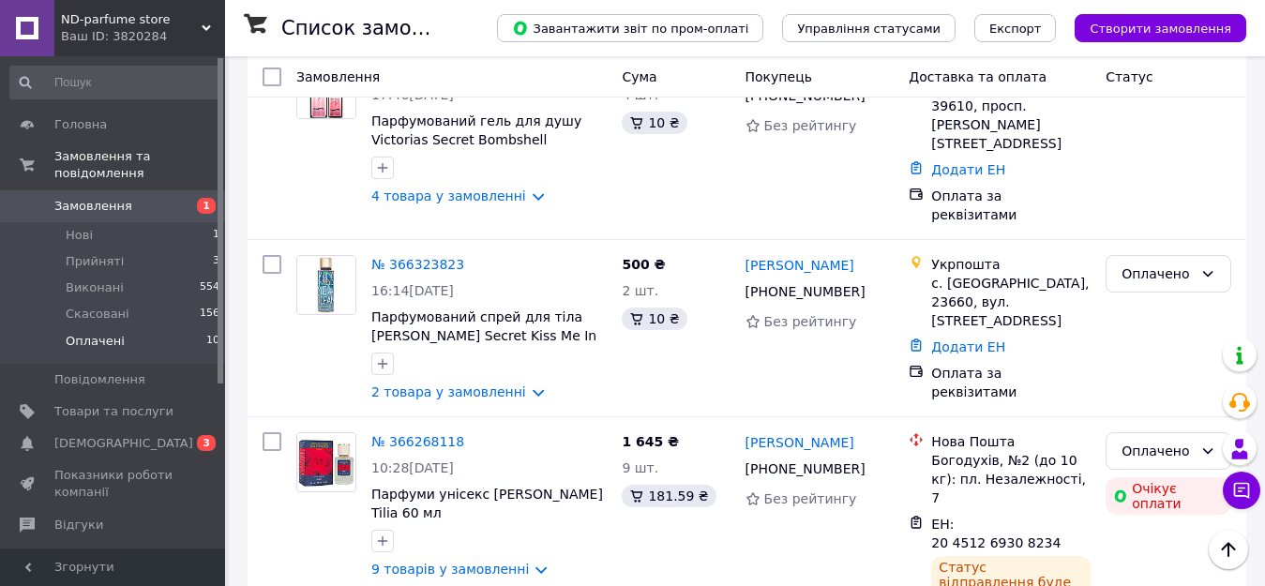
scroll to position [523, 0]
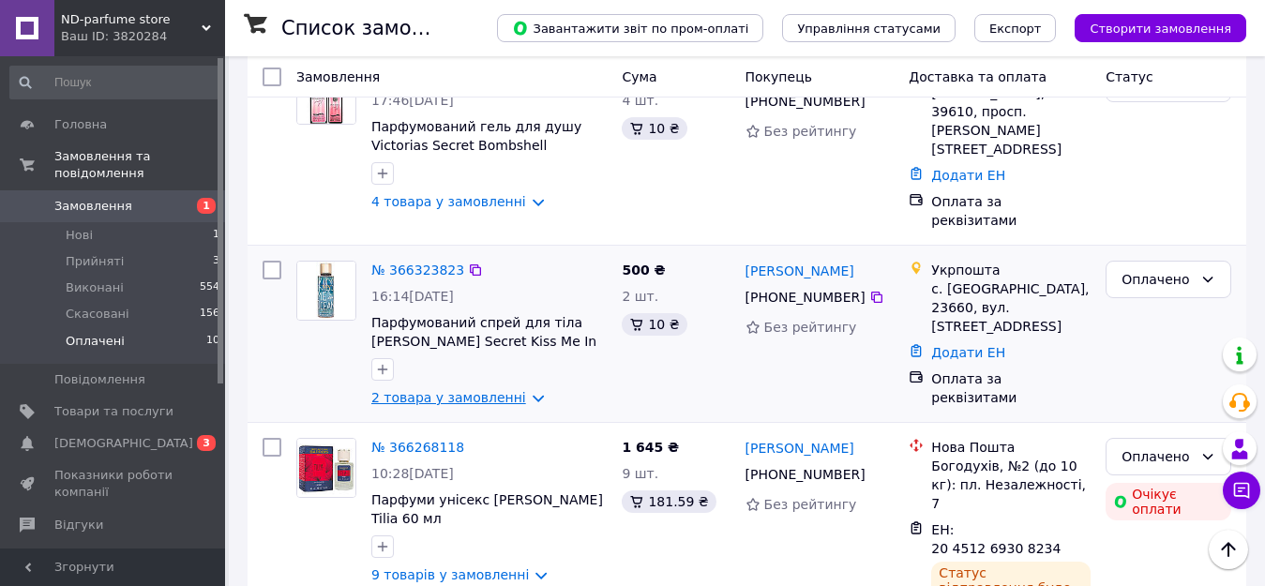
click at [510, 390] on link "2 товара у замовленні" at bounding box center [448, 397] width 155 height 15
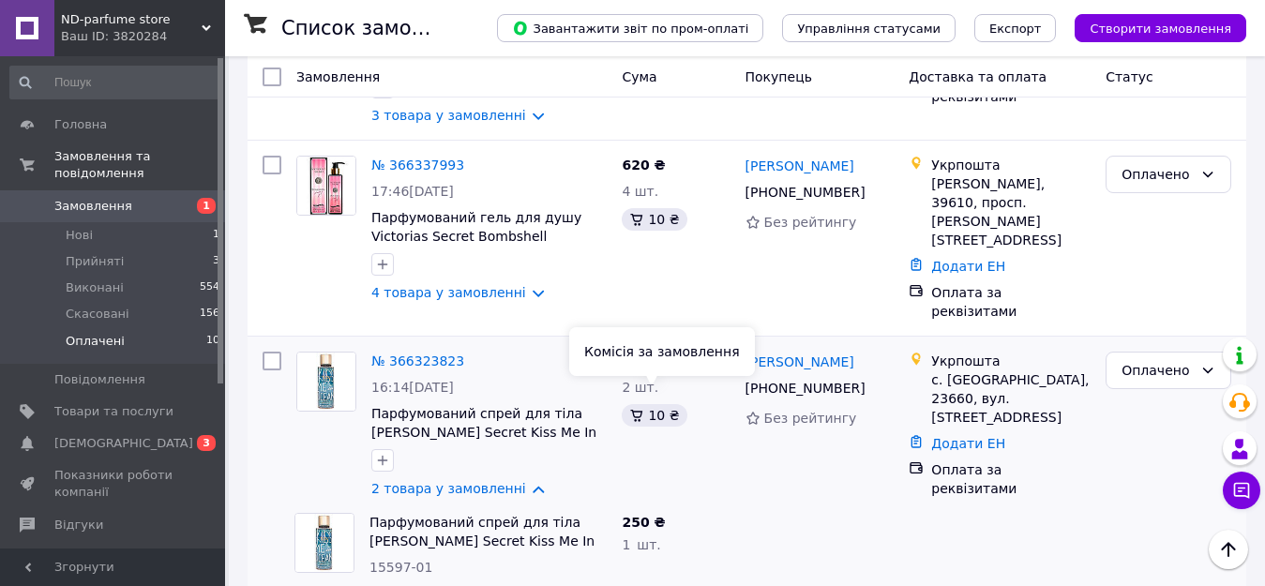
scroll to position [399, 0]
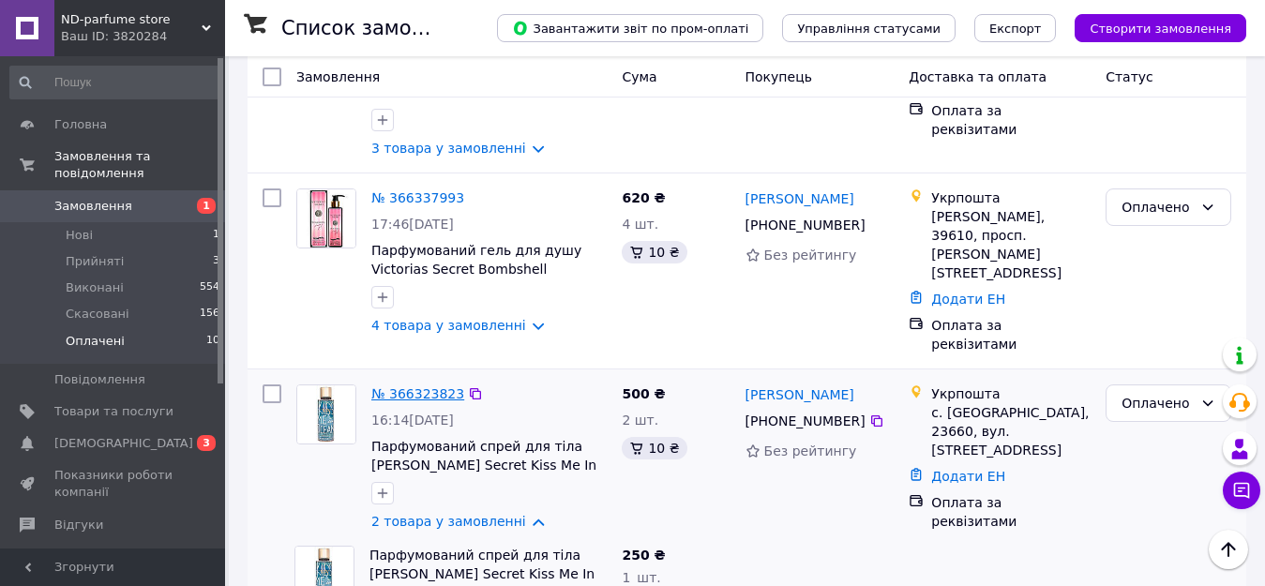
click at [397, 386] on link "№ 366323823" at bounding box center [417, 393] width 93 height 15
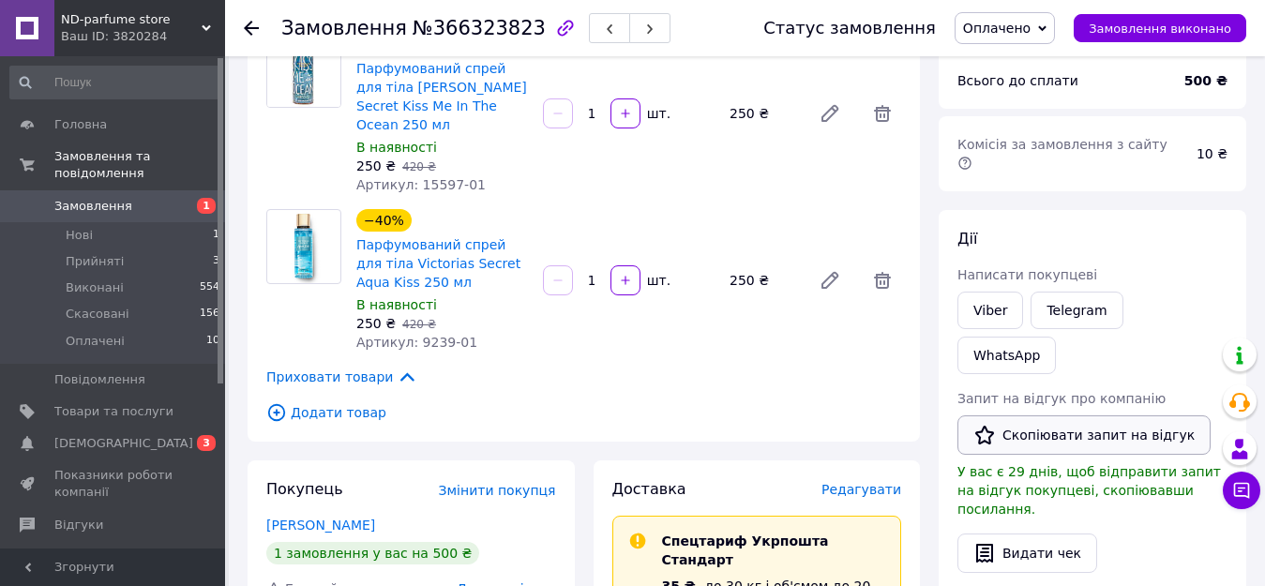
scroll to position [188, 0]
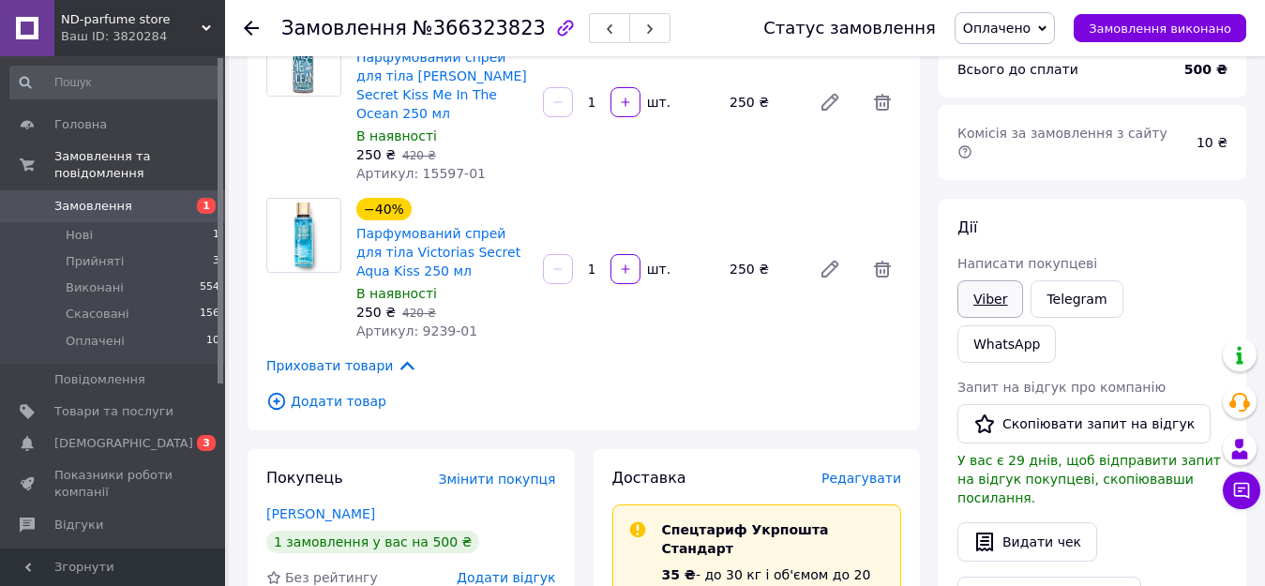
click at [985, 280] on link "Viber" at bounding box center [990, 299] width 66 height 38
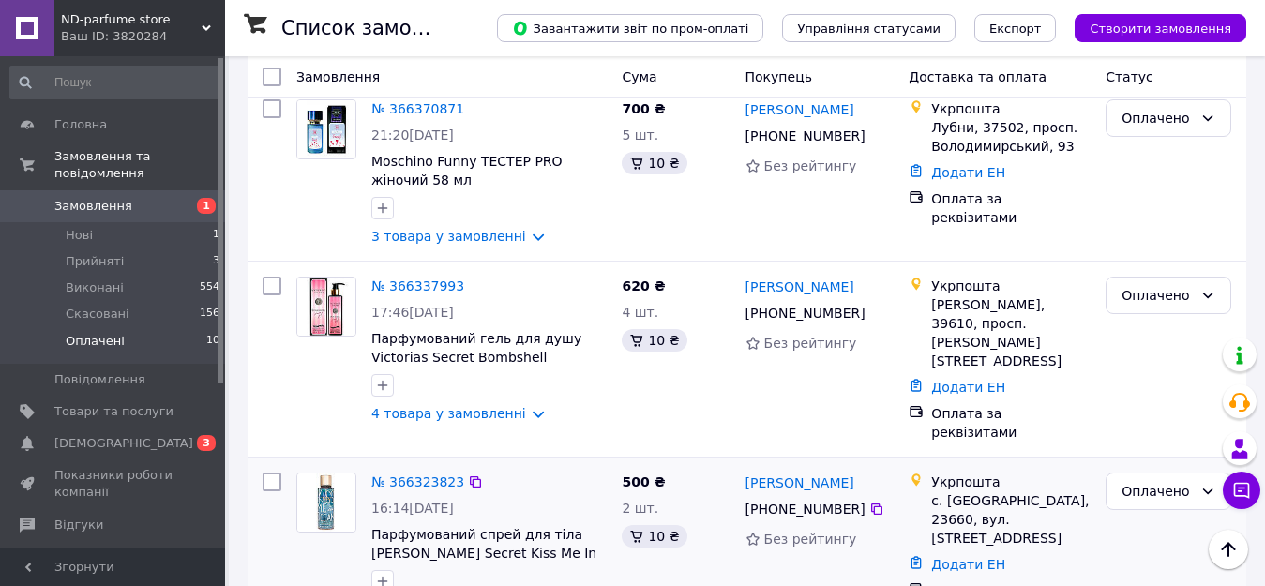
scroll to position [281, 0]
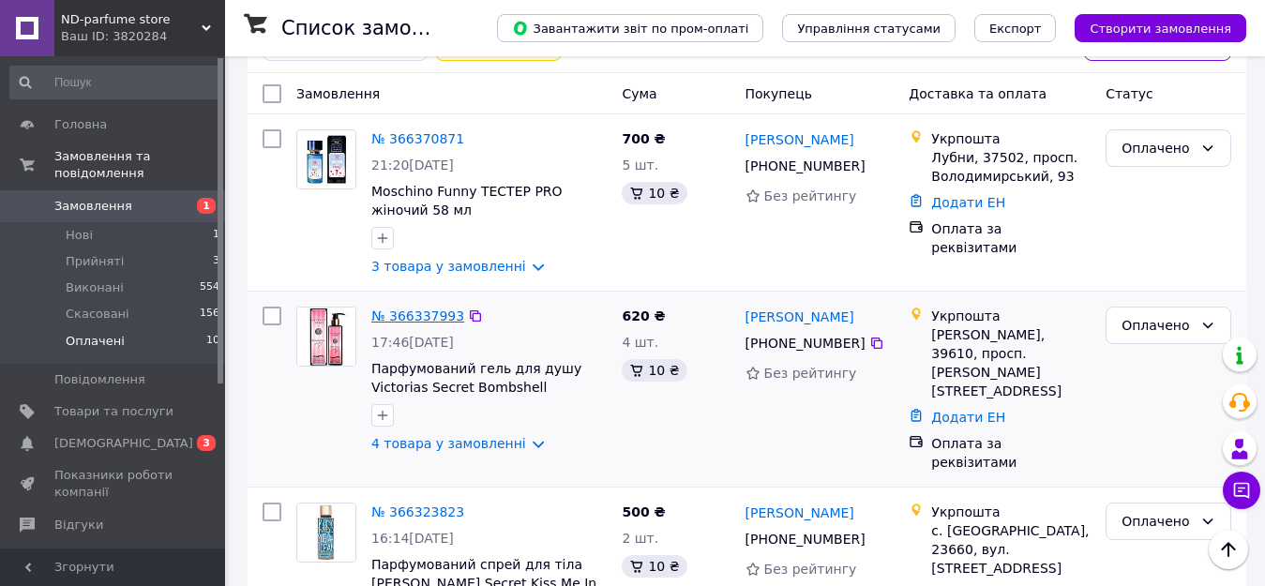
click at [408, 316] on link "№ 366337993" at bounding box center [417, 315] width 93 height 15
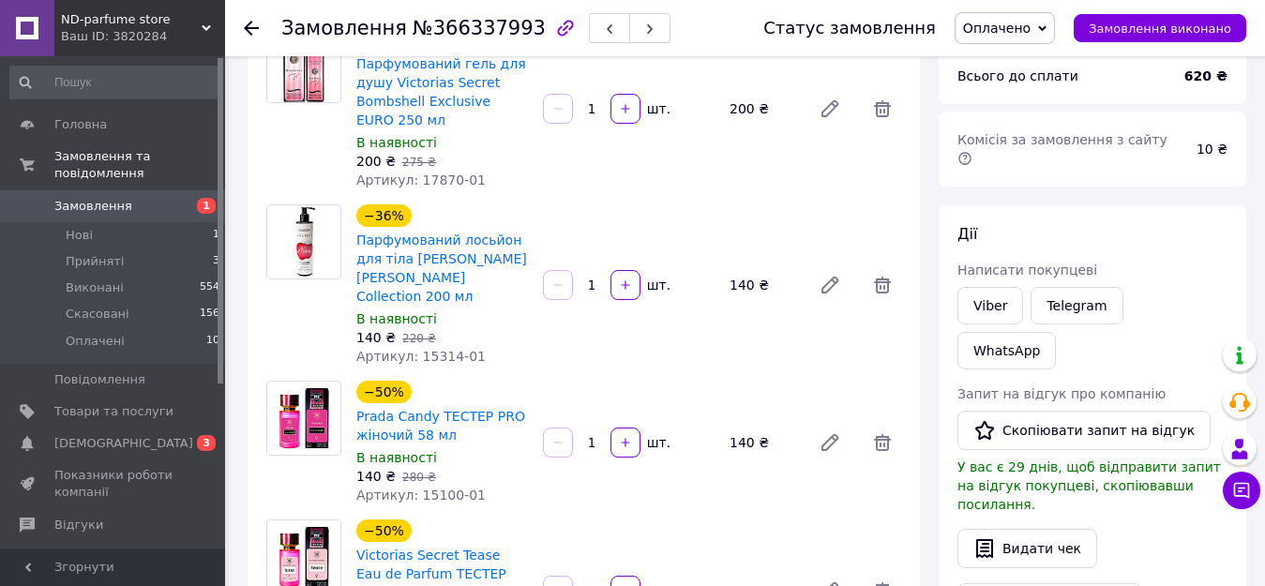
scroll to position [188, 0]
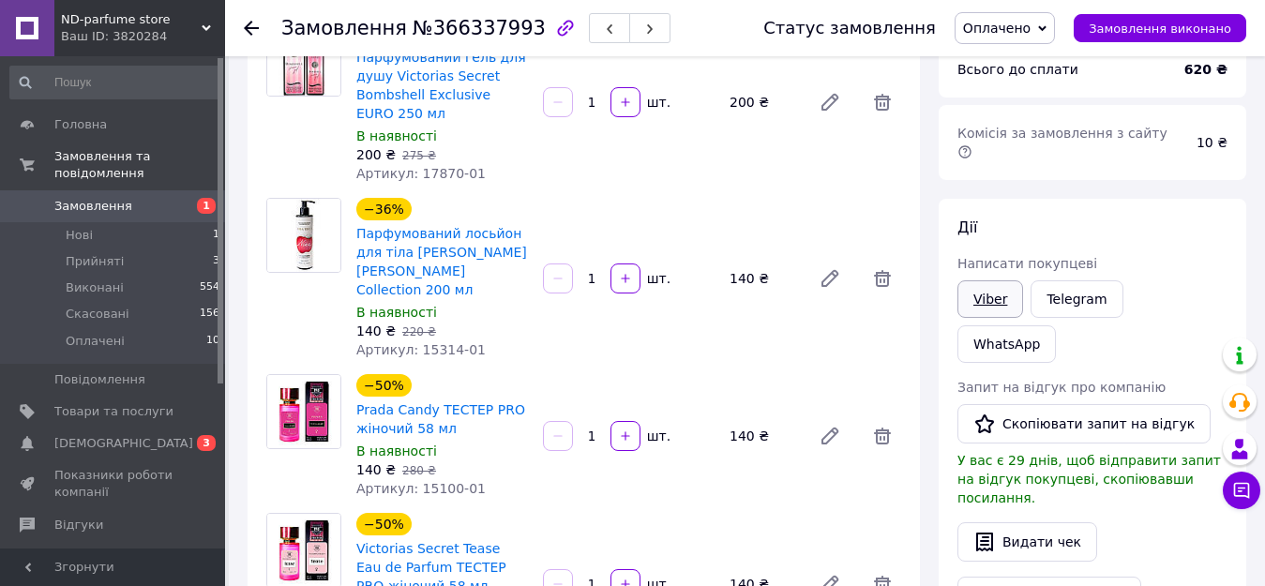
click at [988, 285] on link "Viber" at bounding box center [990, 299] width 66 height 38
click at [997, 280] on link "Viber" at bounding box center [990, 299] width 66 height 38
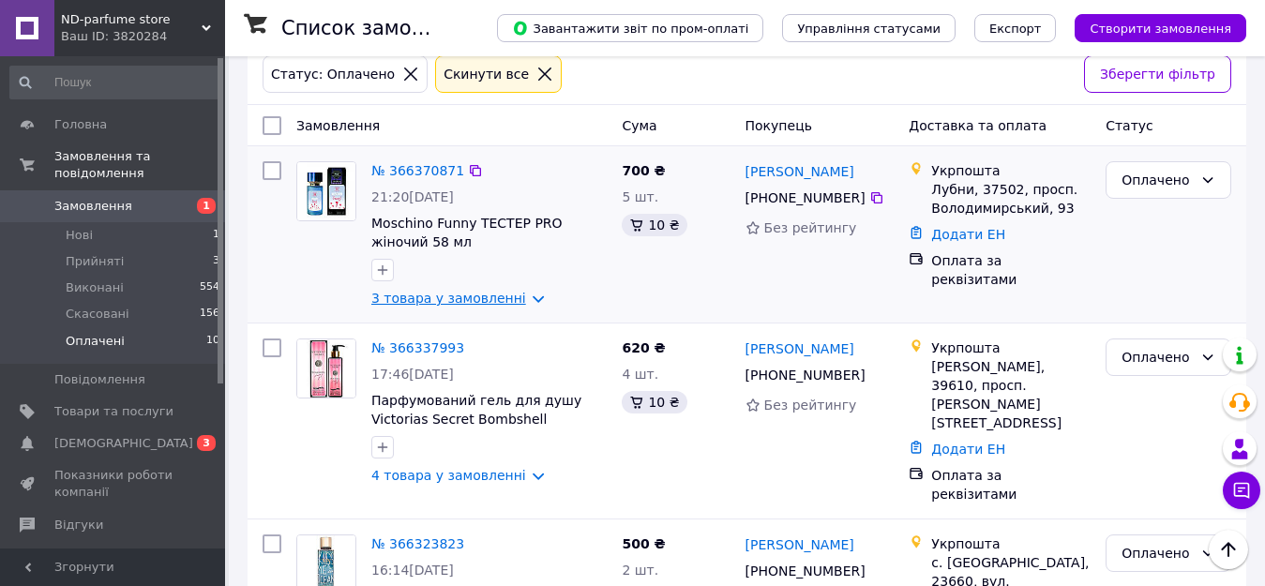
scroll to position [281, 0]
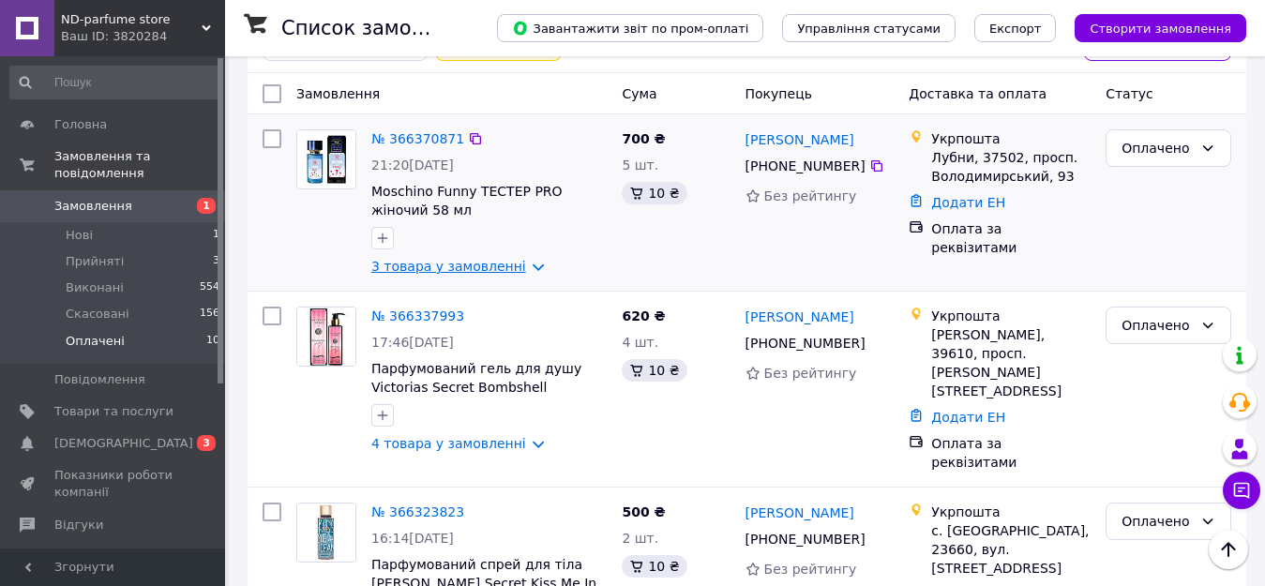
click at [515, 272] on link "3 товара у замовленні" at bounding box center [448, 266] width 155 height 15
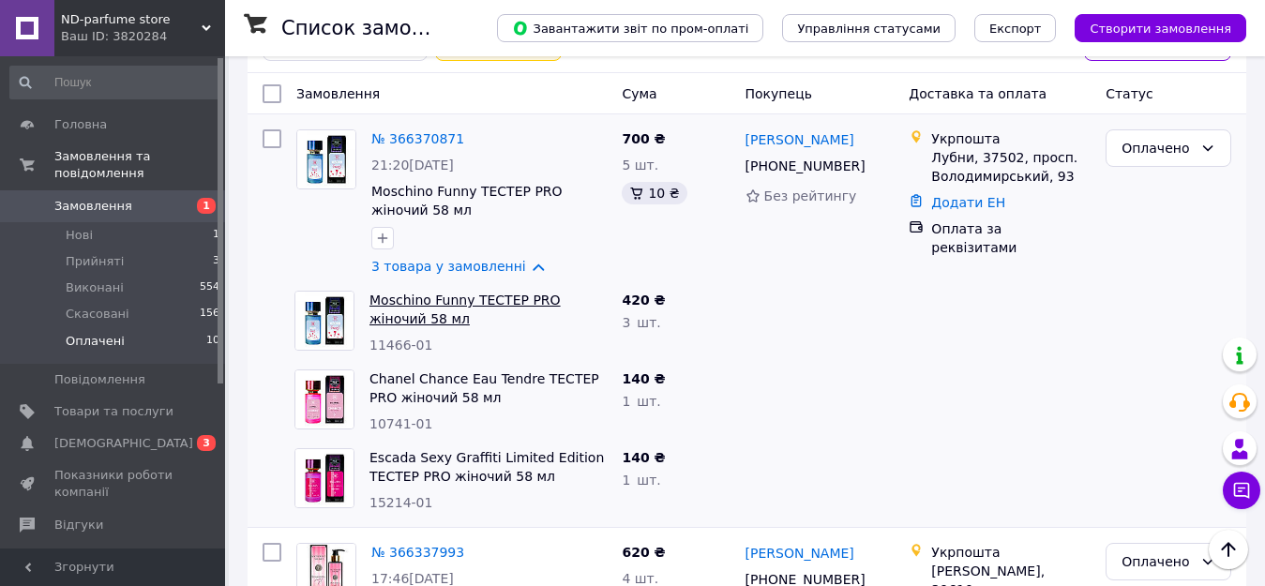
scroll to position [188, 0]
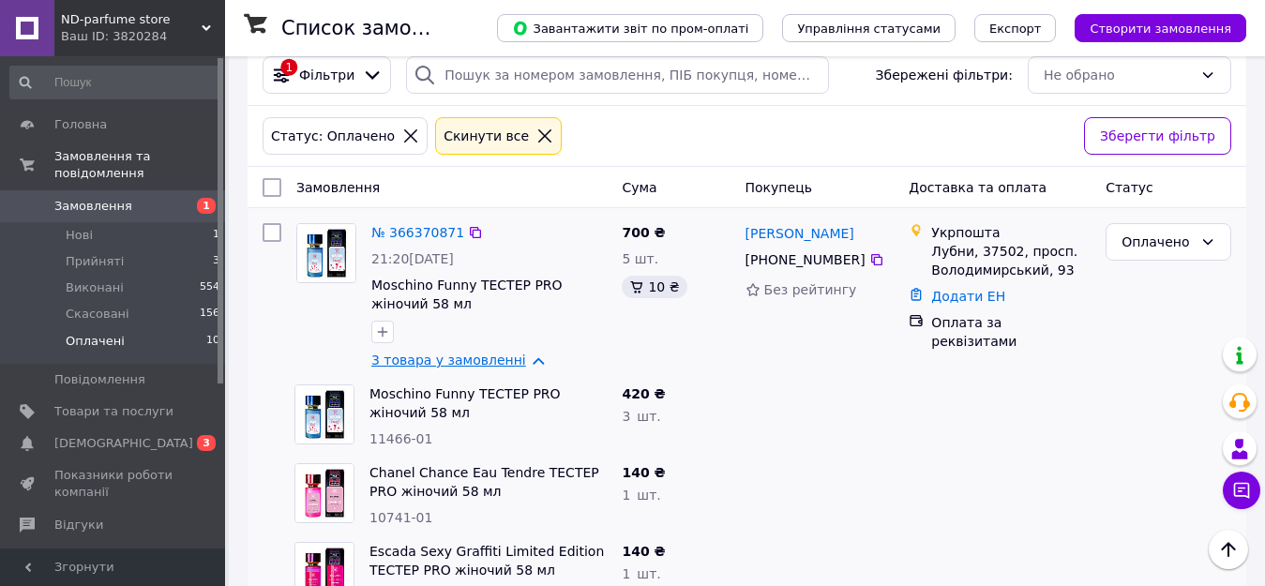
click at [519, 367] on link "3 товара у замовленні" at bounding box center [448, 360] width 155 height 15
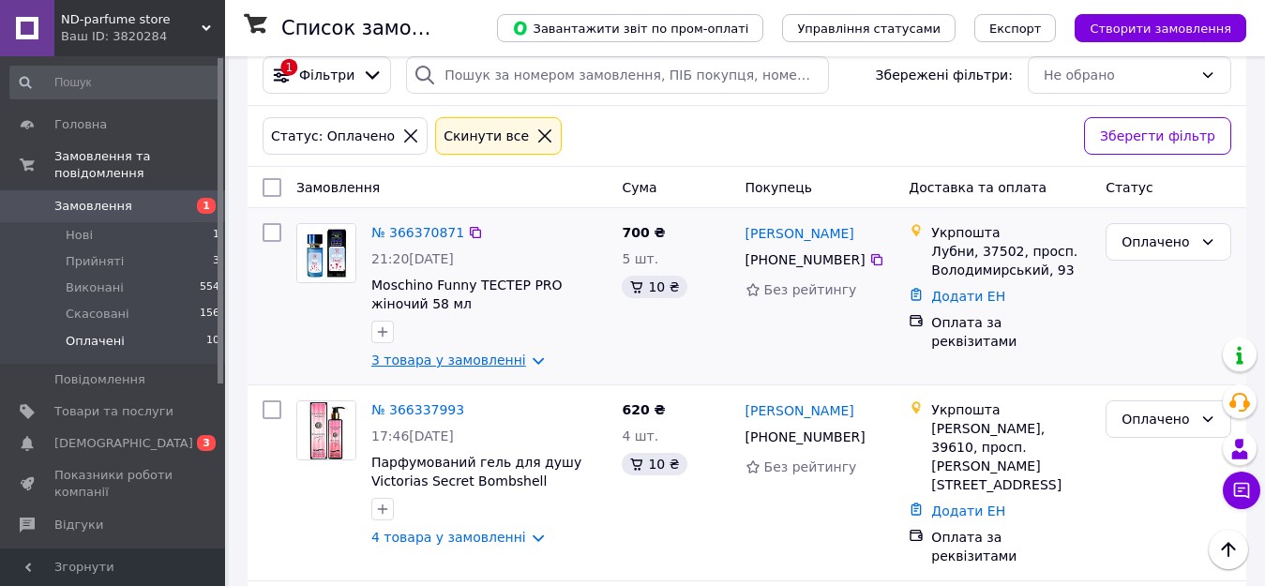
click at [521, 358] on link "3 товара у замовленні" at bounding box center [448, 360] width 155 height 15
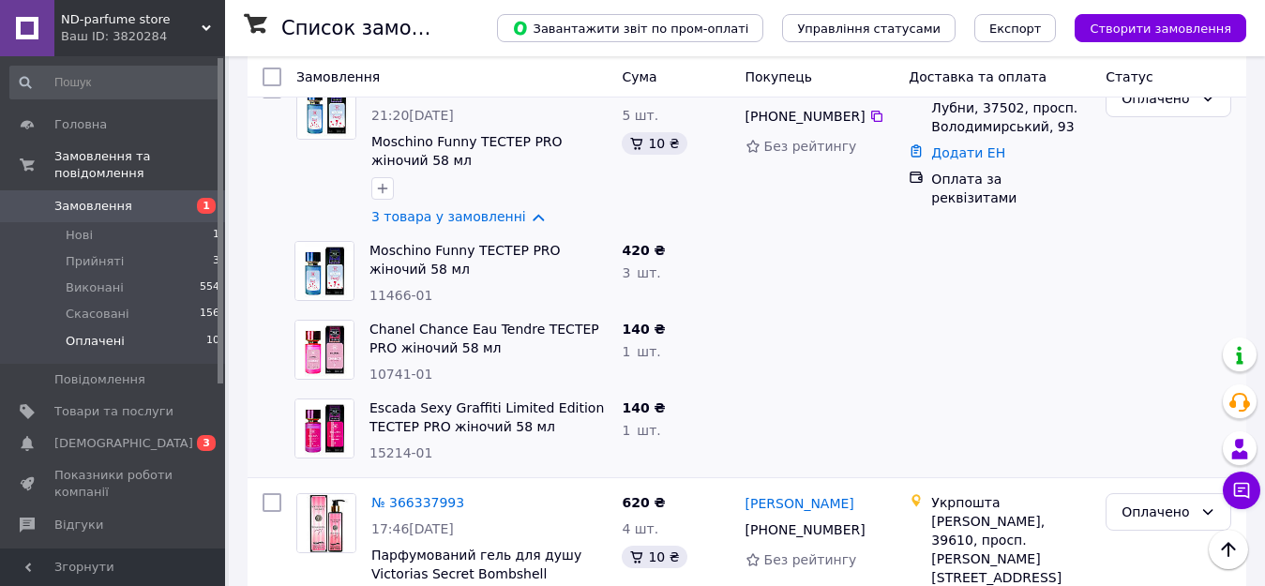
scroll to position [281, 0]
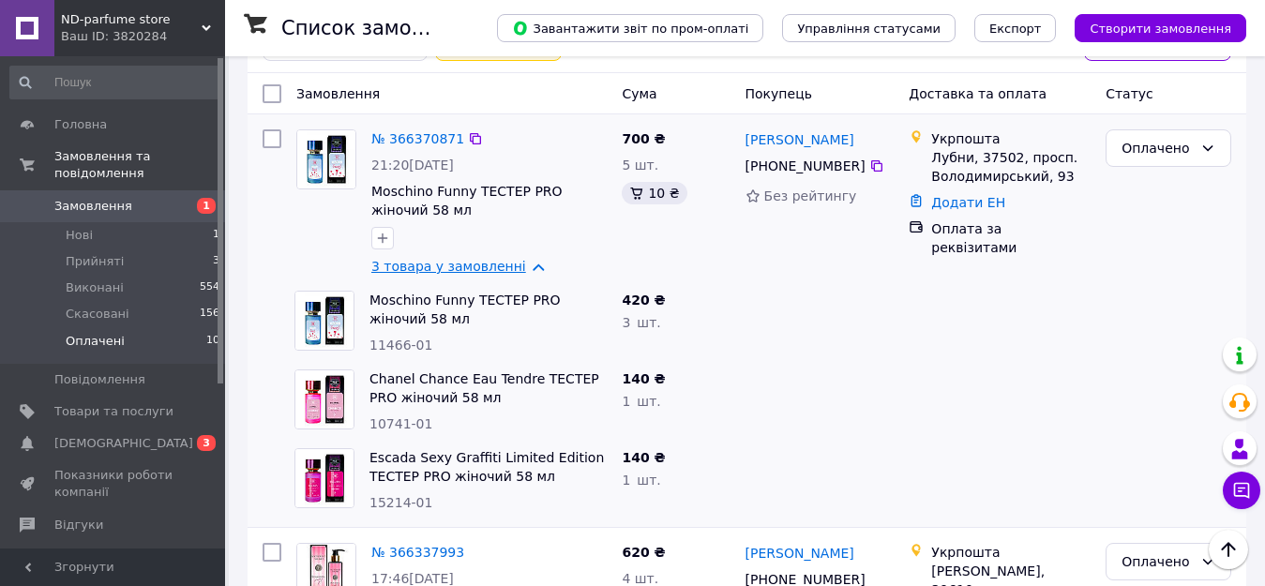
click at [513, 263] on link "3 товара у замовленні" at bounding box center [448, 266] width 155 height 15
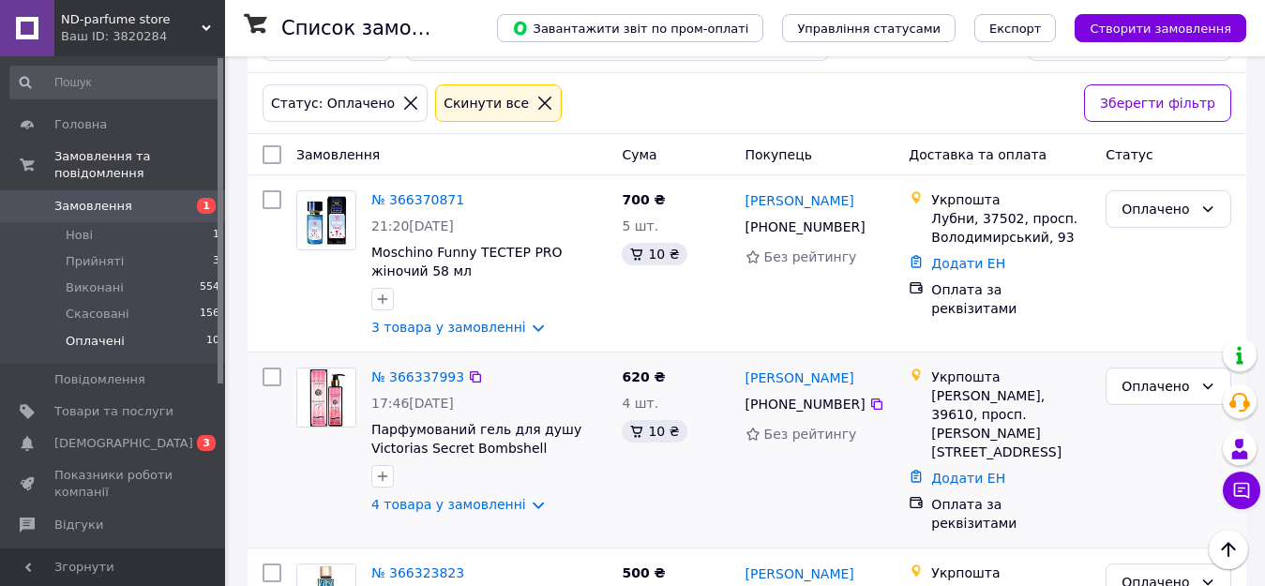
scroll to position [188, 0]
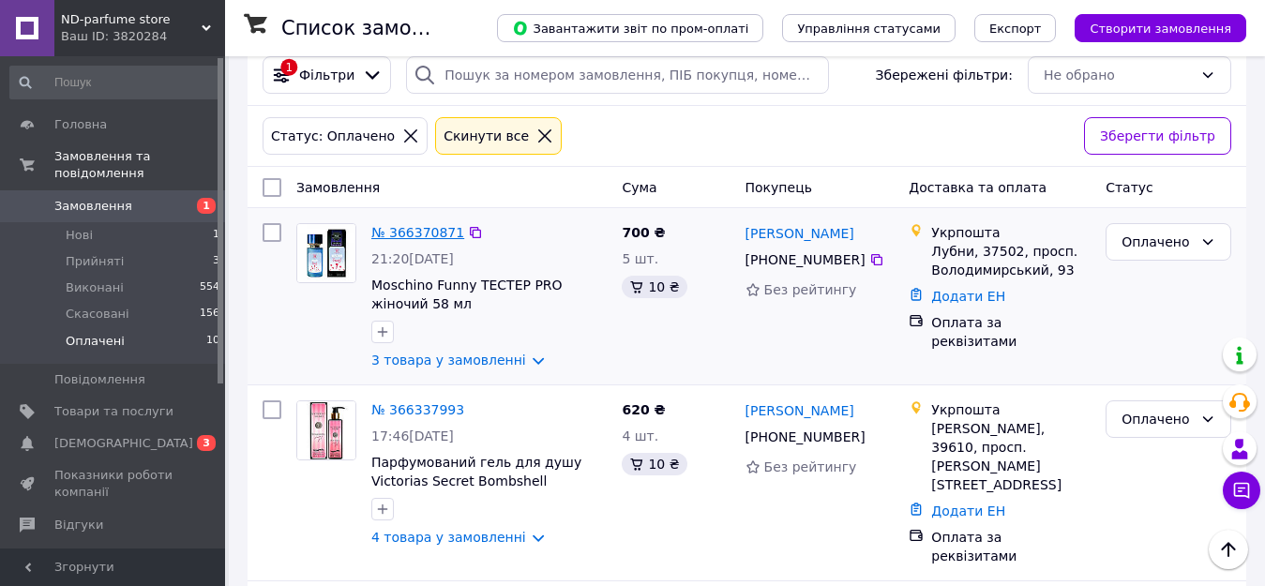
click at [408, 234] on link "№ 366370871" at bounding box center [417, 232] width 93 height 15
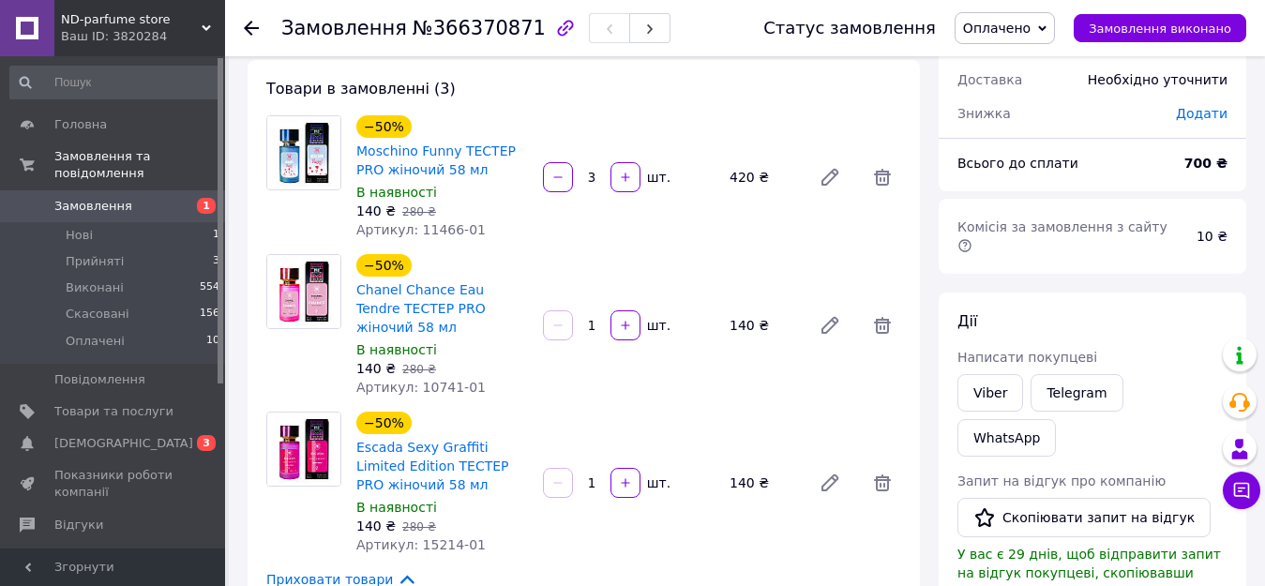
scroll to position [188, 0]
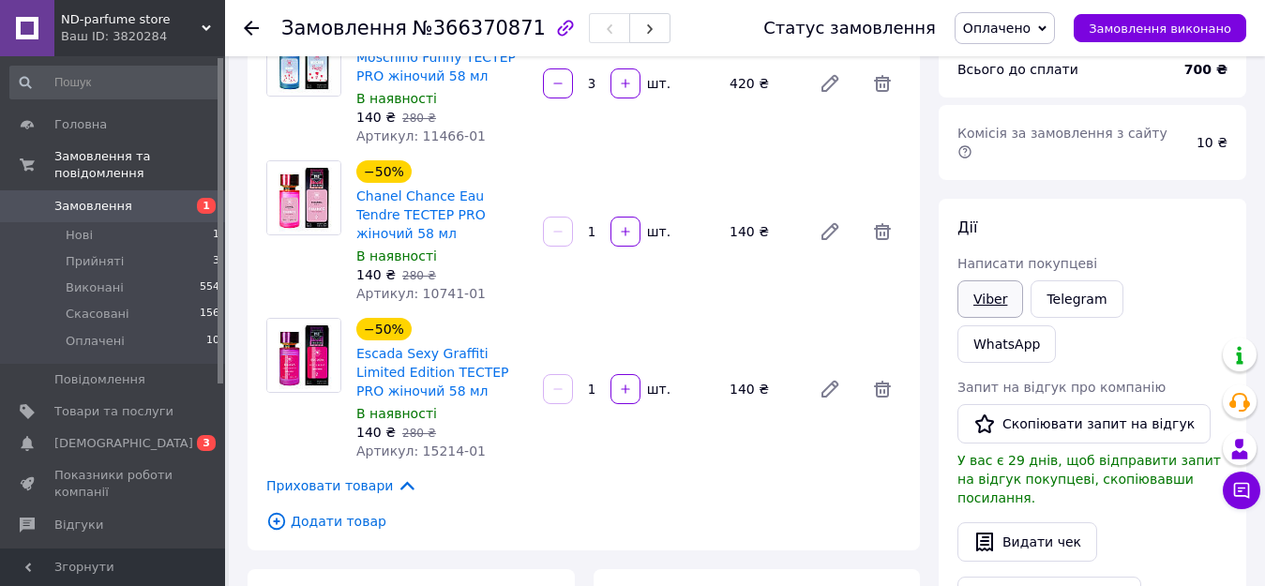
click at [994, 284] on link "Viber" at bounding box center [990, 299] width 66 height 38
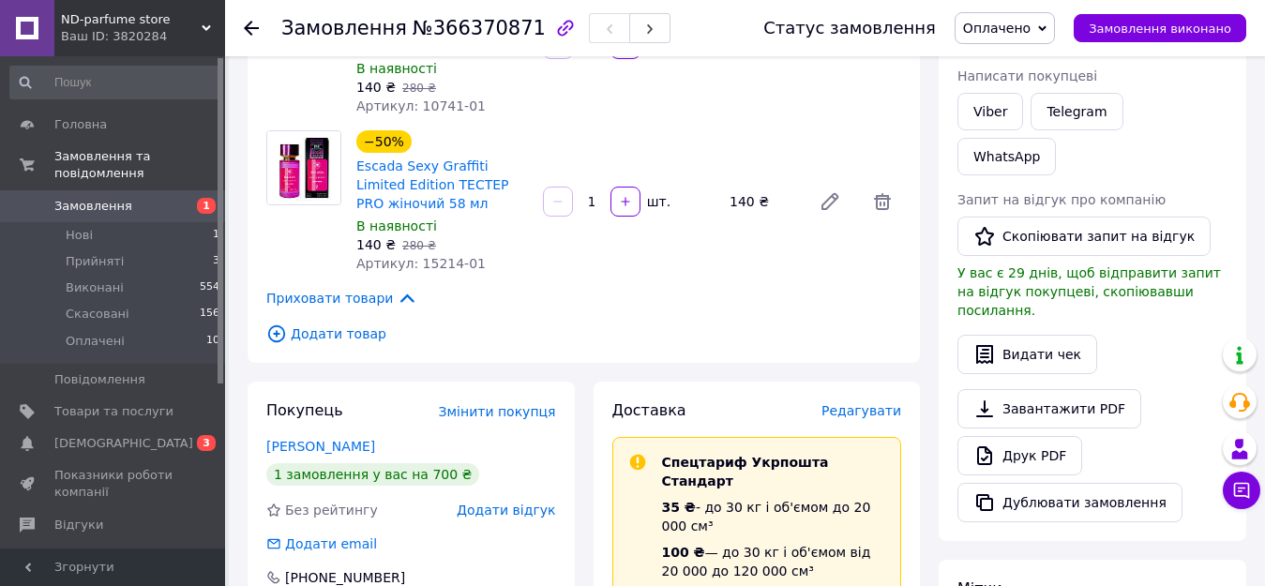
click at [397, 288] on icon at bounding box center [407, 298] width 21 height 21
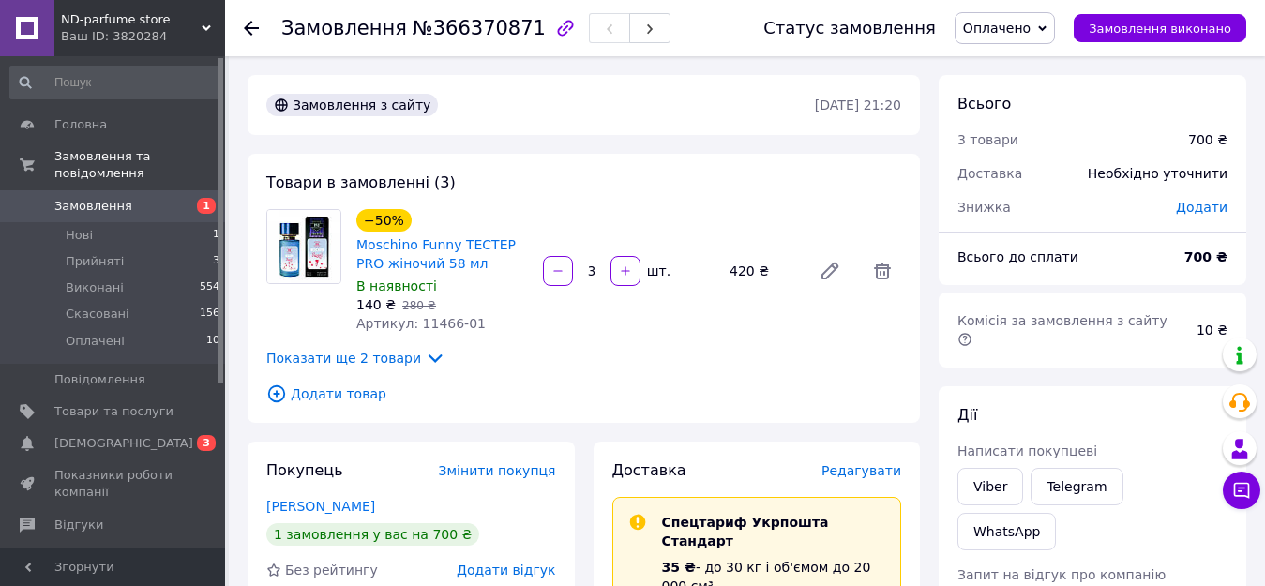
click at [425, 355] on icon at bounding box center [435, 358] width 21 height 21
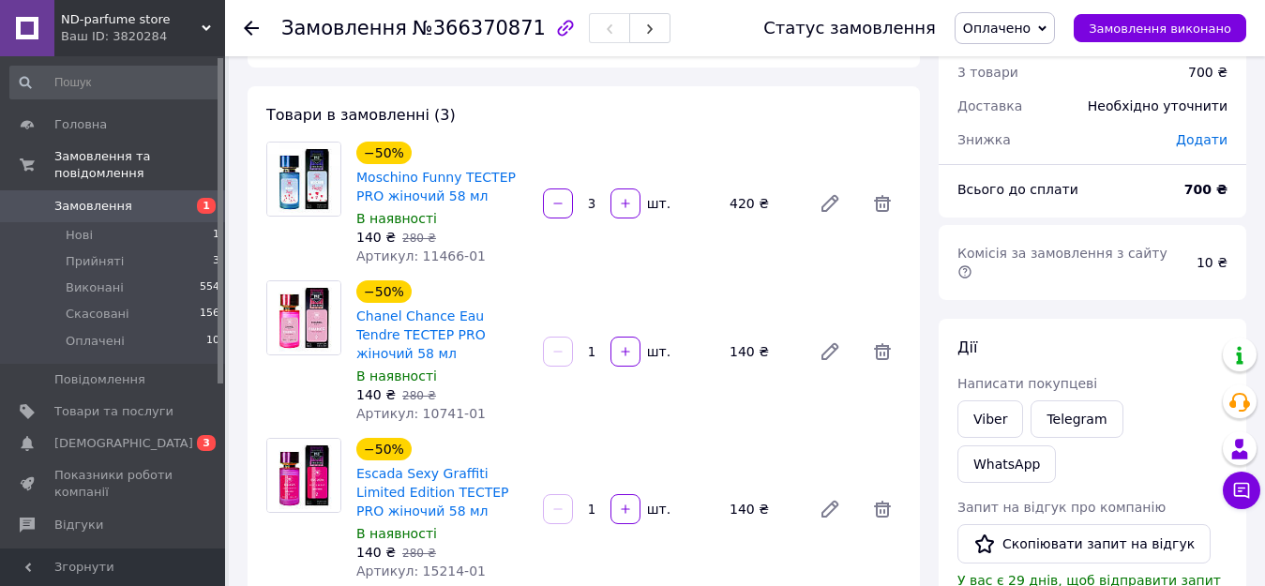
scroll to position [188, 0]
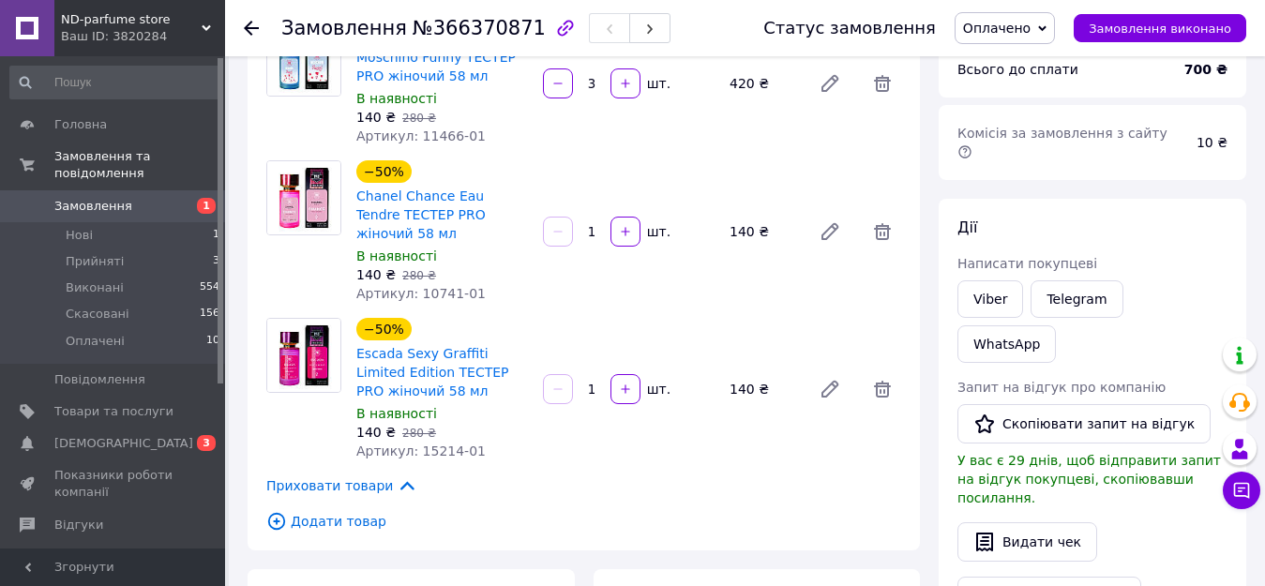
click at [397, 475] on icon at bounding box center [407, 485] width 21 height 21
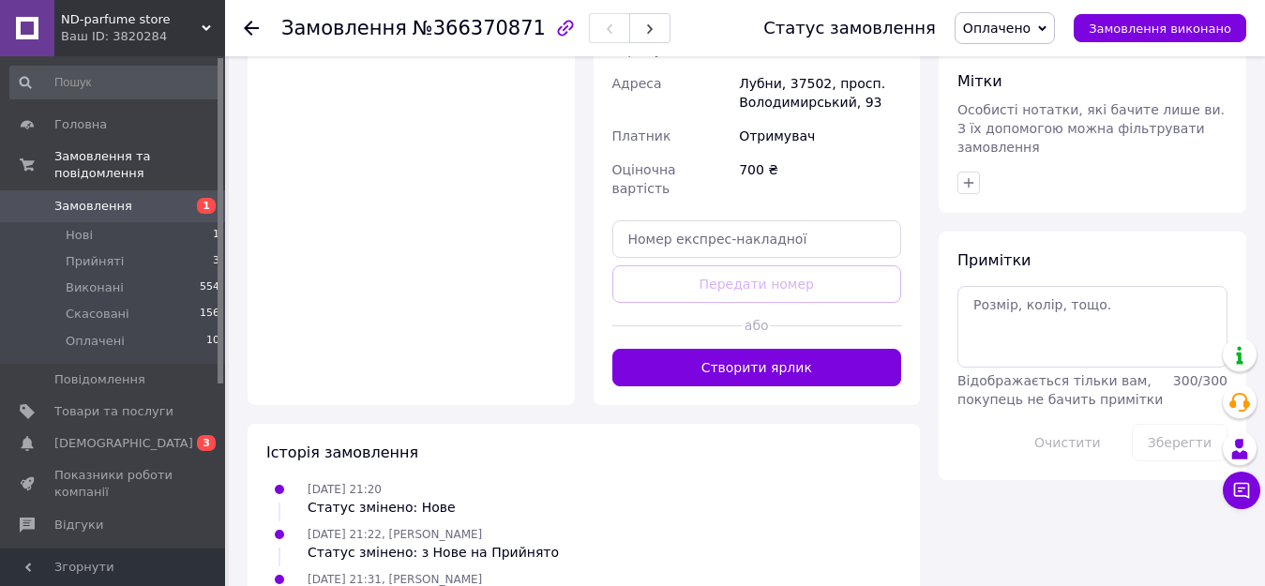
scroll to position [903, 0]
